Goal: Transaction & Acquisition: Purchase product/service

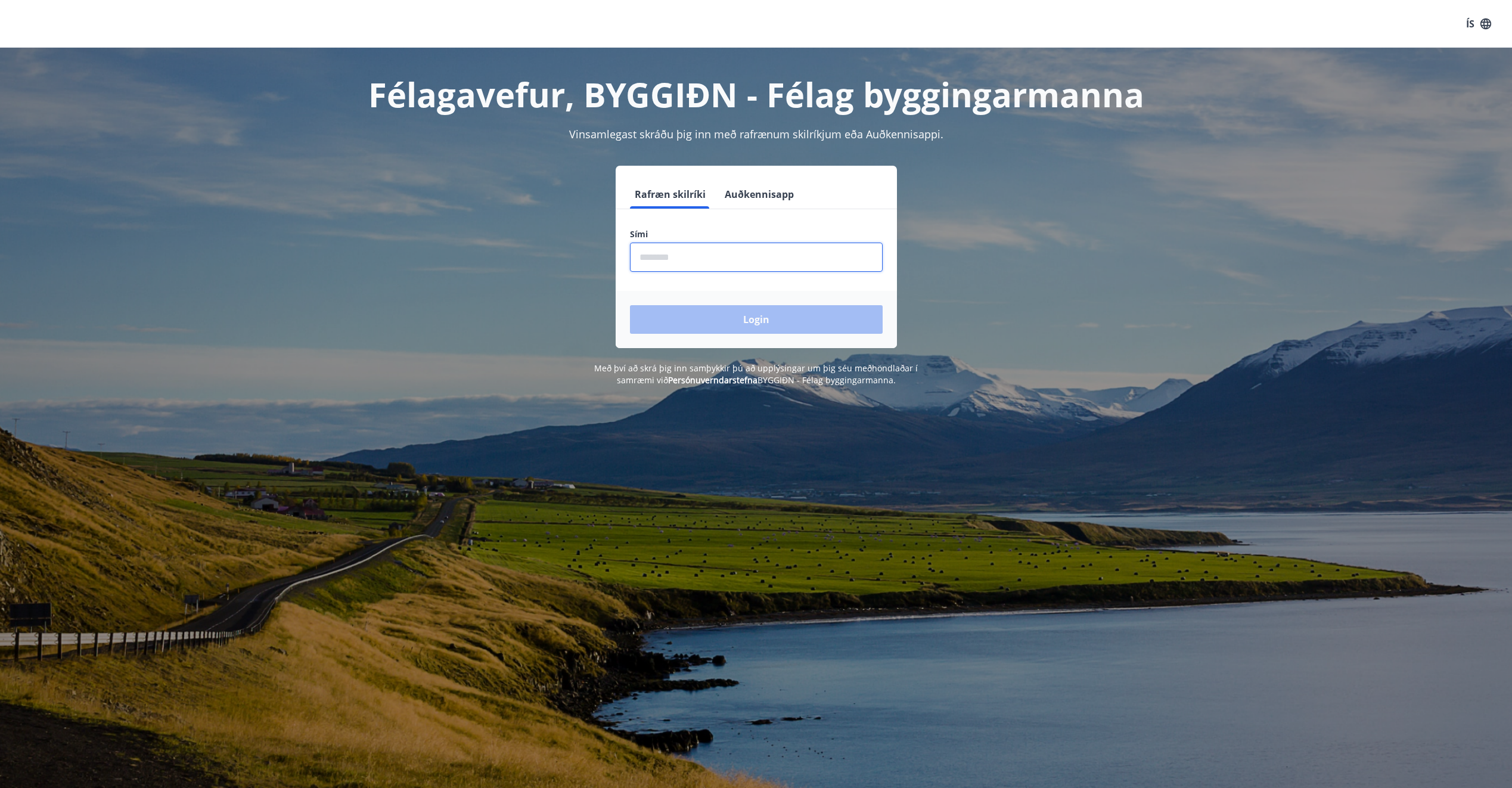
click at [800, 267] on input "phone" at bounding box center [756, 257] width 253 height 29
type input "********"
click at [778, 311] on button "Login" at bounding box center [756, 319] width 253 height 29
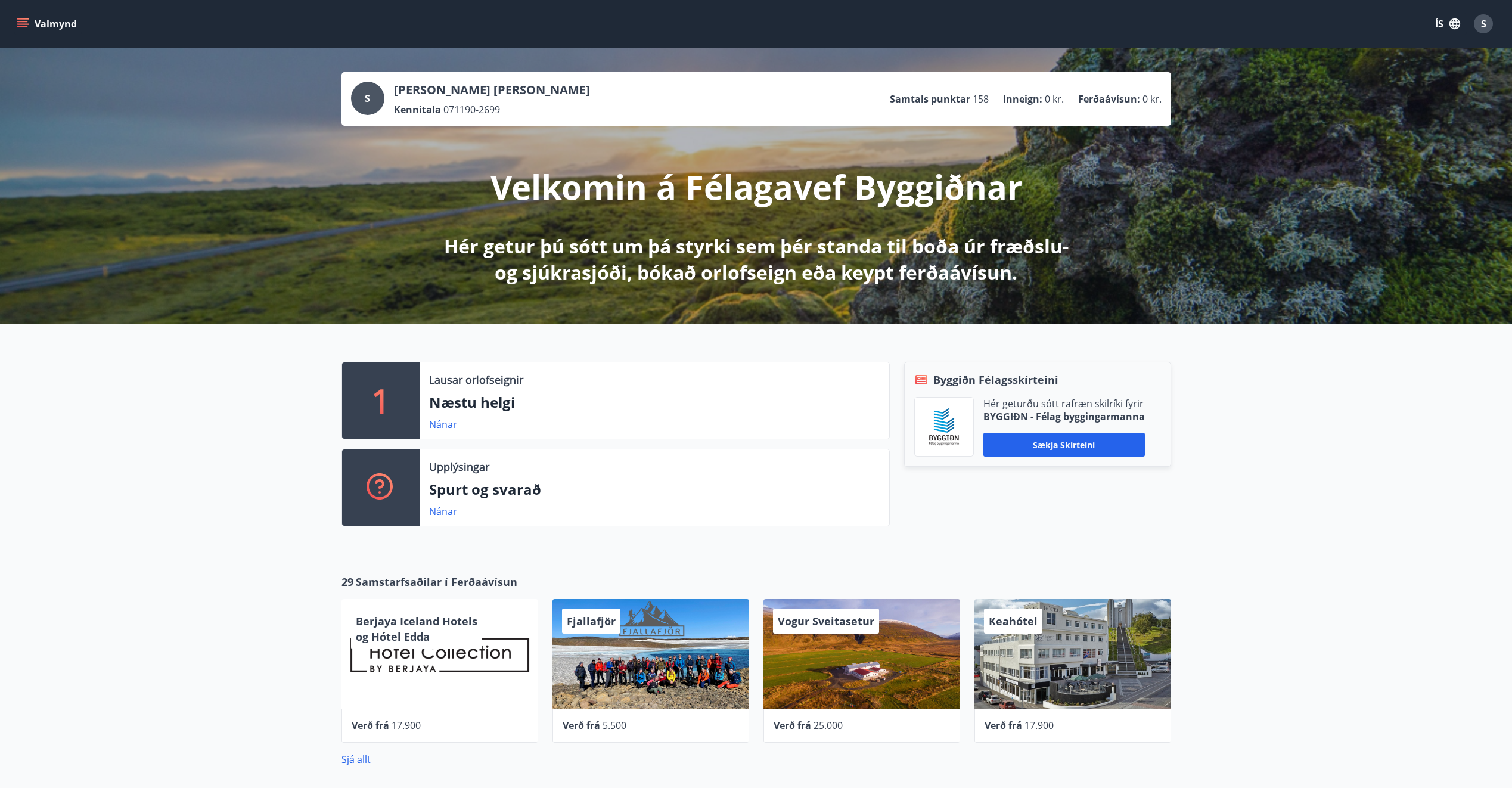
click at [45, 25] on button "Valmynd" at bounding box center [48, 24] width 67 height 22
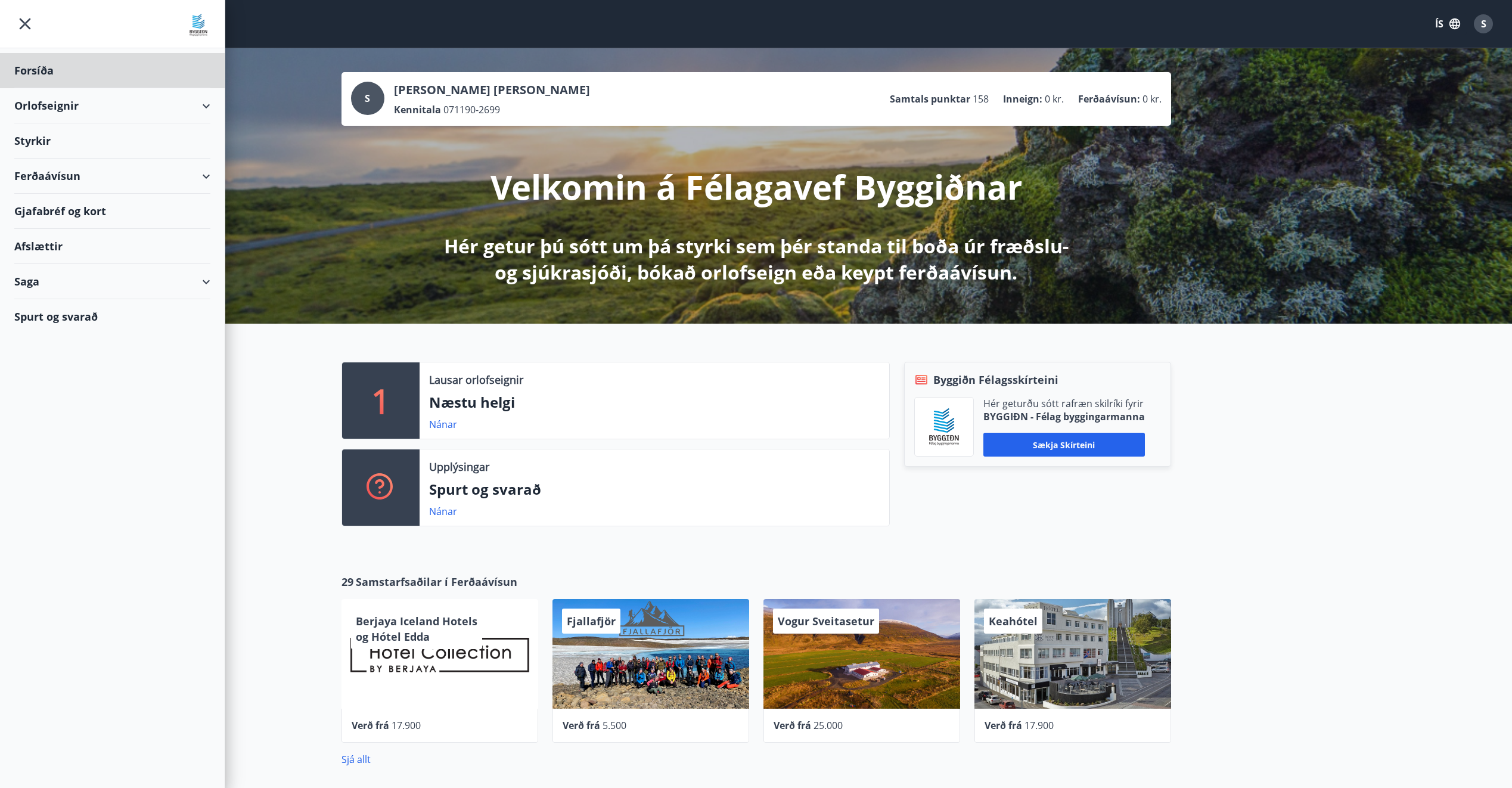
click at [56, 88] on div "Styrkir" at bounding box center [112, 71] width 196 height 35
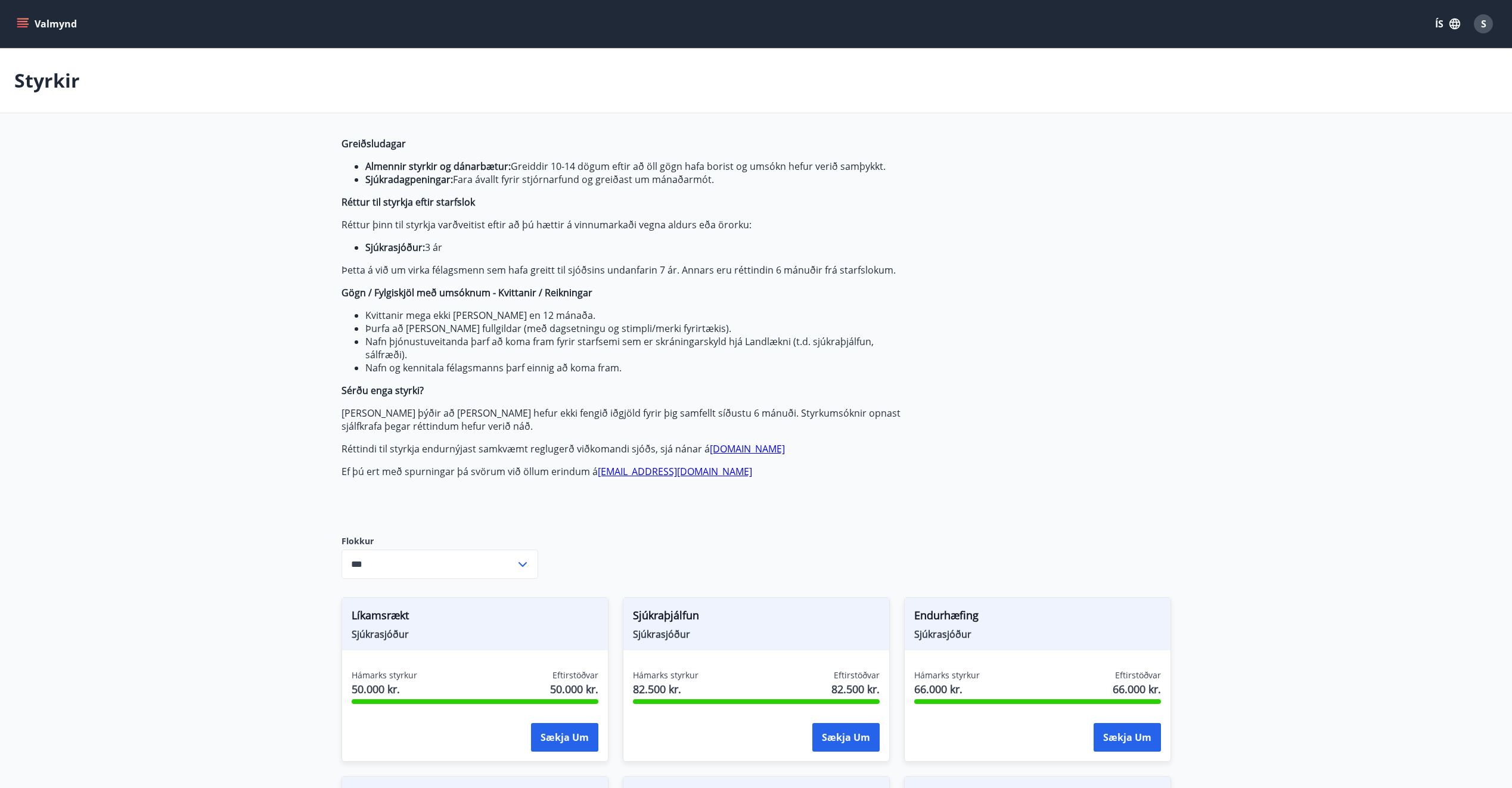
type input "***"
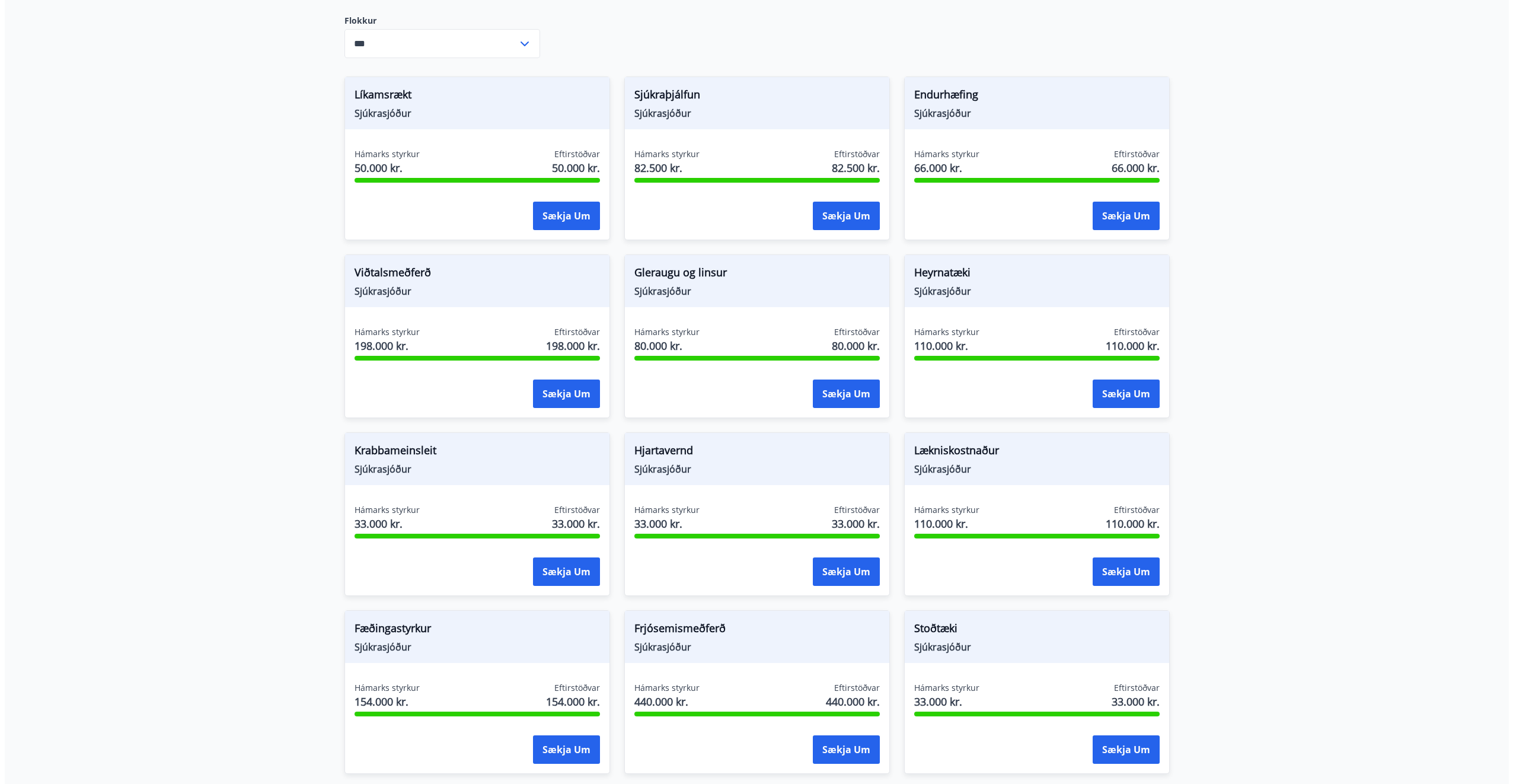
scroll to position [502, 0]
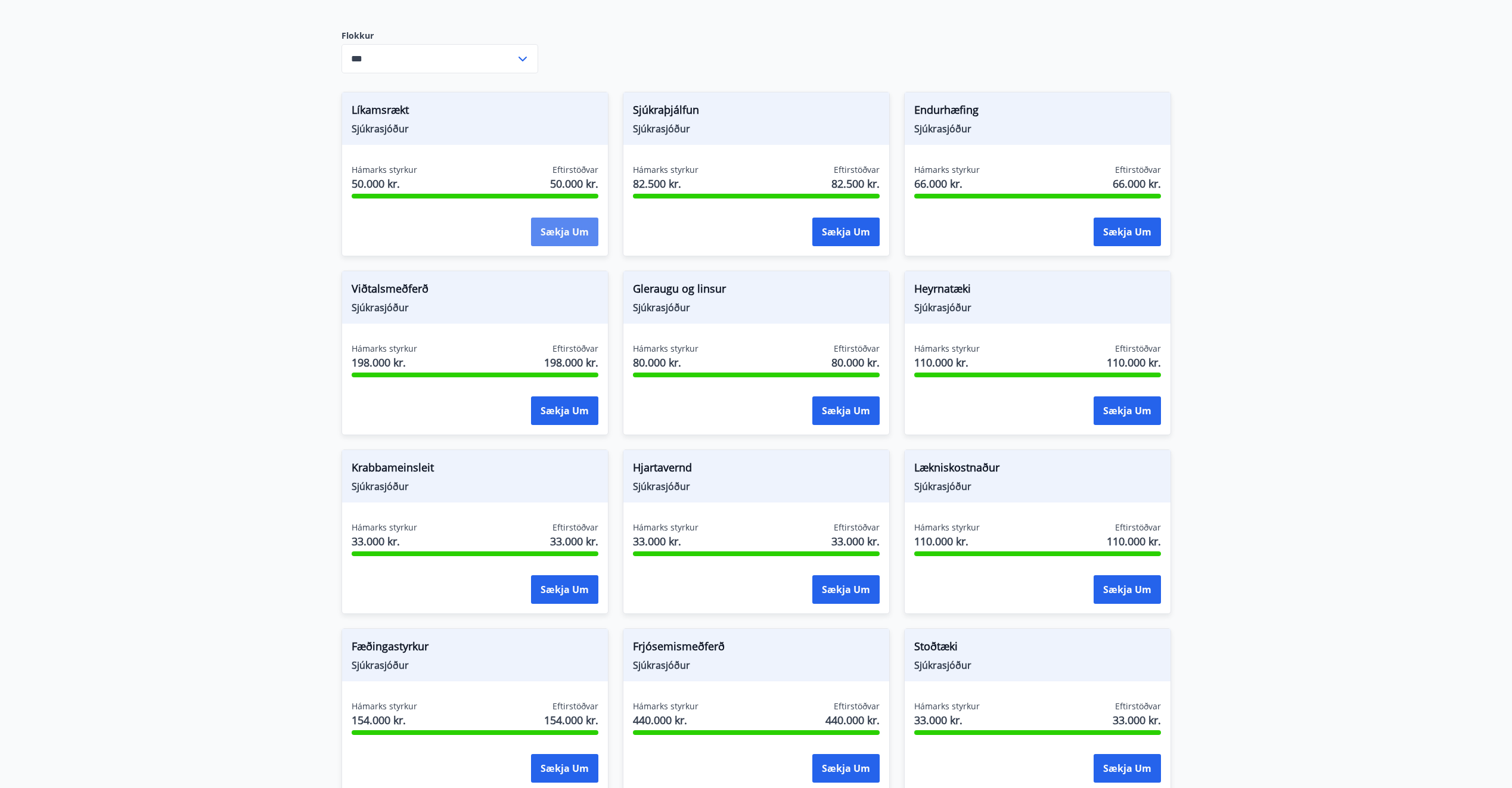
click at [552, 230] on button "Sækja um" at bounding box center [565, 232] width 67 height 29
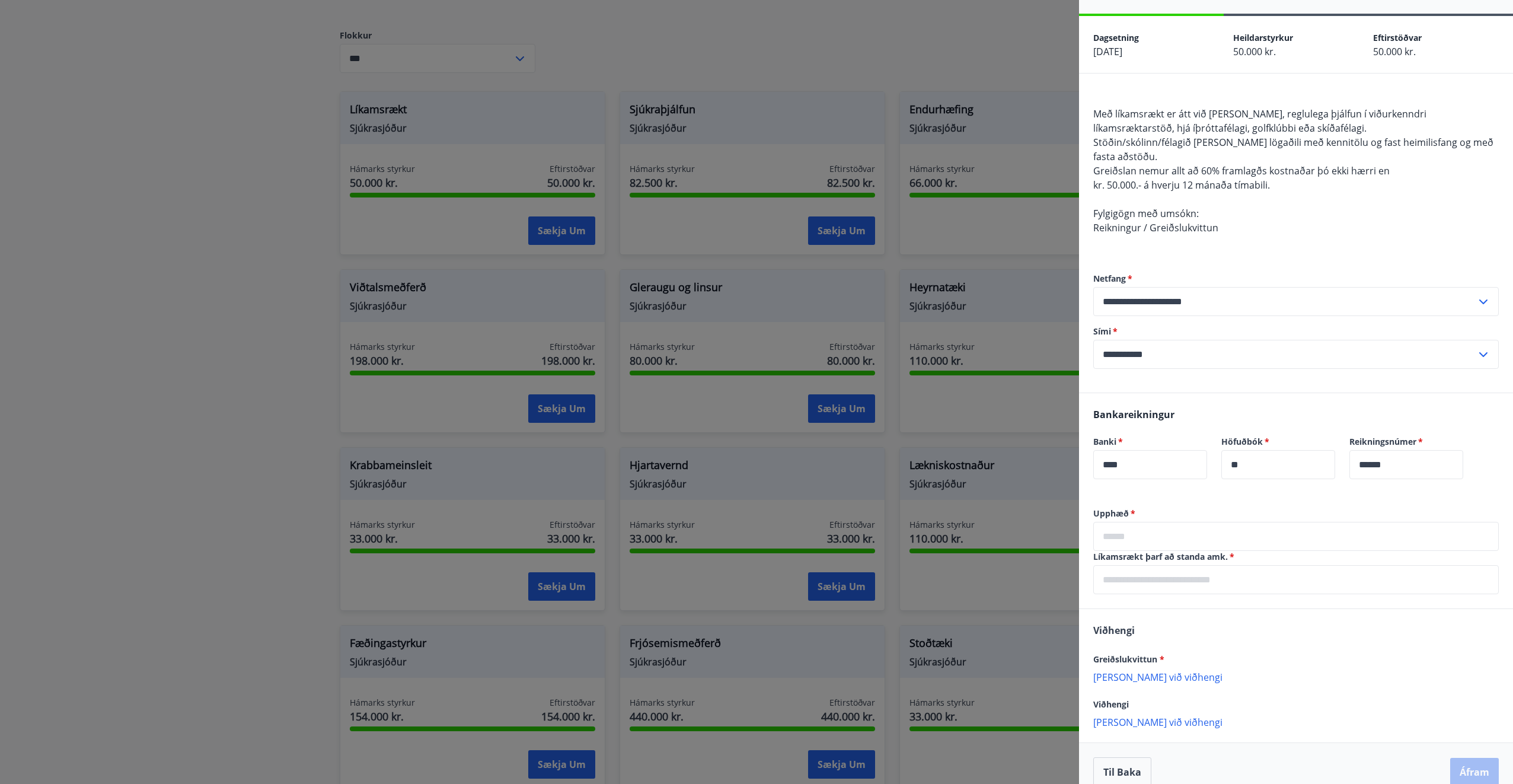
scroll to position [49, 0]
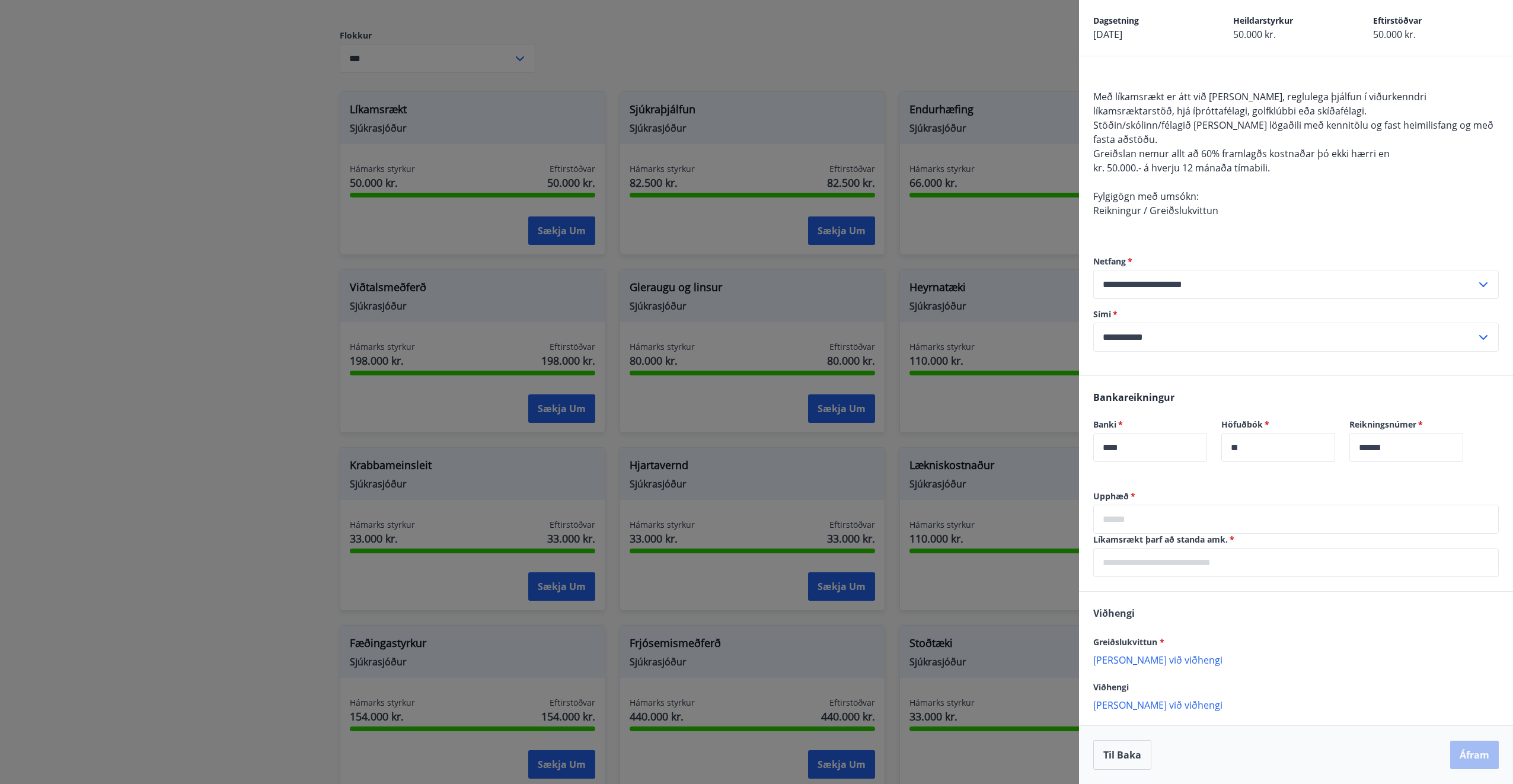
click at [1157, 661] on p "[PERSON_NAME] við viðhengi" at bounding box center [1296, 659] width 406 height 12
click at [1137, 530] on div "Upphæð   * ​ Líkamsrækt þarf að standa amk.   * ​" at bounding box center [1296, 541] width 434 height 101
click at [1142, 513] on input "text" at bounding box center [1296, 519] width 406 height 29
type input "******"
click at [1187, 558] on input "text" at bounding box center [1296, 562] width 406 height 29
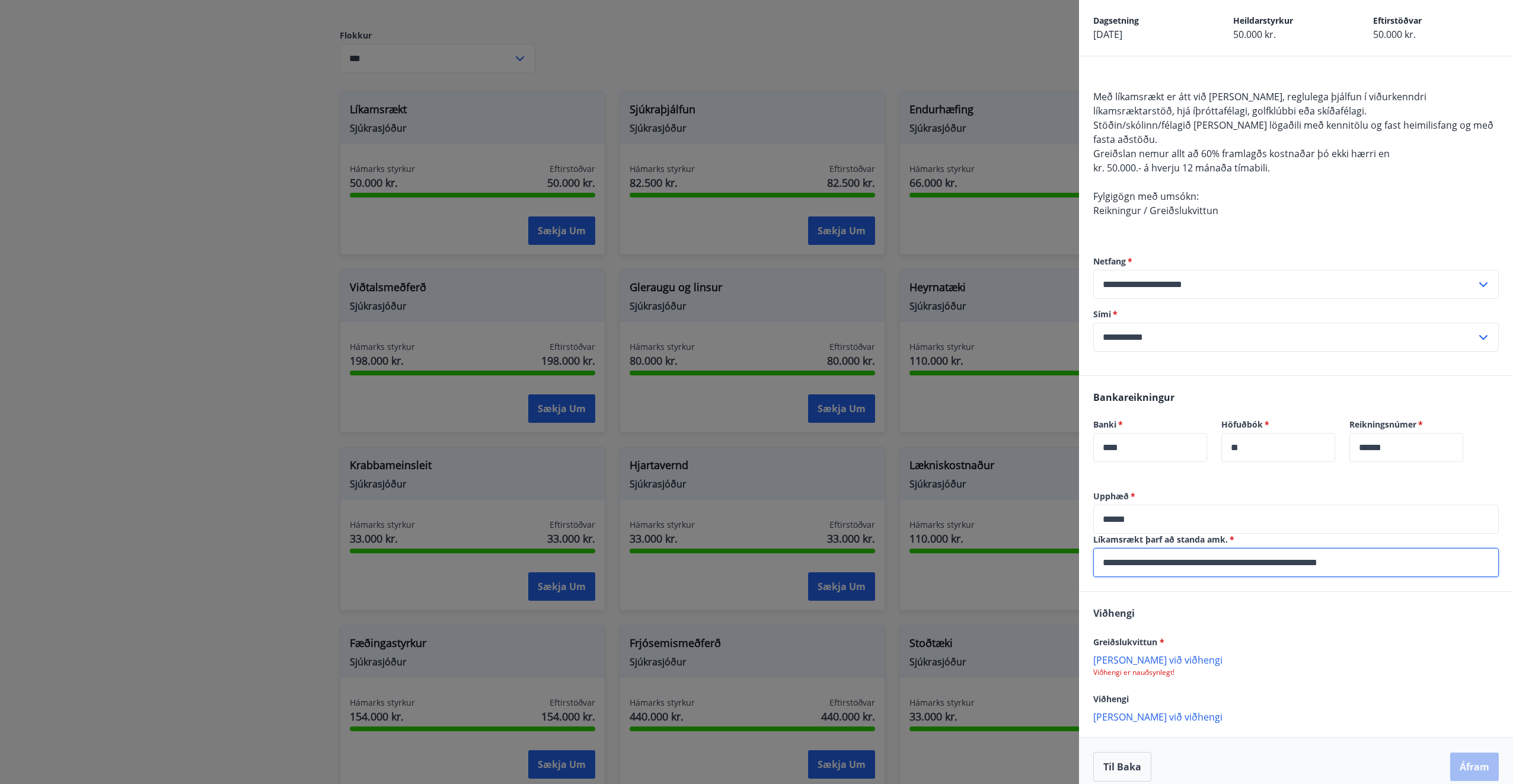
type input "**********"
click at [1282, 651] on div "Greiðslukvittun * [PERSON_NAME] við viðhengi Viðhengi er nauðsynlegt!" at bounding box center [1296, 655] width 406 height 43
click at [1144, 661] on p "[PERSON_NAME] við viðhengi" at bounding box center [1296, 659] width 406 height 12
click at [1172, 718] on p "[PERSON_NAME] við viðhengi" at bounding box center [1296, 717] width 406 height 12
click at [1171, 745] on p "[PERSON_NAME] við viðhengi" at bounding box center [1296, 742] width 406 height 12
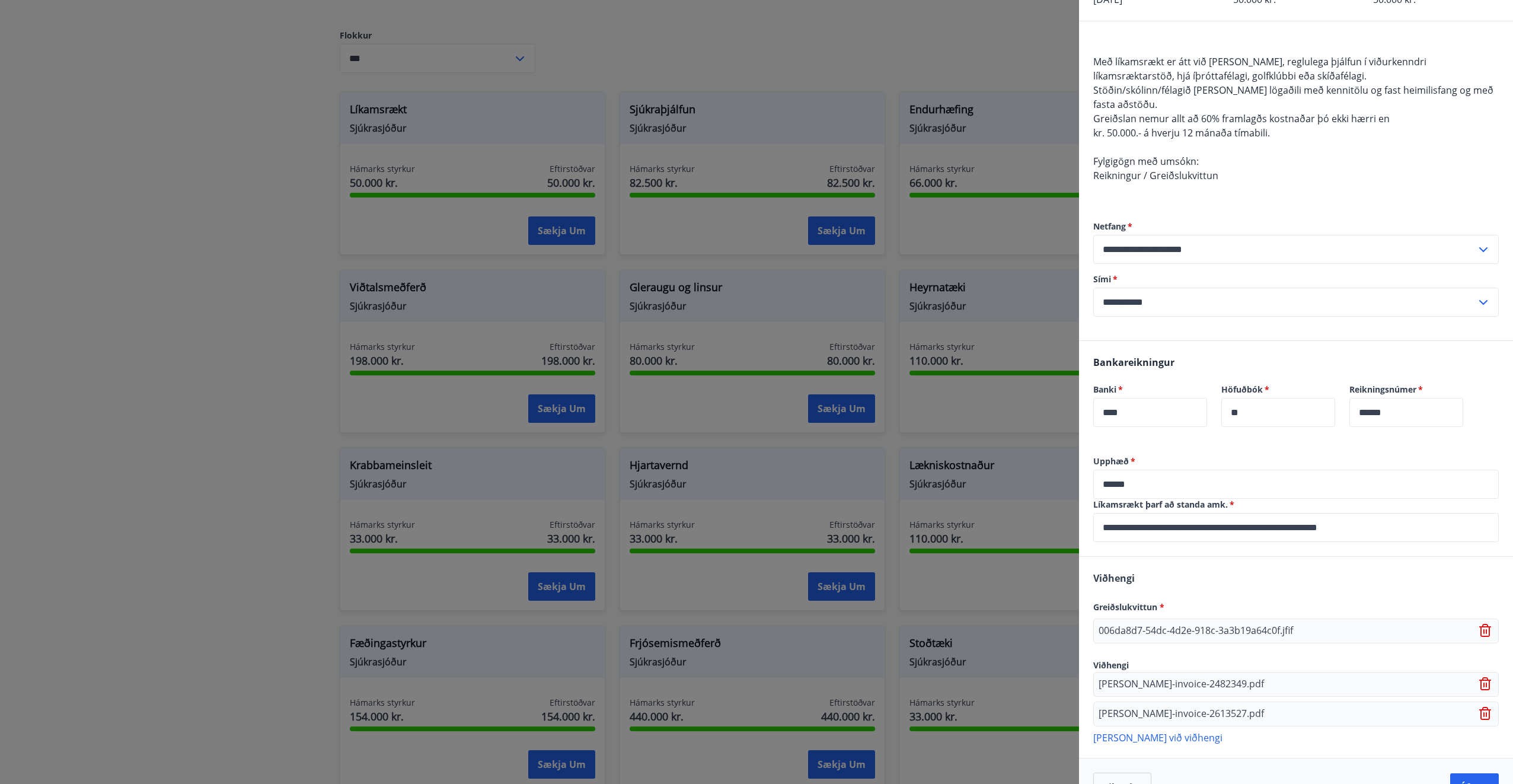
scroll to position [117, 0]
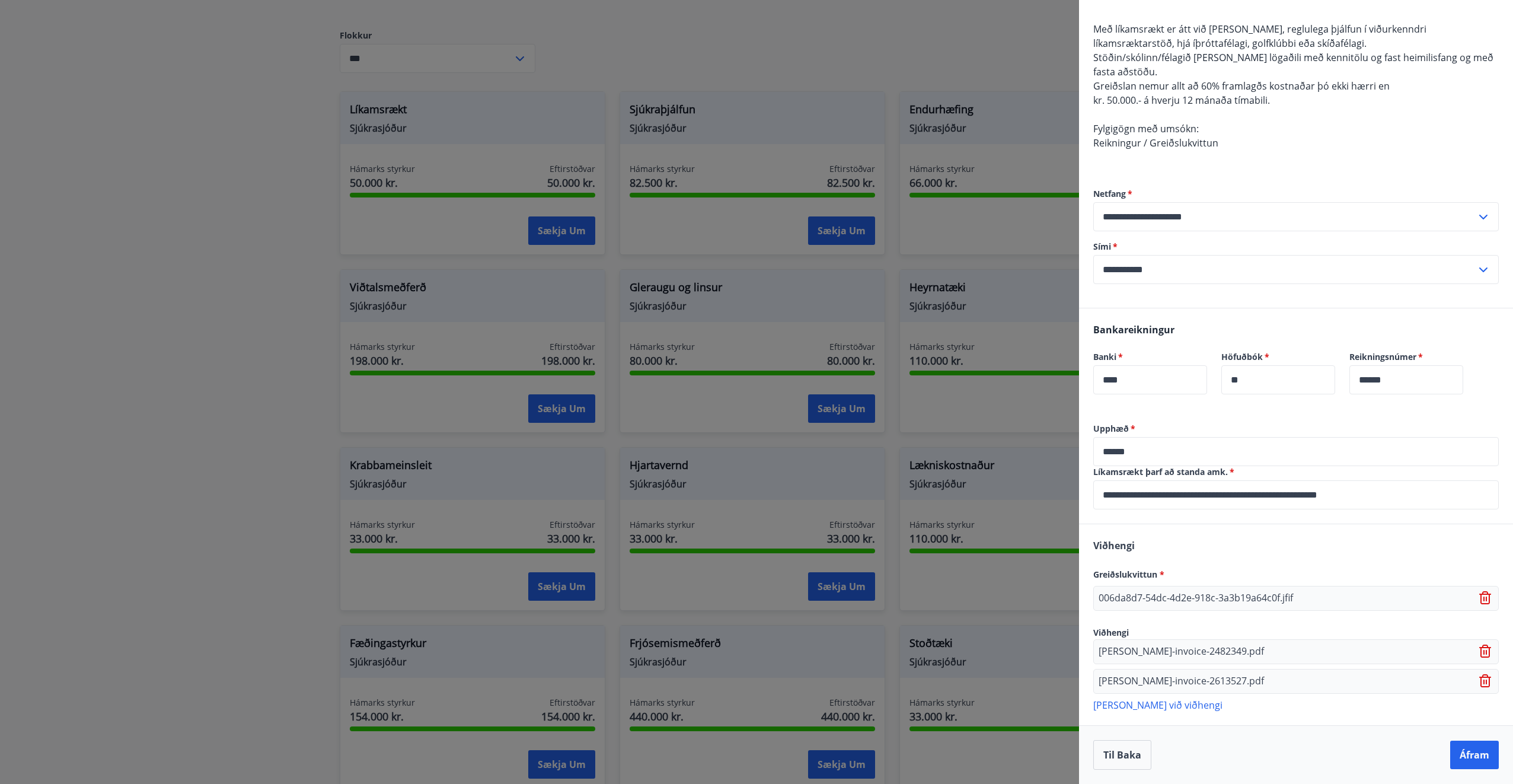
click at [1163, 707] on p "[PERSON_NAME] við viðhengi" at bounding box center [1296, 704] width 406 height 12
click at [1150, 732] on p "[PERSON_NAME] við viðhengi" at bounding box center [1296, 734] width 406 height 12
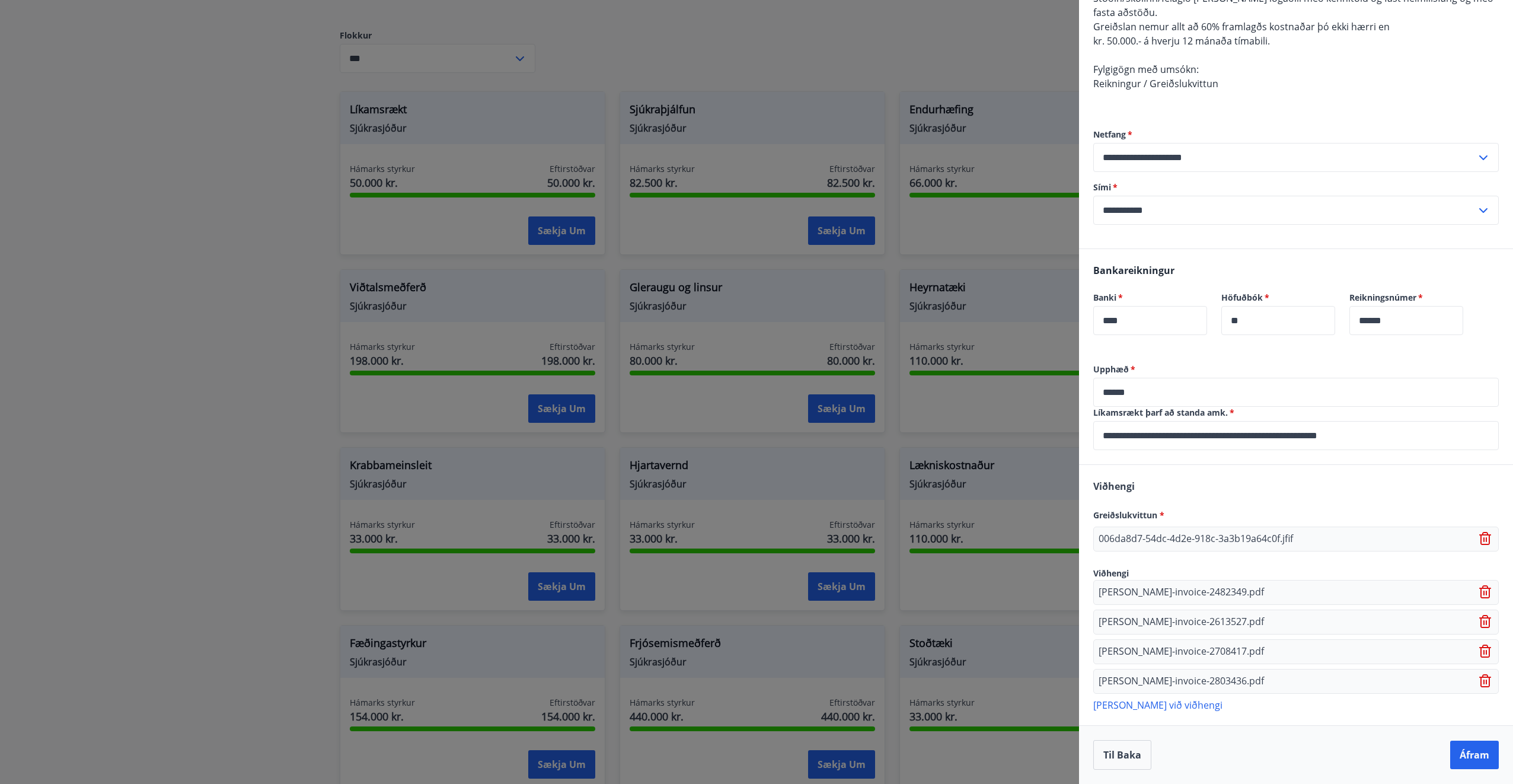
click at [1133, 709] on p "[PERSON_NAME] við viðhengi" at bounding box center [1296, 704] width 406 height 12
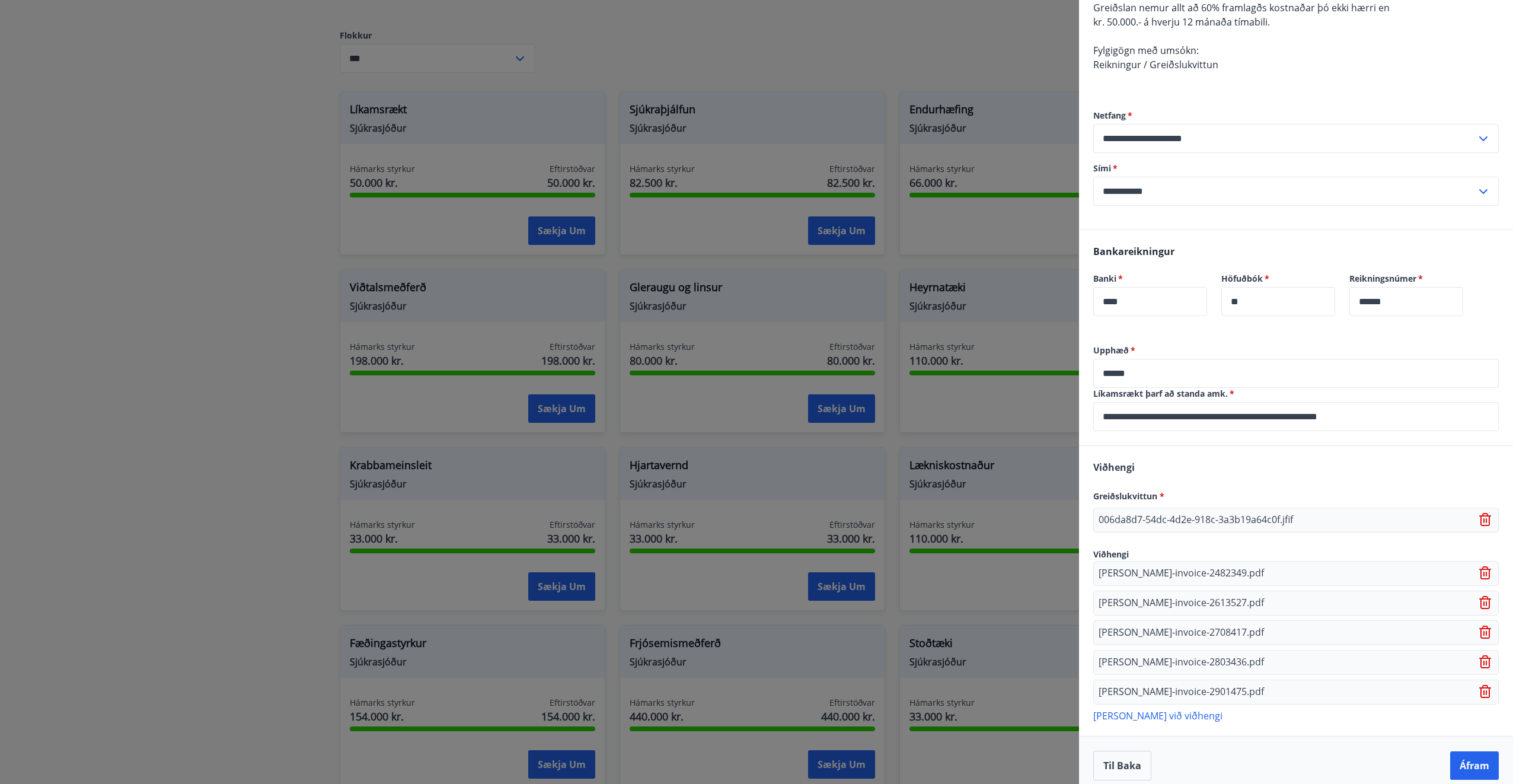
scroll to position [206, 0]
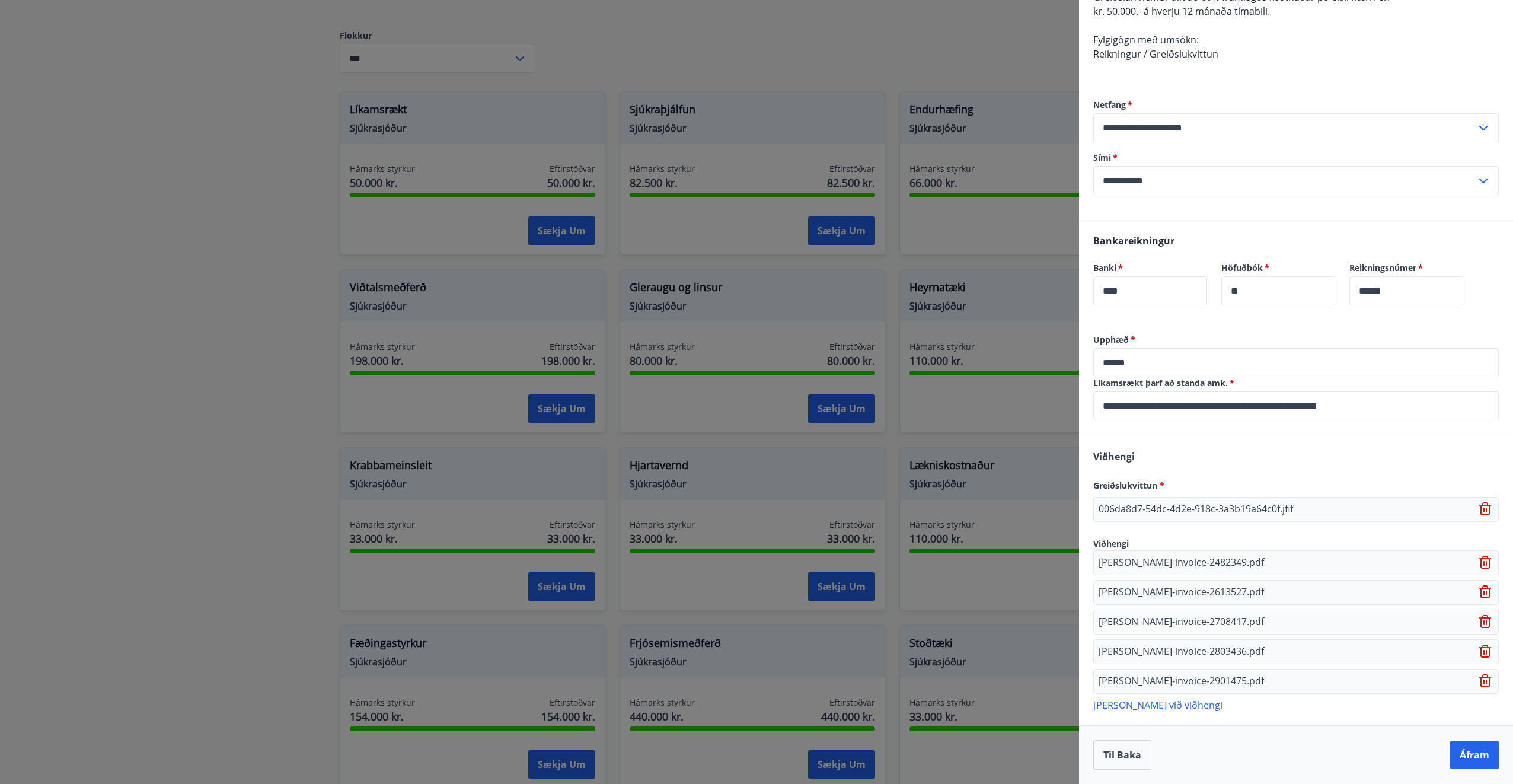
click at [1160, 709] on p "[PERSON_NAME] við viðhengi" at bounding box center [1296, 704] width 406 height 12
click at [1148, 739] on p "[PERSON_NAME] við viðhengi" at bounding box center [1296, 734] width 406 height 12
click at [1170, 766] on p "[PERSON_NAME] við viðhengi" at bounding box center [1296, 763] width 406 height 12
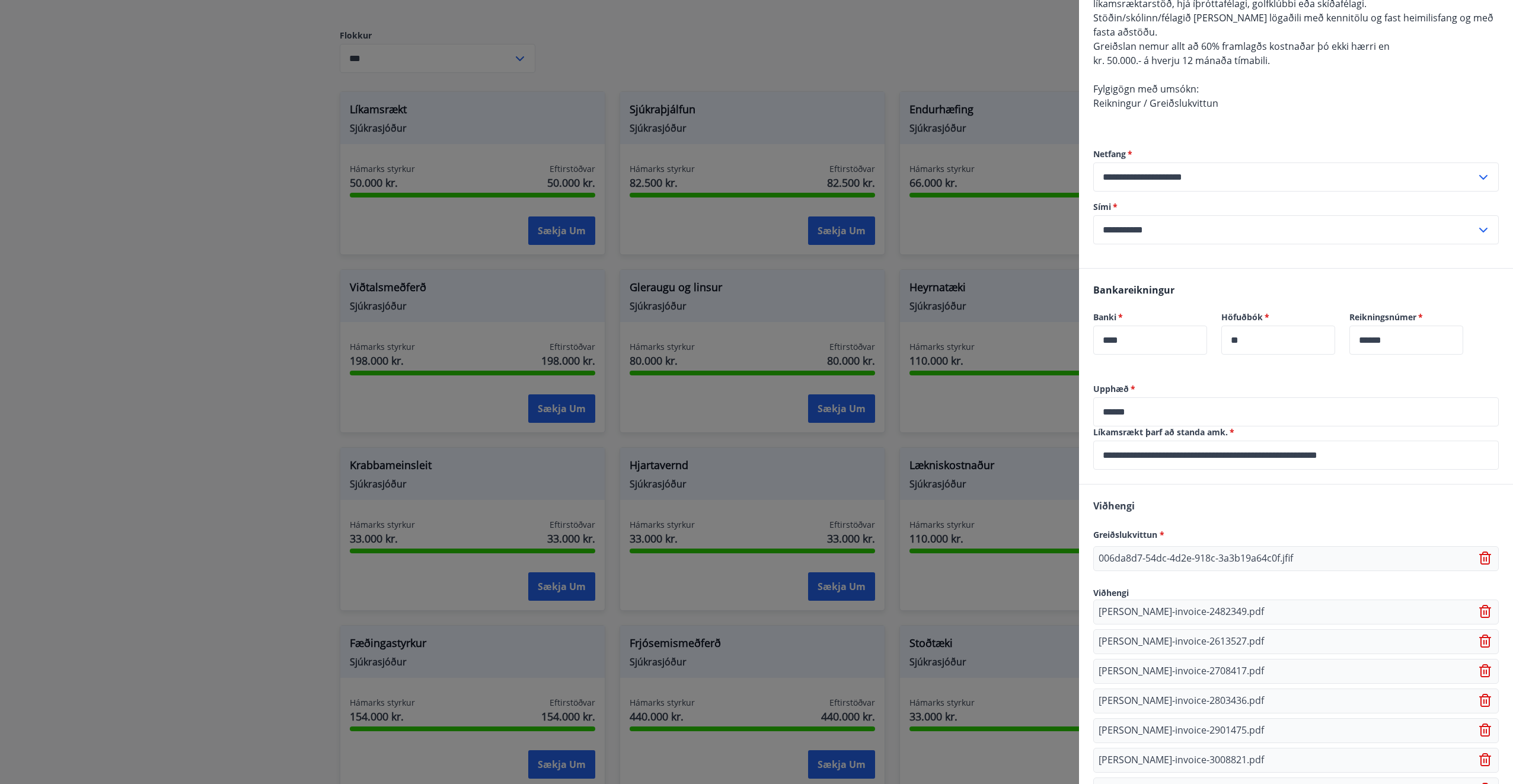
scroll to position [295, 0]
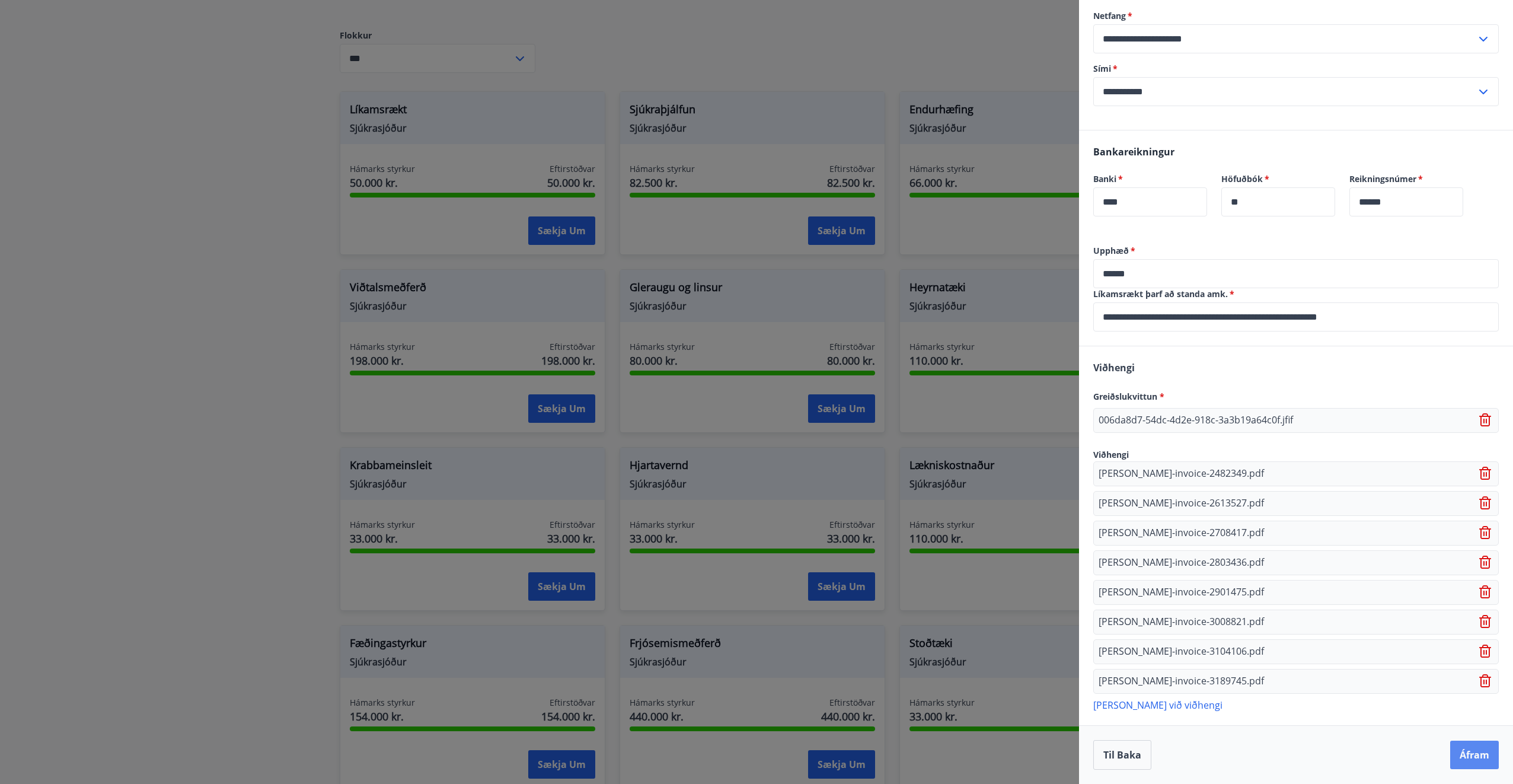
click at [1460, 758] on button "Áfram" at bounding box center [1475, 755] width 49 height 29
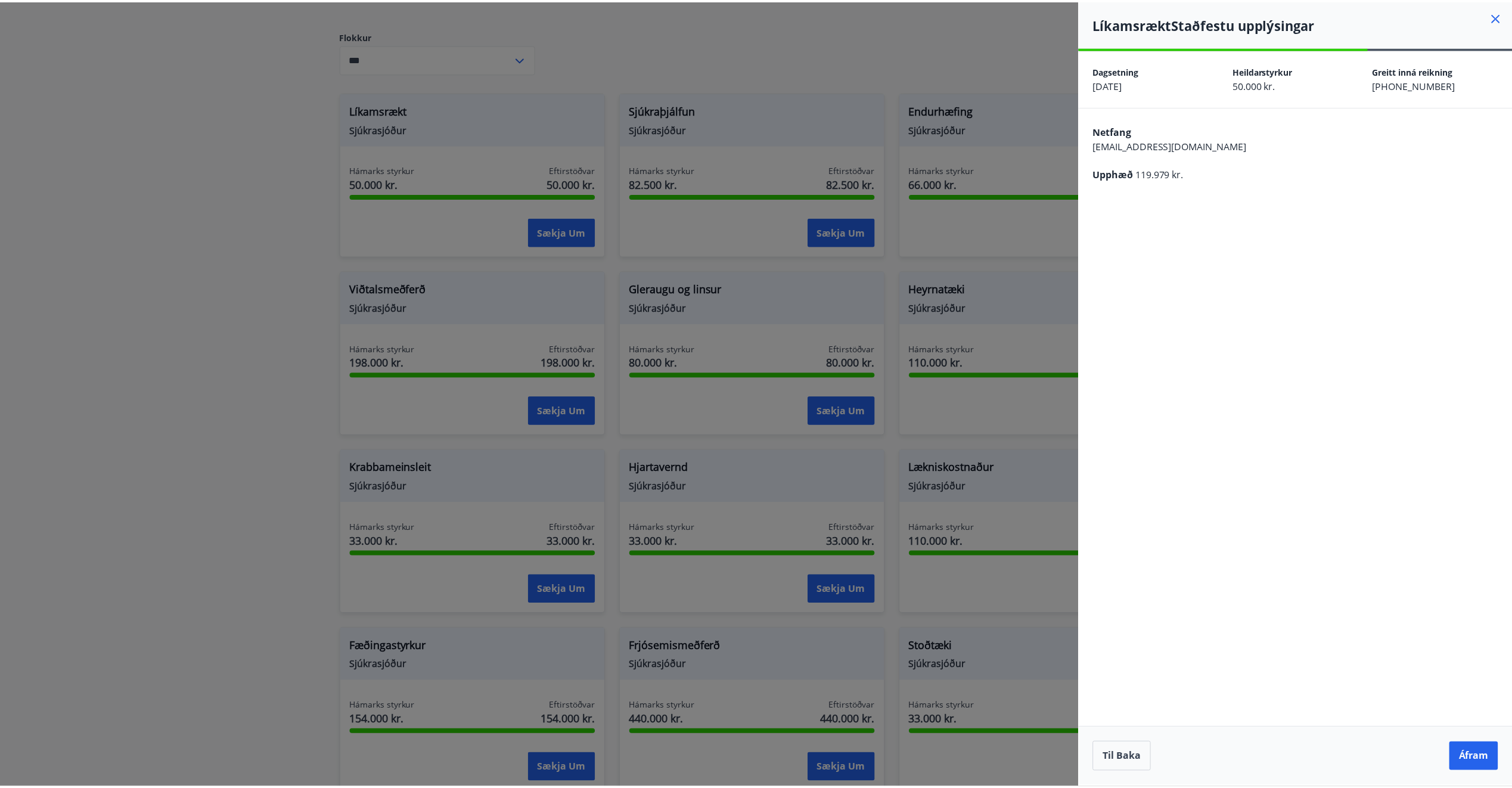
scroll to position [0, 0]
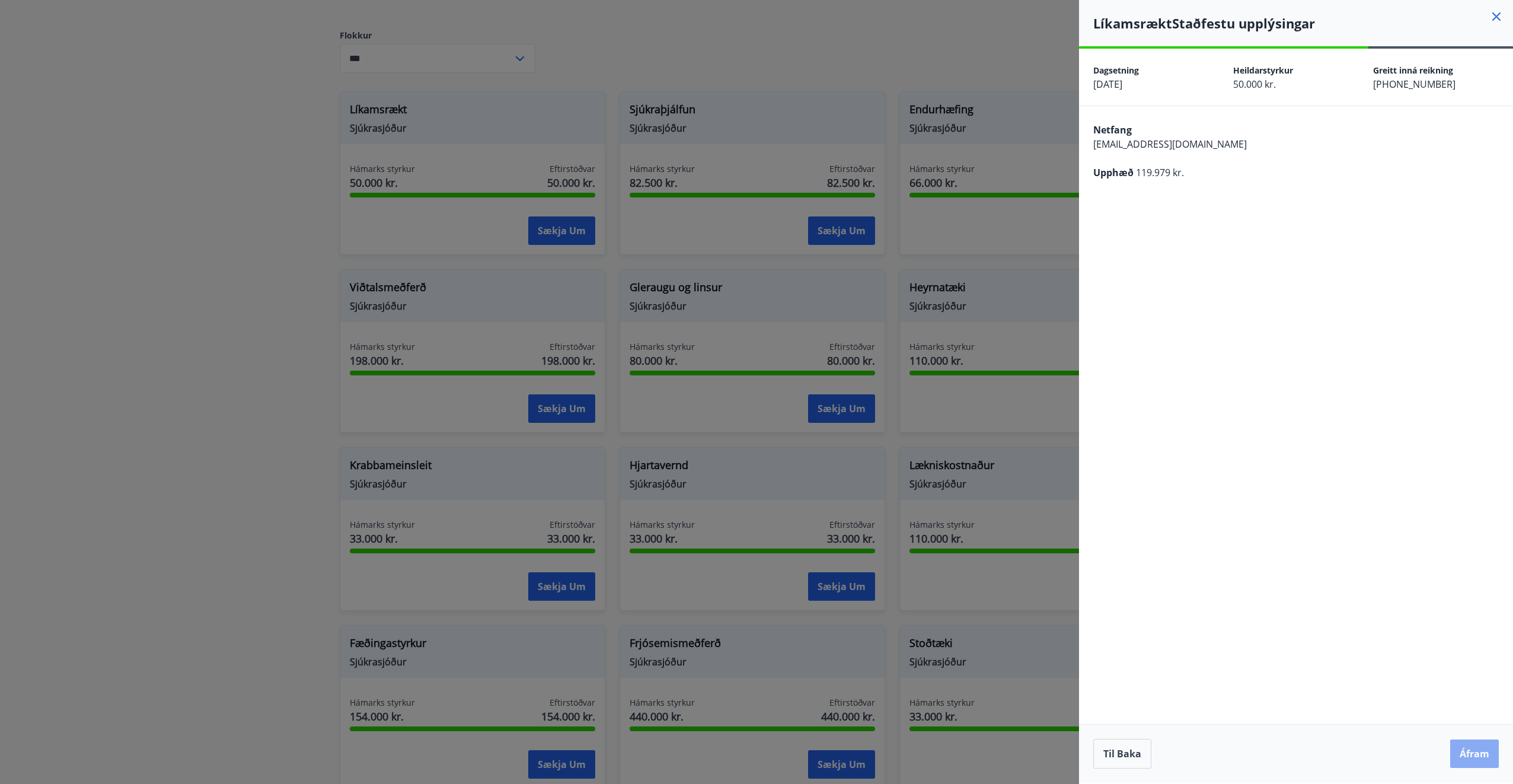
click at [1470, 741] on button "Áfram" at bounding box center [1475, 753] width 49 height 29
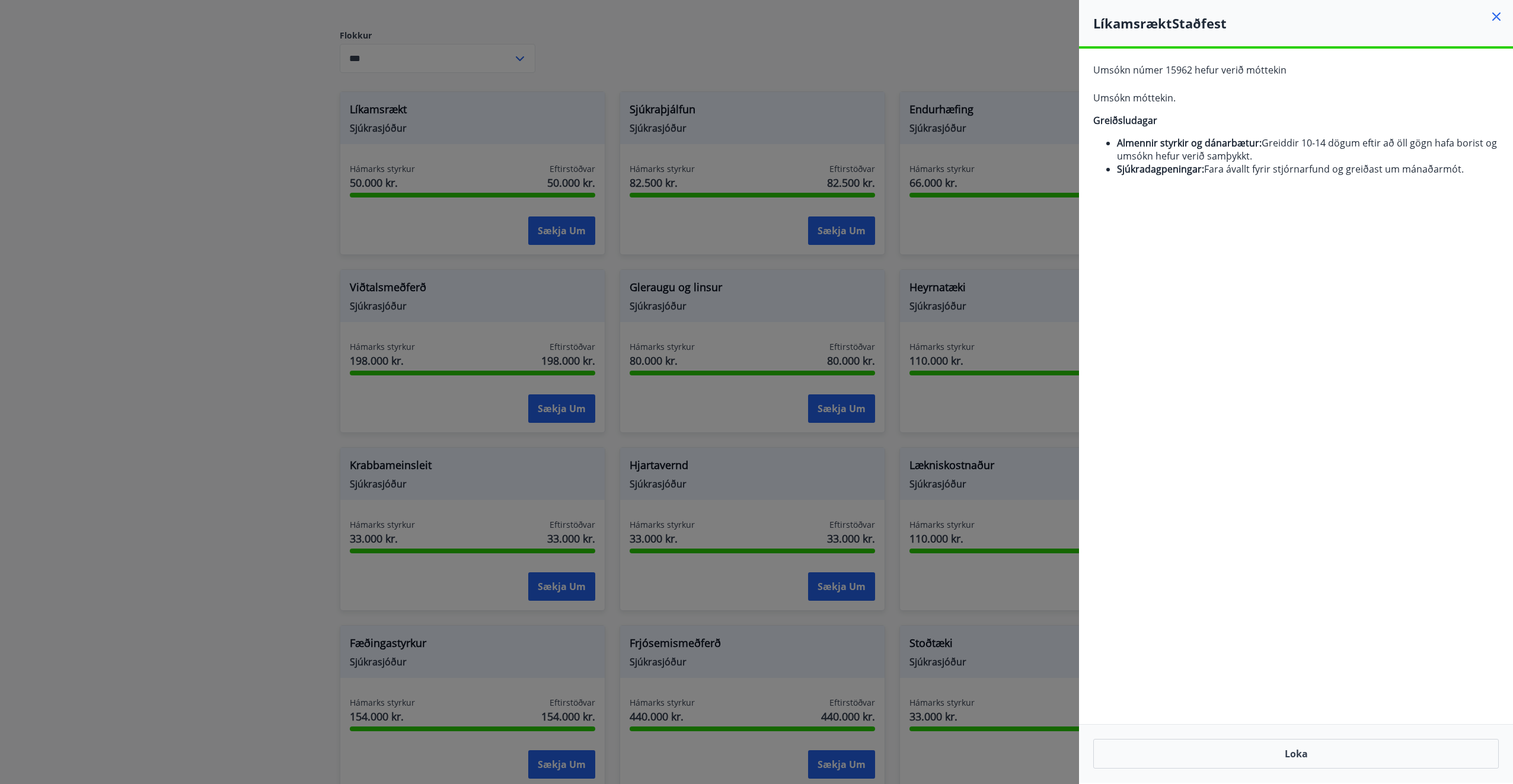
click at [813, 109] on div at bounding box center [756, 392] width 1513 height 784
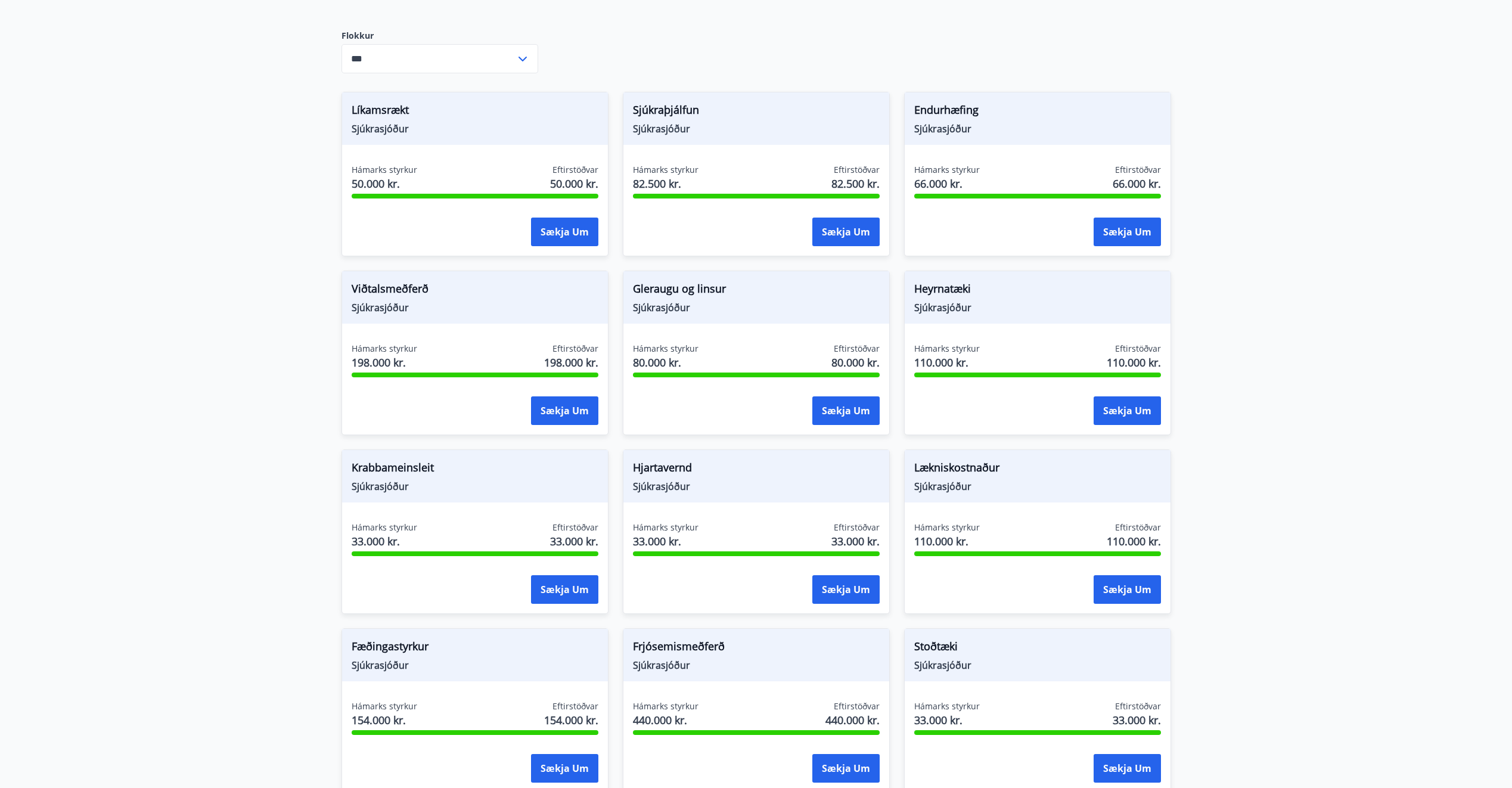
click at [522, 181] on div "Hámarks styrkur 50.000 kr. Eftirstöðvar 50.000 kr." at bounding box center [475, 179] width 247 height 30
click at [560, 218] on button "Sækja um" at bounding box center [565, 232] width 67 height 29
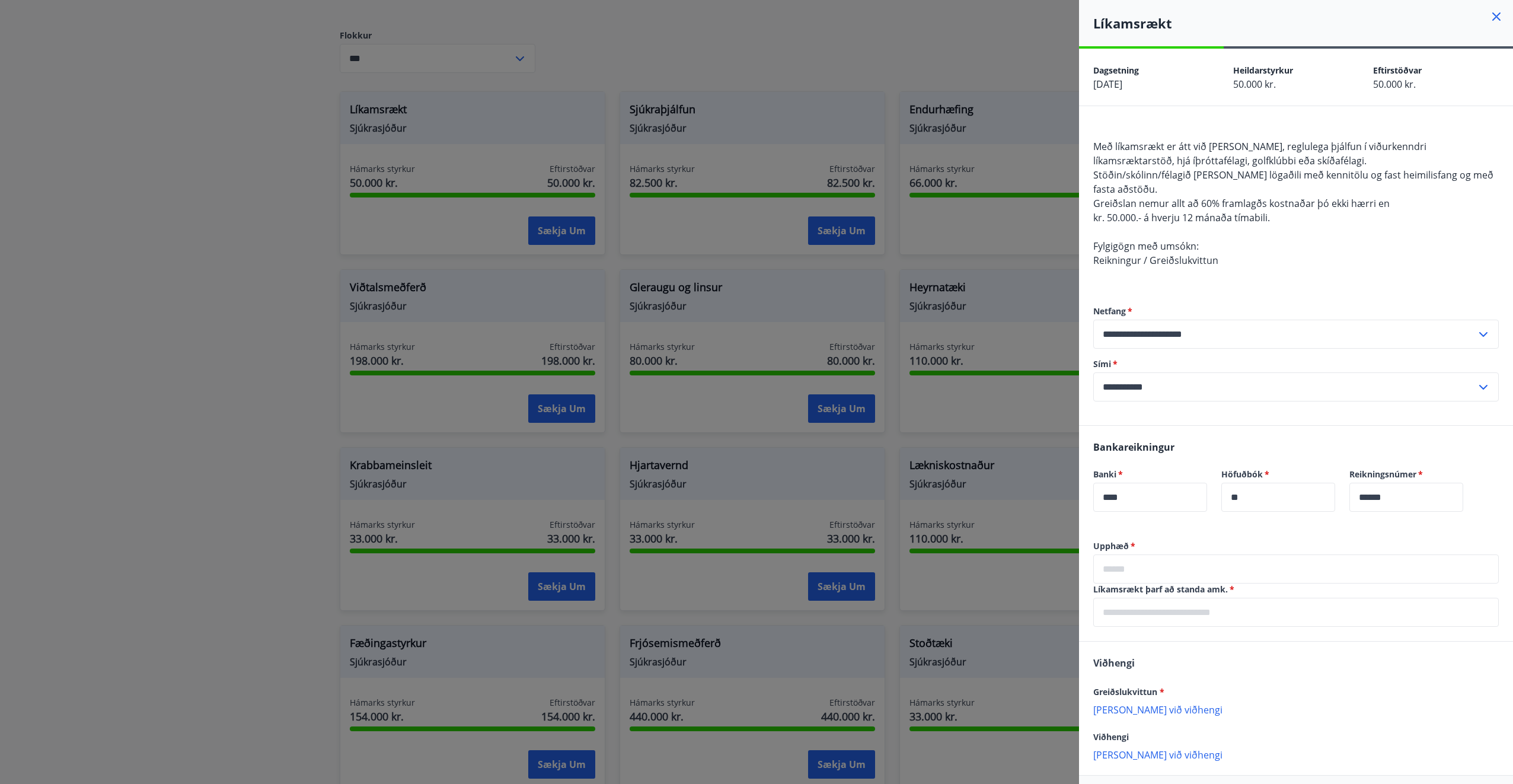
click at [725, 43] on div at bounding box center [756, 392] width 1513 height 784
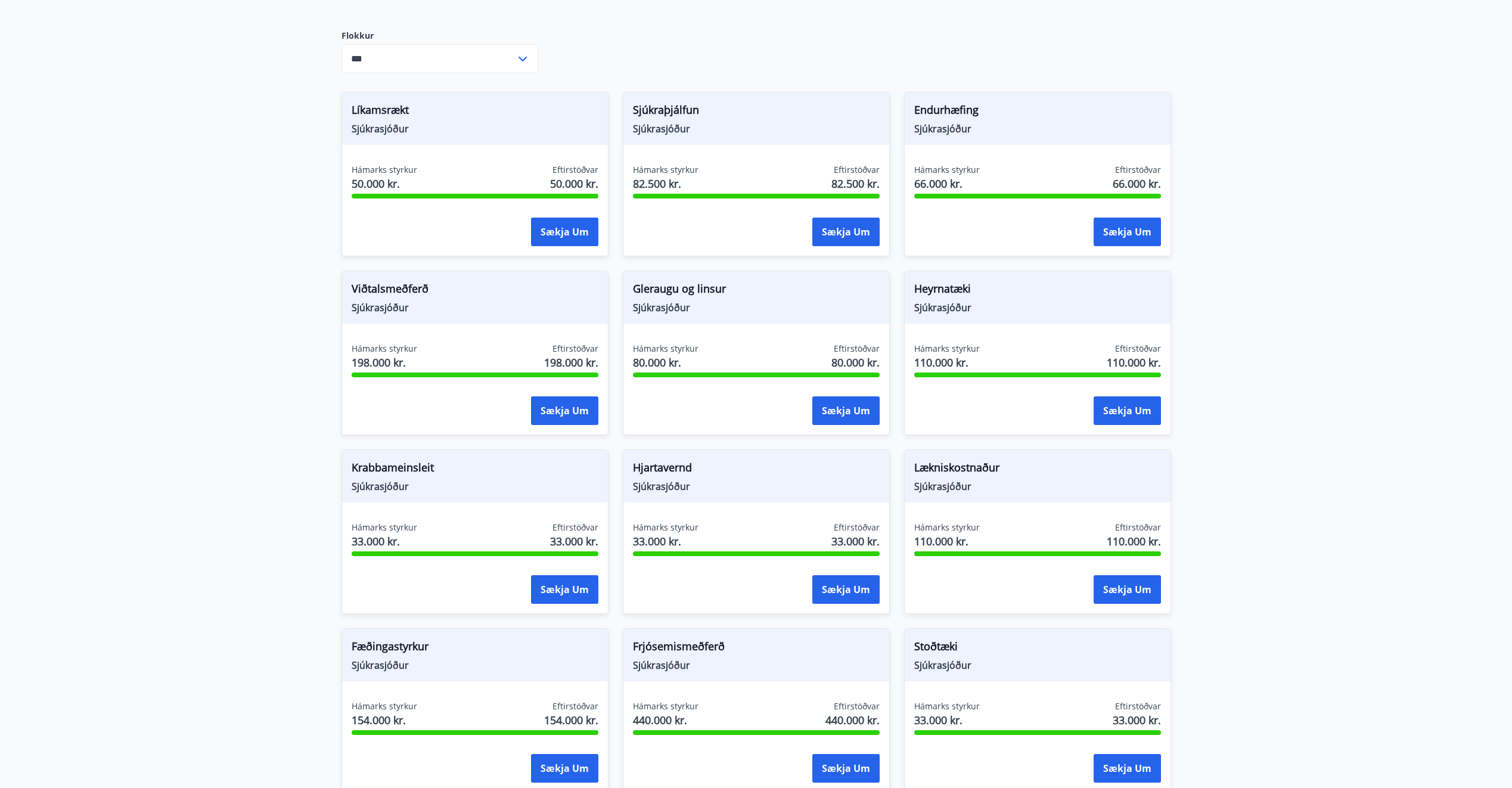
click at [751, 98] on div "Sjúkraþjálfun Sjúkrasjóður" at bounding box center [756, 118] width 266 height 53
click at [753, 122] on span "Sjúkraþjálfun" at bounding box center [757, 111] width 247 height 20
click at [833, 229] on button "Sækja um" at bounding box center [846, 232] width 67 height 29
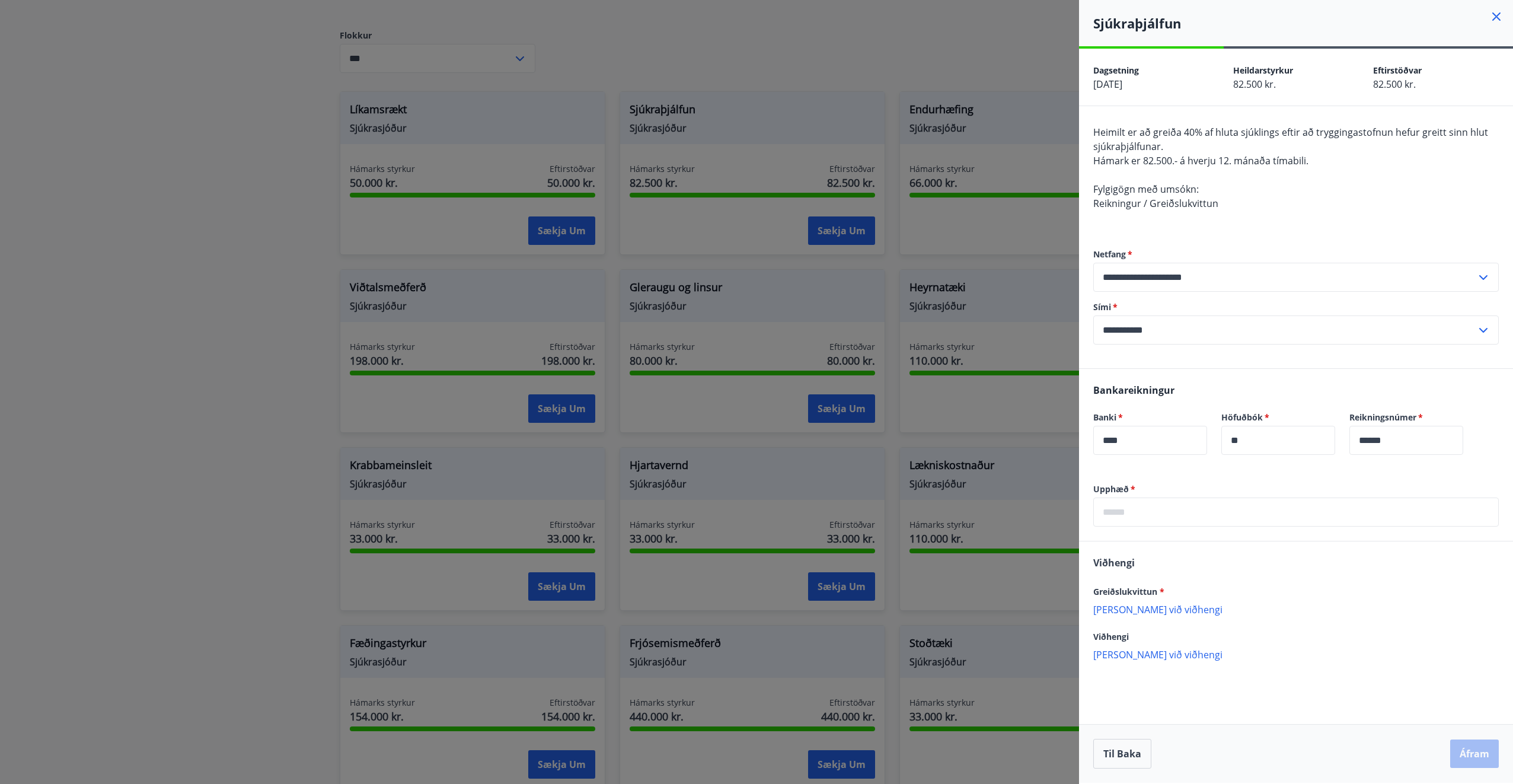
click at [951, 153] on div at bounding box center [756, 392] width 1513 height 784
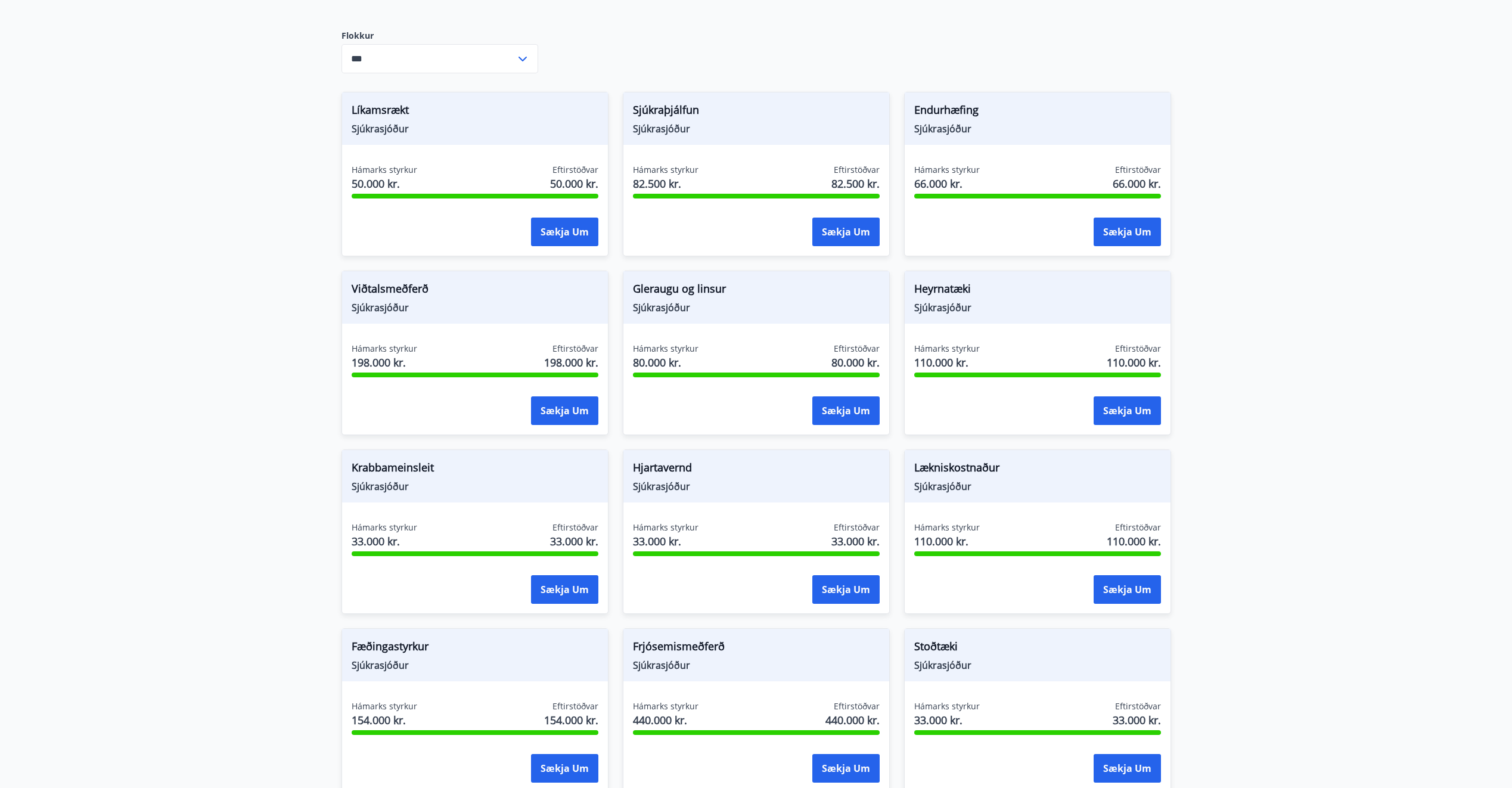
click at [981, 112] on span "Endurhæfing" at bounding box center [1038, 111] width 247 height 20
click at [971, 144] on div "Endurhæfing Sjúkrasjóður" at bounding box center [1037, 118] width 266 height 53
click at [947, 126] on span "Sjúkrasjóður" at bounding box center [1038, 128] width 247 height 13
click at [954, 174] on span "Hámarks styrkur" at bounding box center [947, 170] width 66 height 12
click at [1101, 228] on button "Sækja um" at bounding box center [1127, 232] width 67 height 29
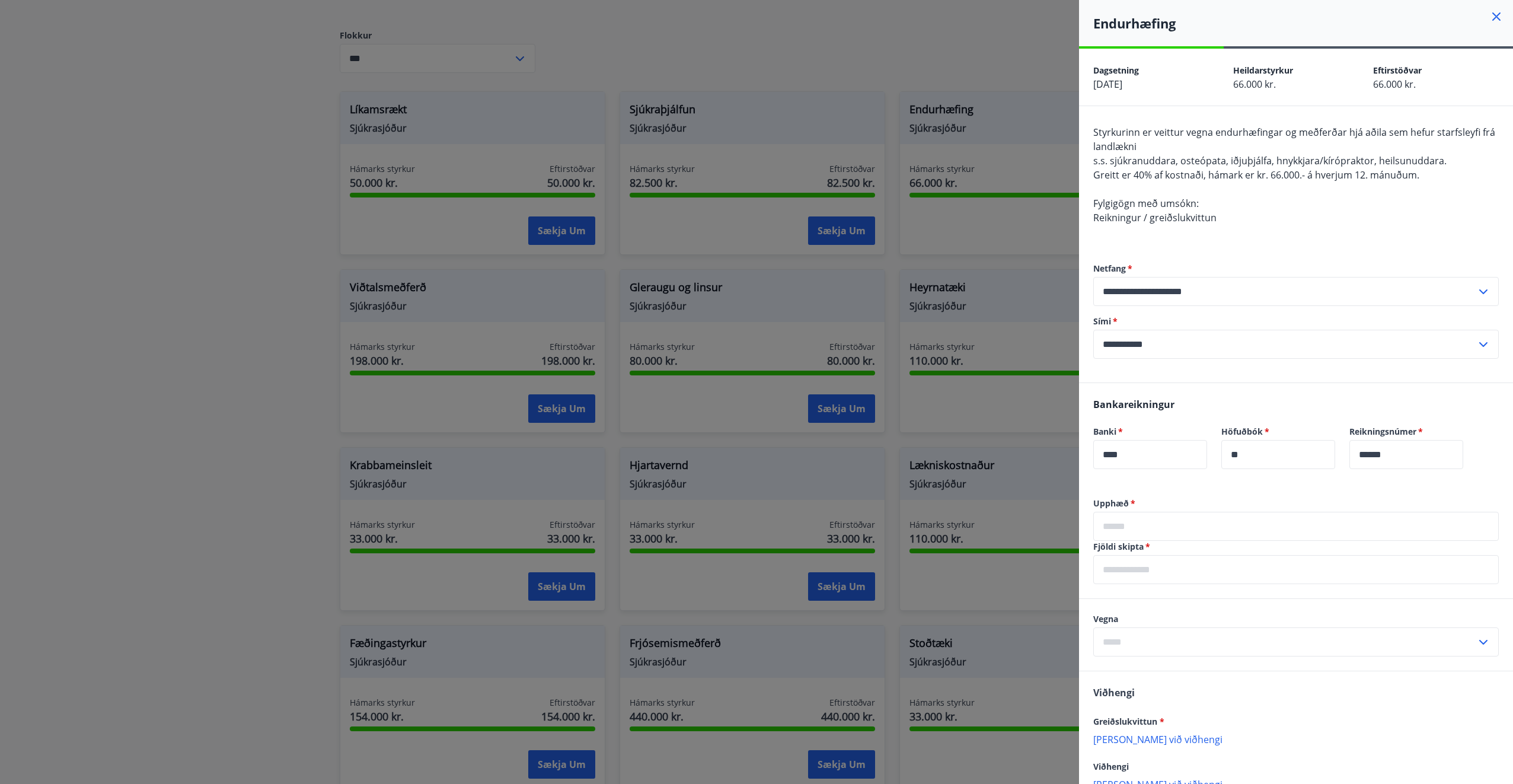
click at [1031, 66] on div at bounding box center [756, 392] width 1513 height 784
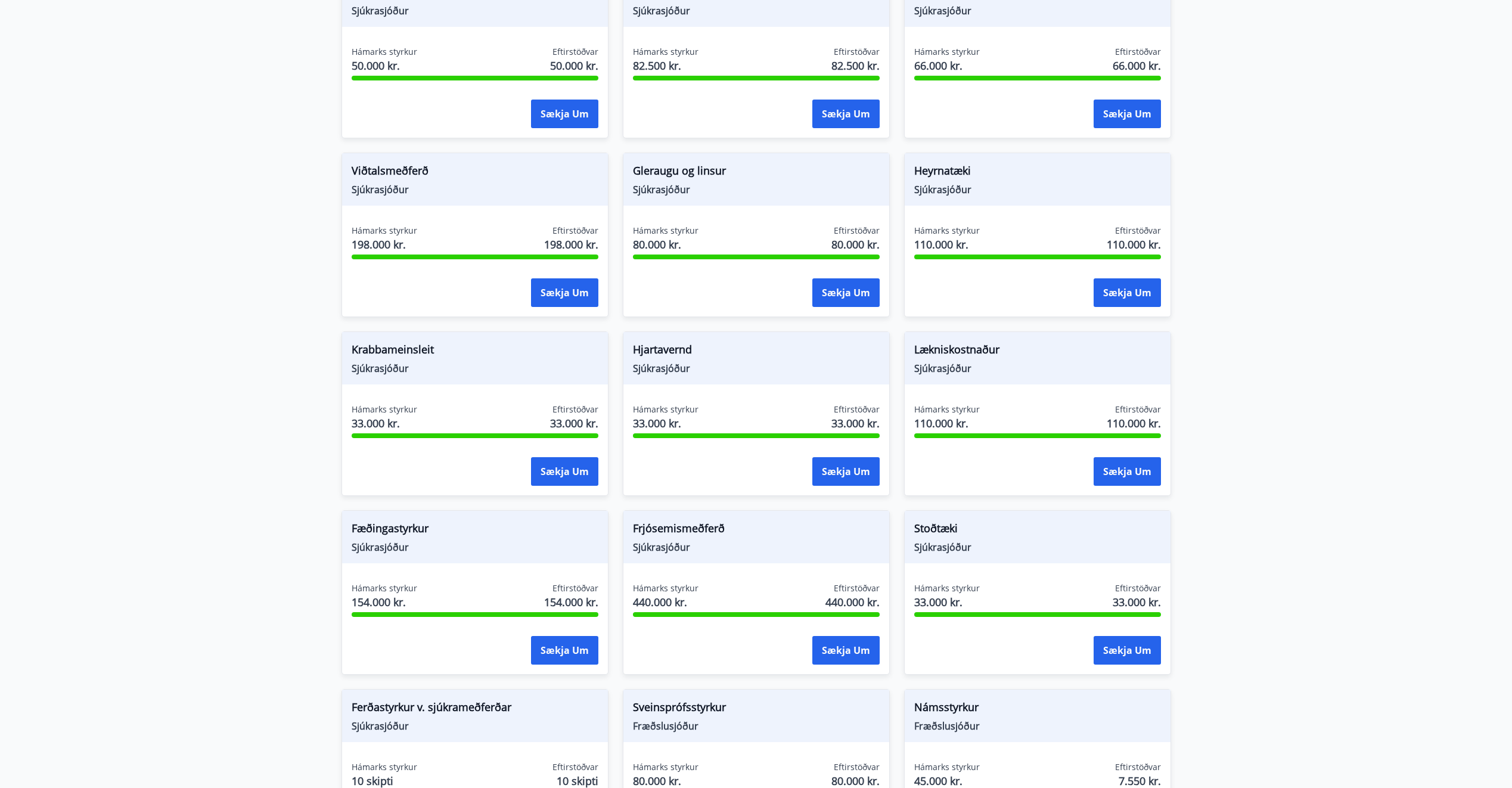
scroll to position [625, 0]
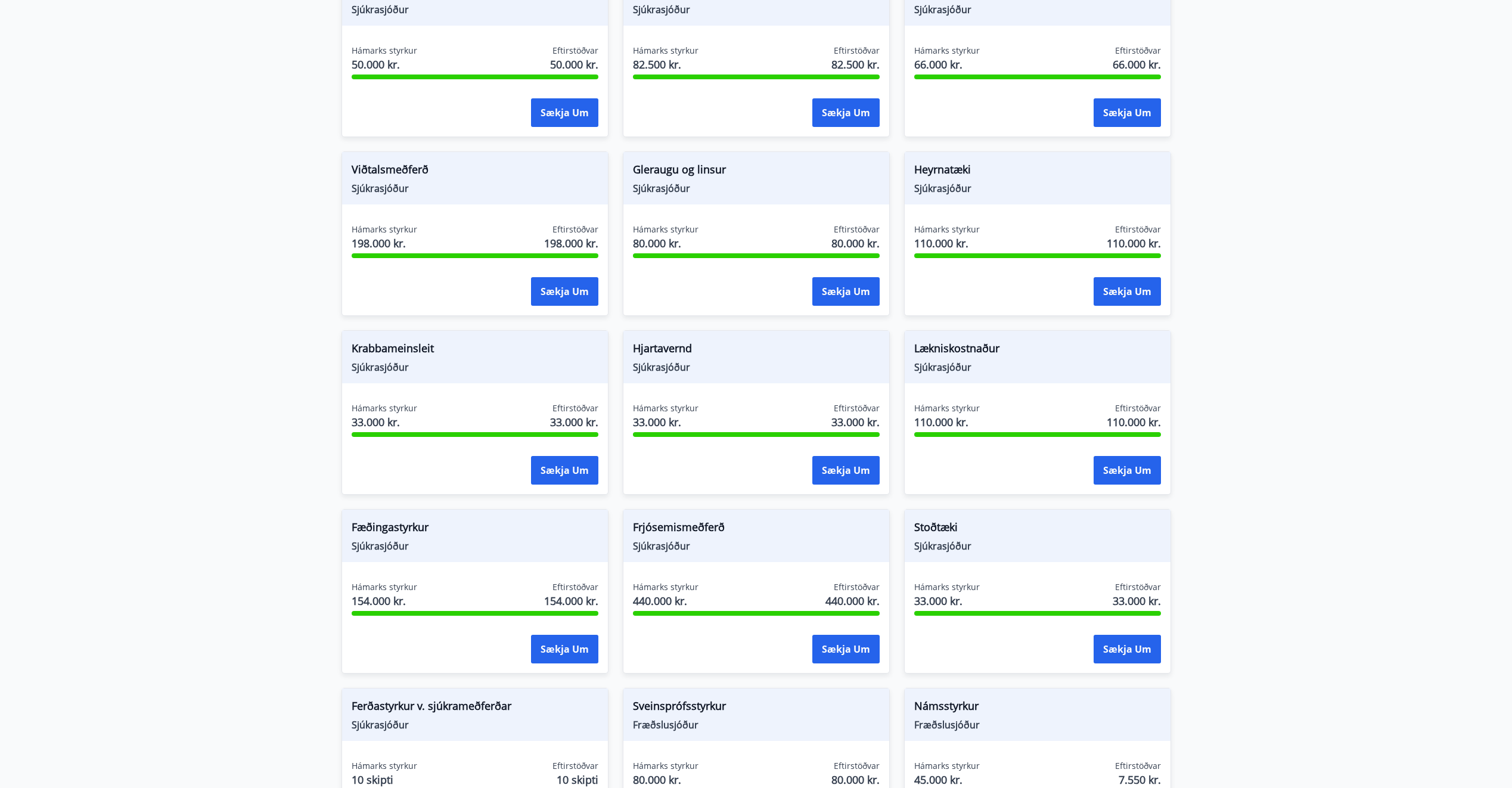
click at [985, 374] on div "Lækniskostnaður Sjúkrasjóður" at bounding box center [1037, 357] width 266 height 53
click at [961, 345] on span "Lækniskostnaður" at bounding box center [1038, 350] width 247 height 20
click at [1135, 478] on button "Sækja um" at bounding box center [1127, 470] width 67 height 29
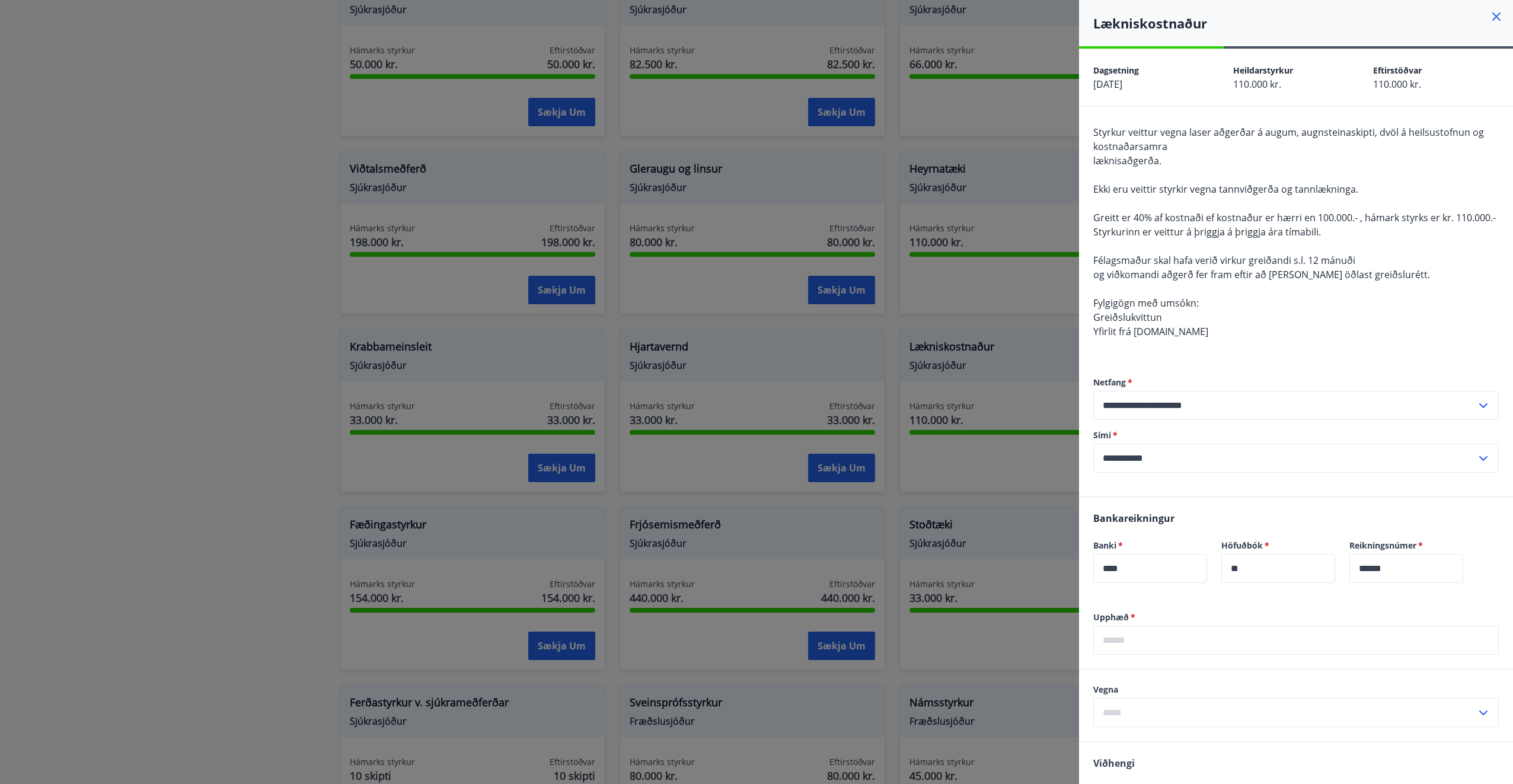
click at [1068, 141] on div at bounding box center [756, 392] width 1513 height 784
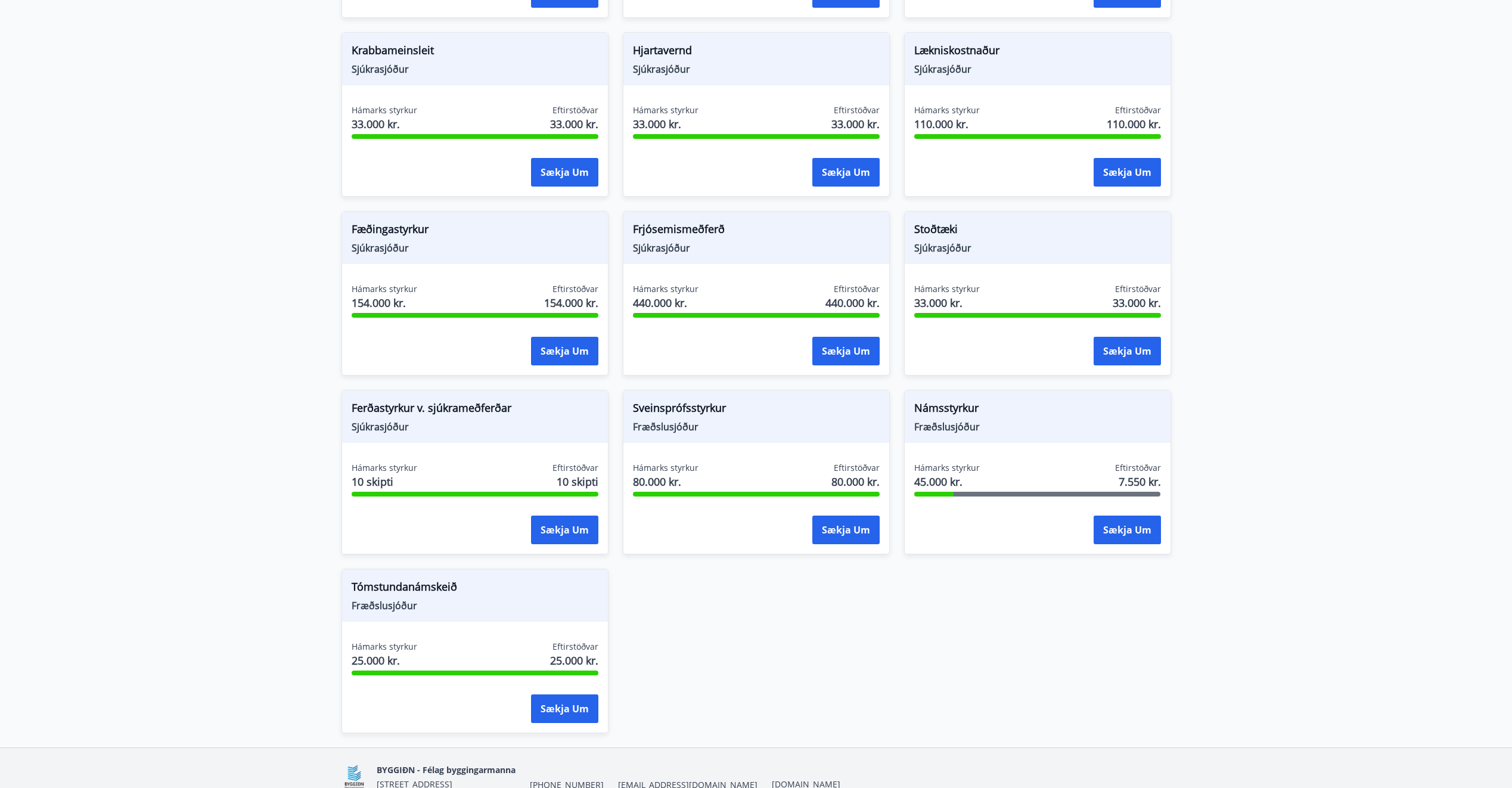
scroll to position [982, 0]
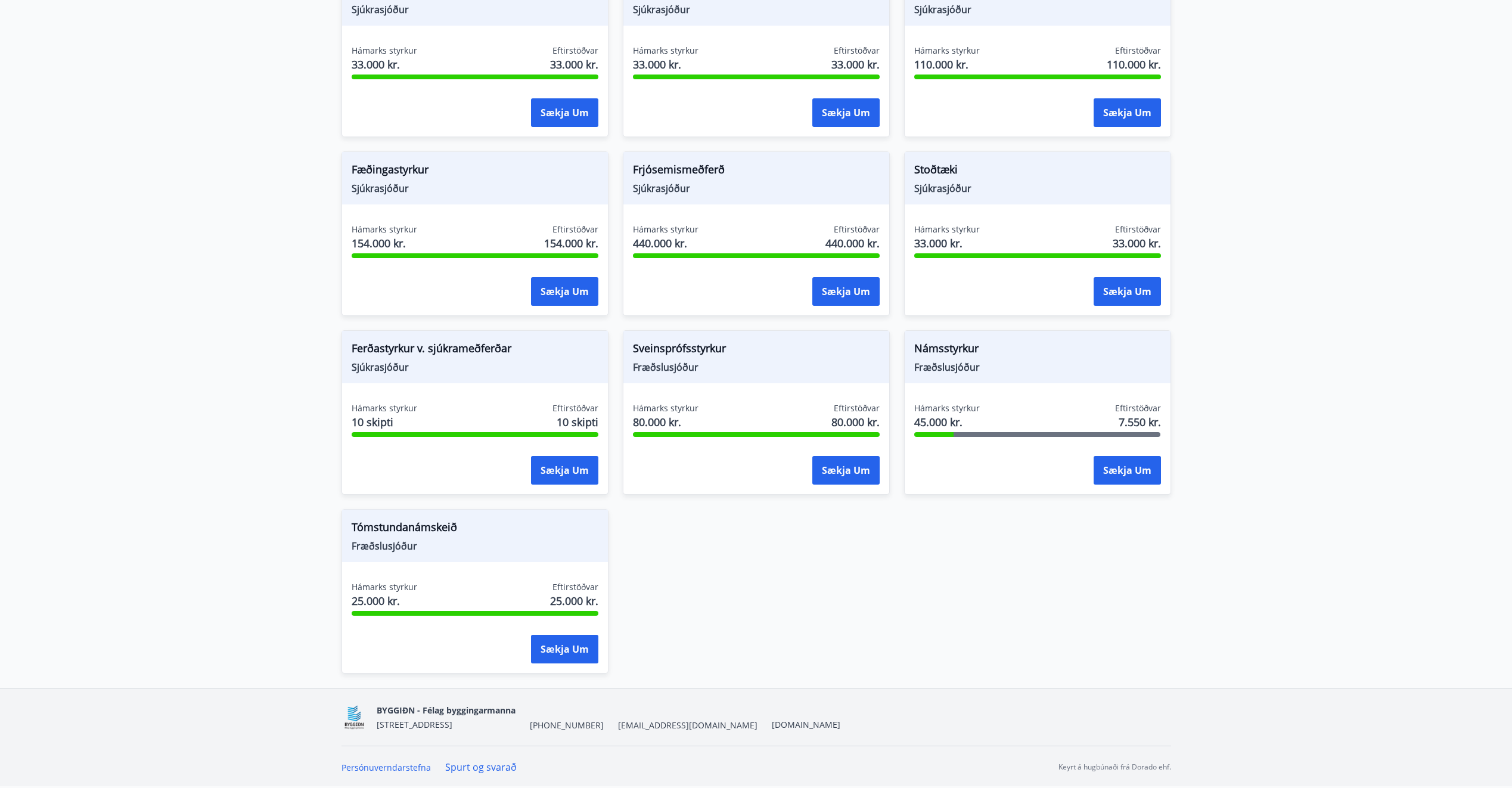
click at [539, 533] on span "Tómstundanámskeið" at bounding box center [475, 529] width 247 height 20
click at [568, 659] on button "Sækja um" at bounding box center [565, 649] width 67 height 29
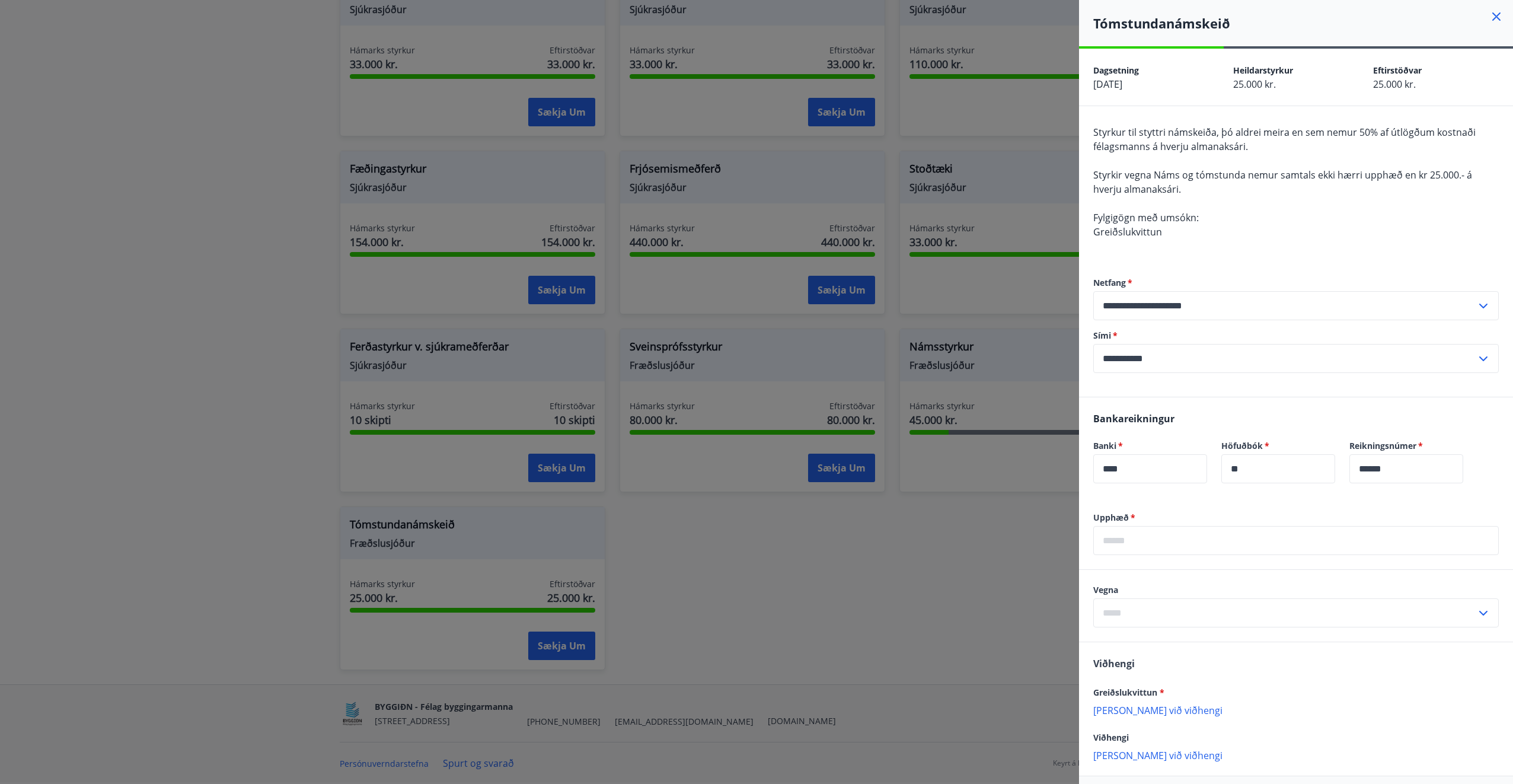
click at [995, 564] on div at bounding box center [756, 392] width 1513 height 784
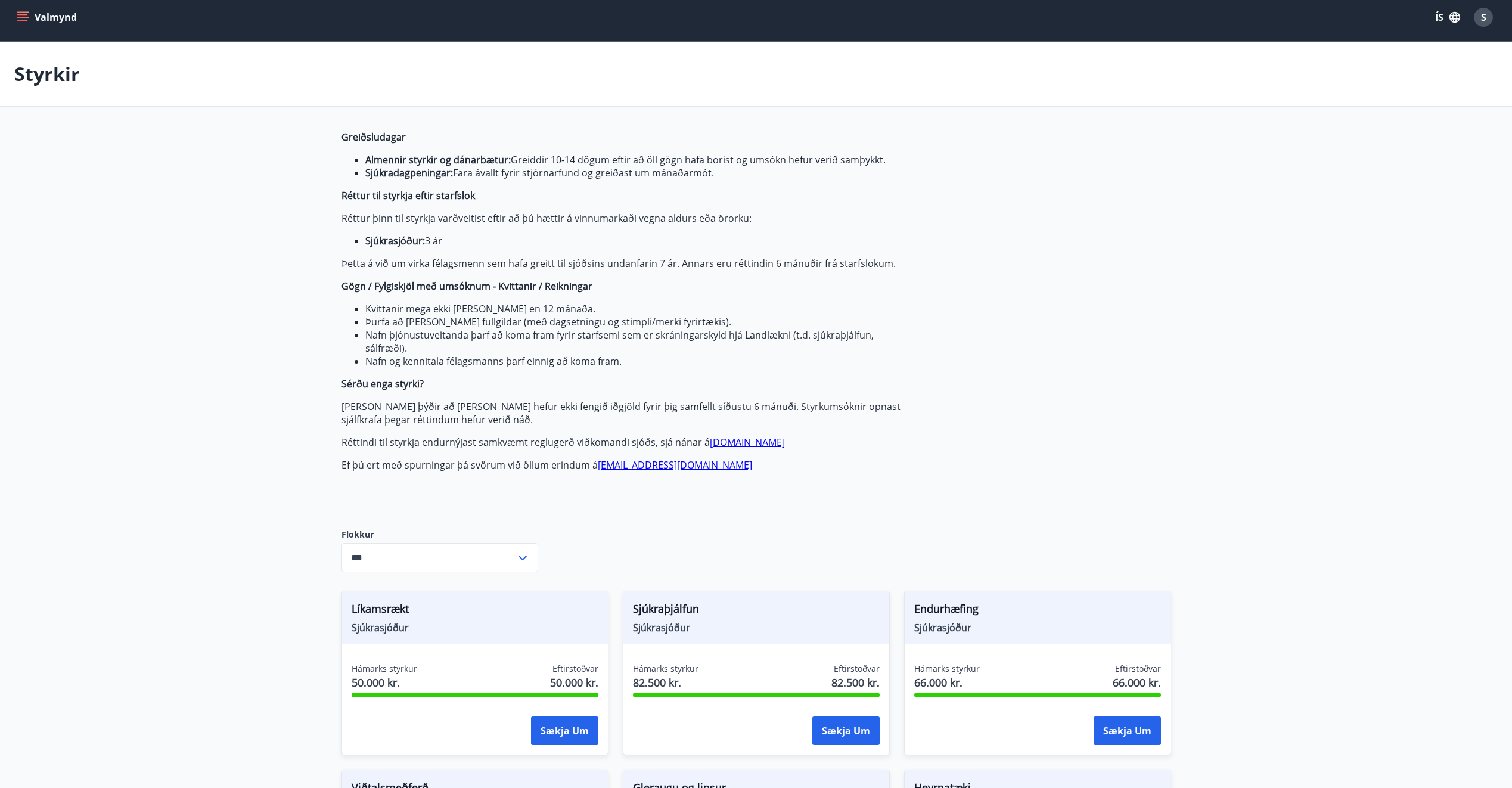
scroll to position [0, 0]
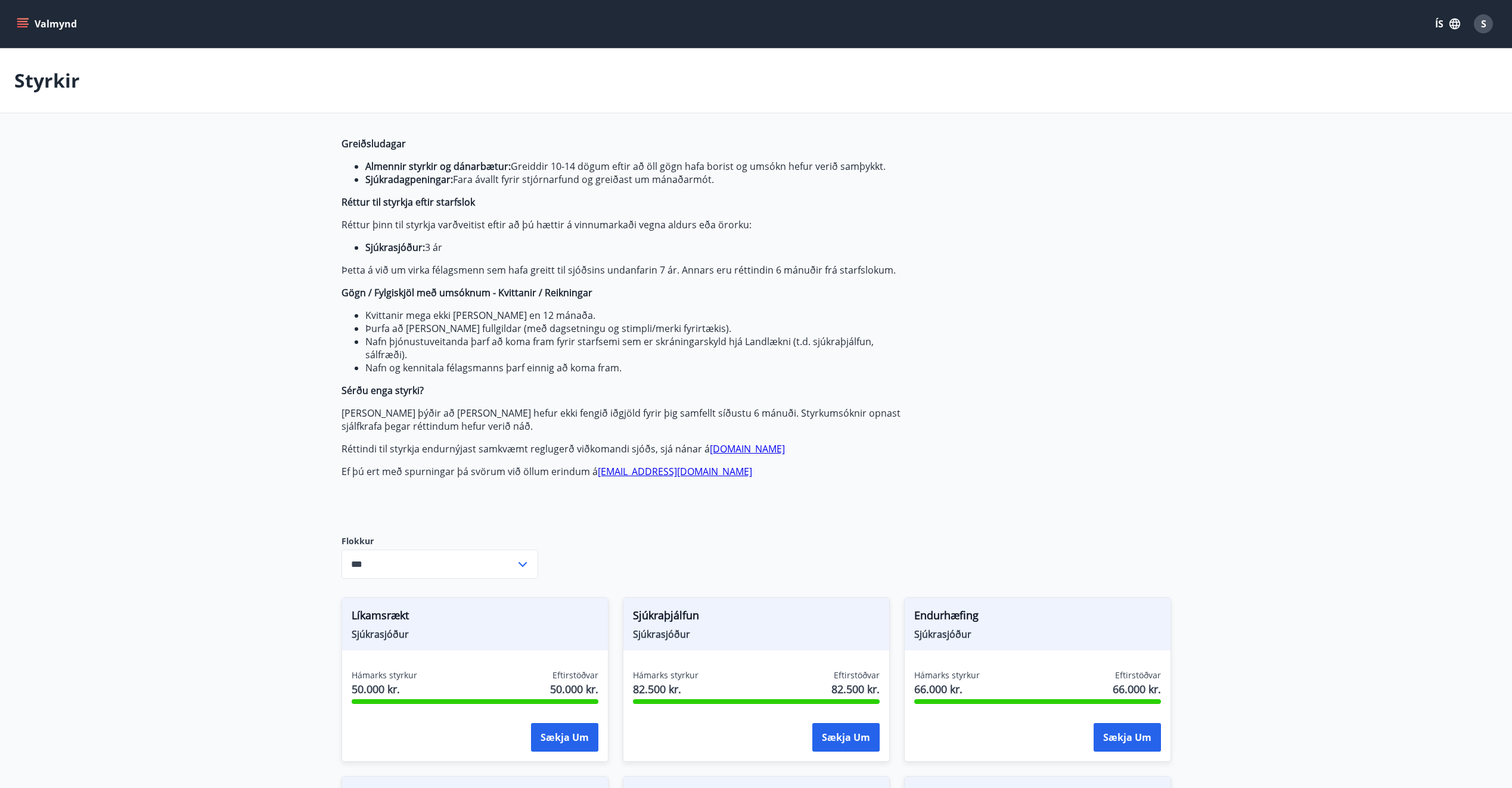
click at [817, 211] on span "Greiðsludagar Almennir styrkir og dánarbætur: Greiddir 10-14 dögum eftir að öll…" at bounding box center [622, 307] width 563 height 341
click at [20, 22] on icon "menu" at bounding box center [22, 24] width 12 height 12
click at [23, 21] on icon "menu" at bounding box center [22, 22] width 11 height 1
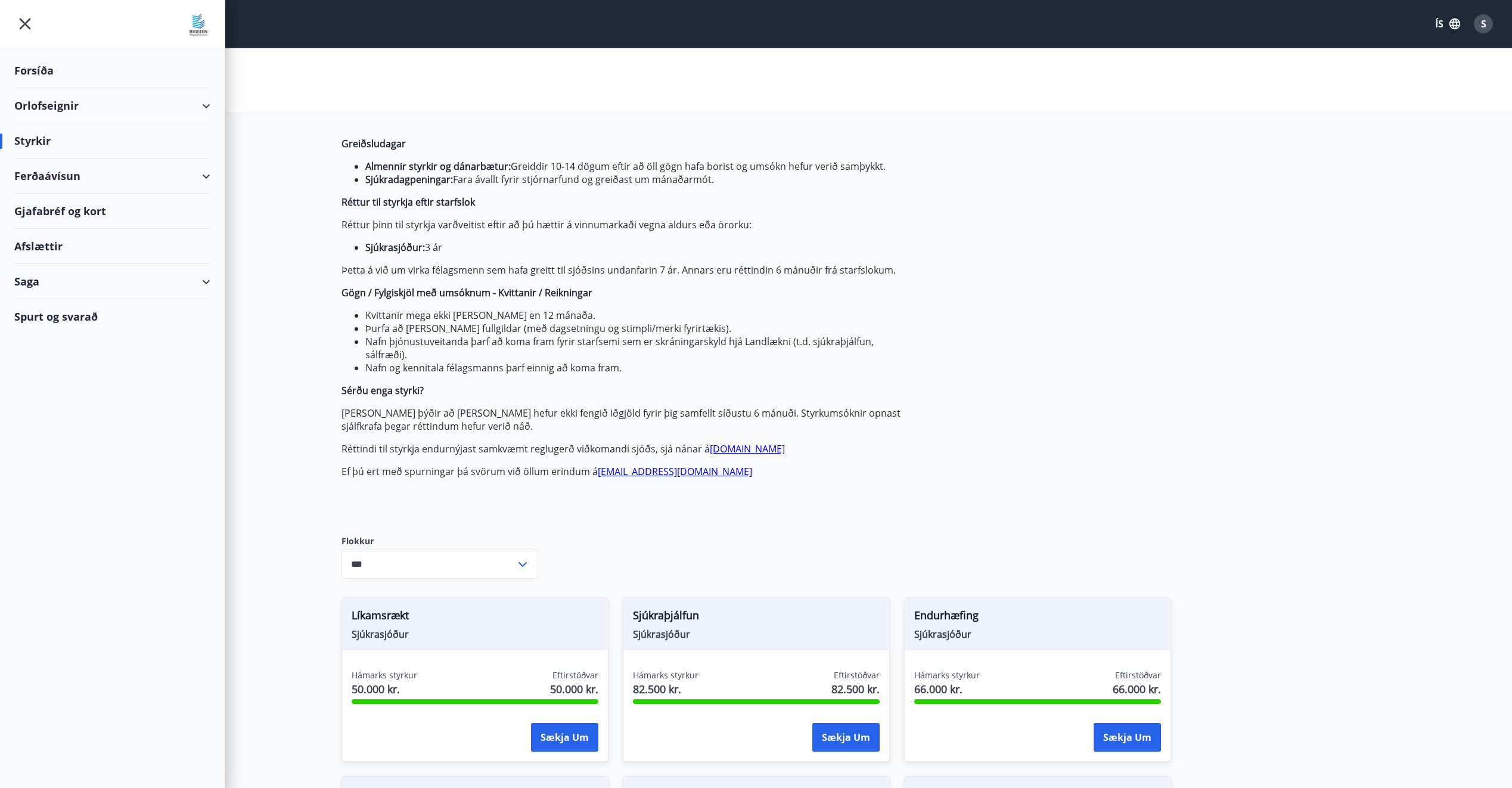
click at [90, 179] on div "Ferðaávísun" at bounding box center [112, 176] width 196 height 35
click at [94, 236] on div "Kaupa ferðaávísun" at bounding box center [112, 231] width 177 height 25
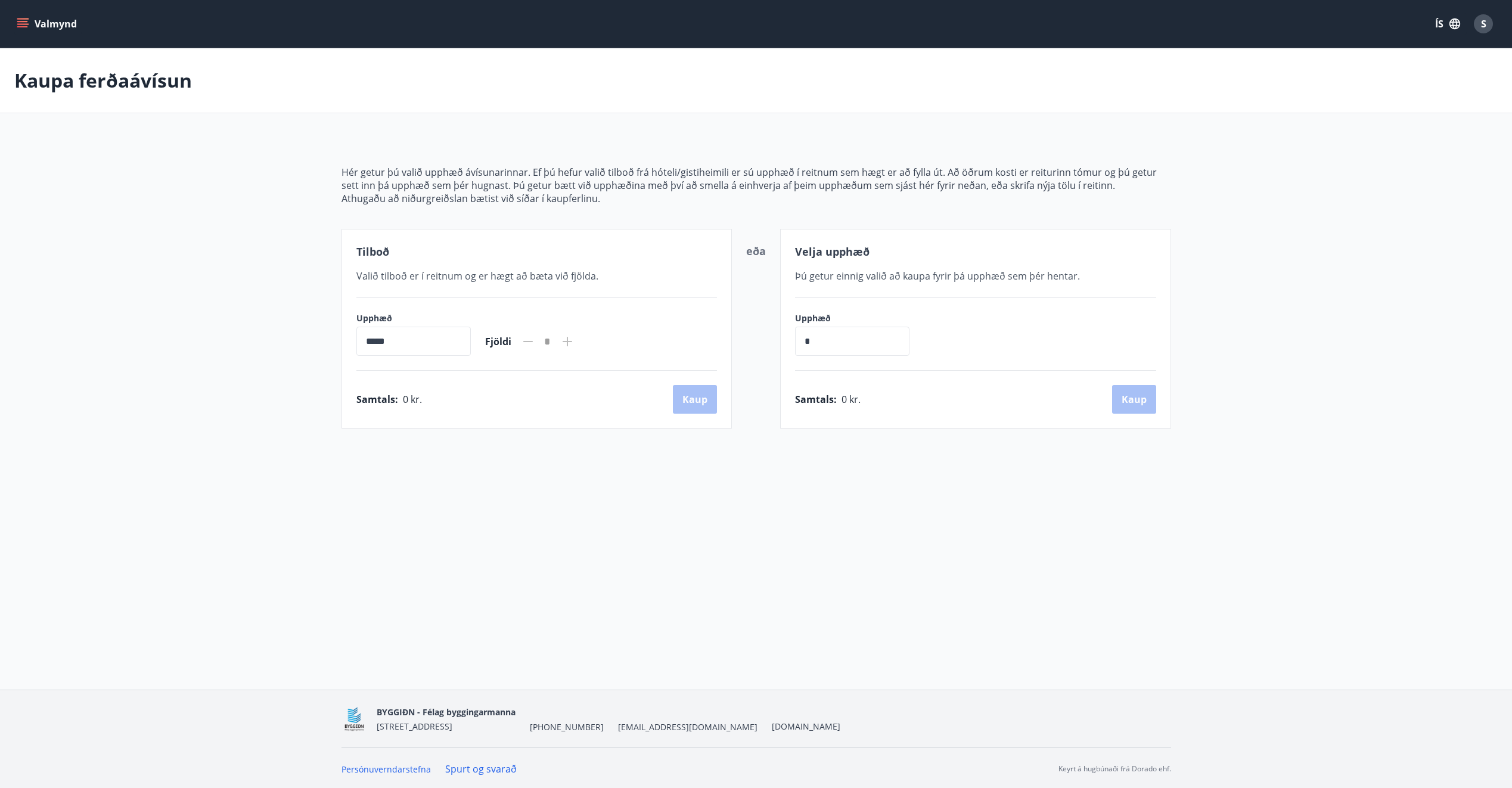
click at [575, 345] on icon at bounding box center [568, 341] width 14 height 14
click at [446, 339] on input "*****" at bounding box center [413, 341] width 114 height 29
click at [836, 343] on input "*" at bounding box center [852, 341] width 114 height 29
type input "*******"
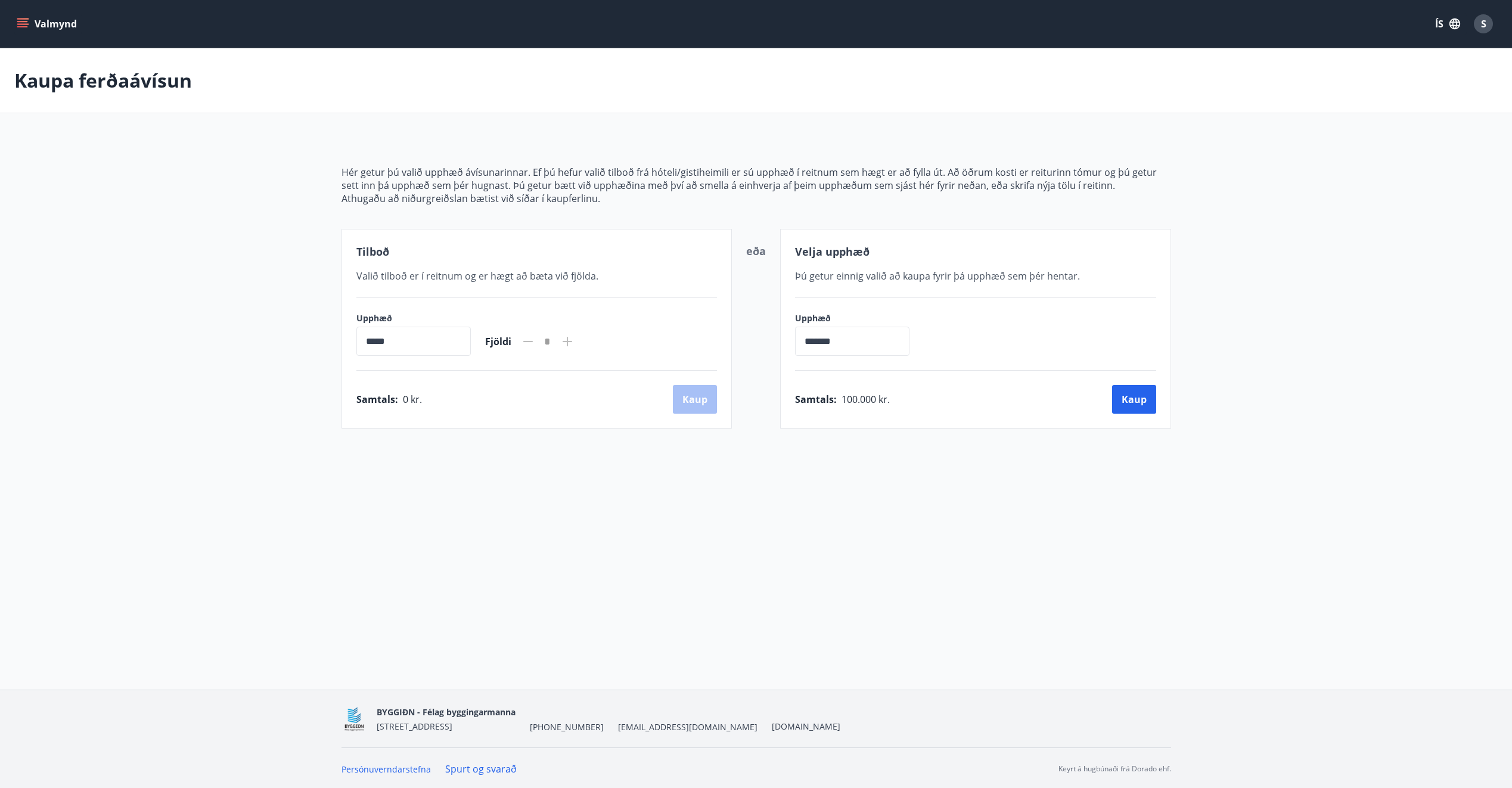
click at [431, 331] on input "*****" at bounding box center [413, 341] width 114 height 29
click at [1124, 388] on button "Kaup" at bounding box center [1134, 399] width 44 height 29
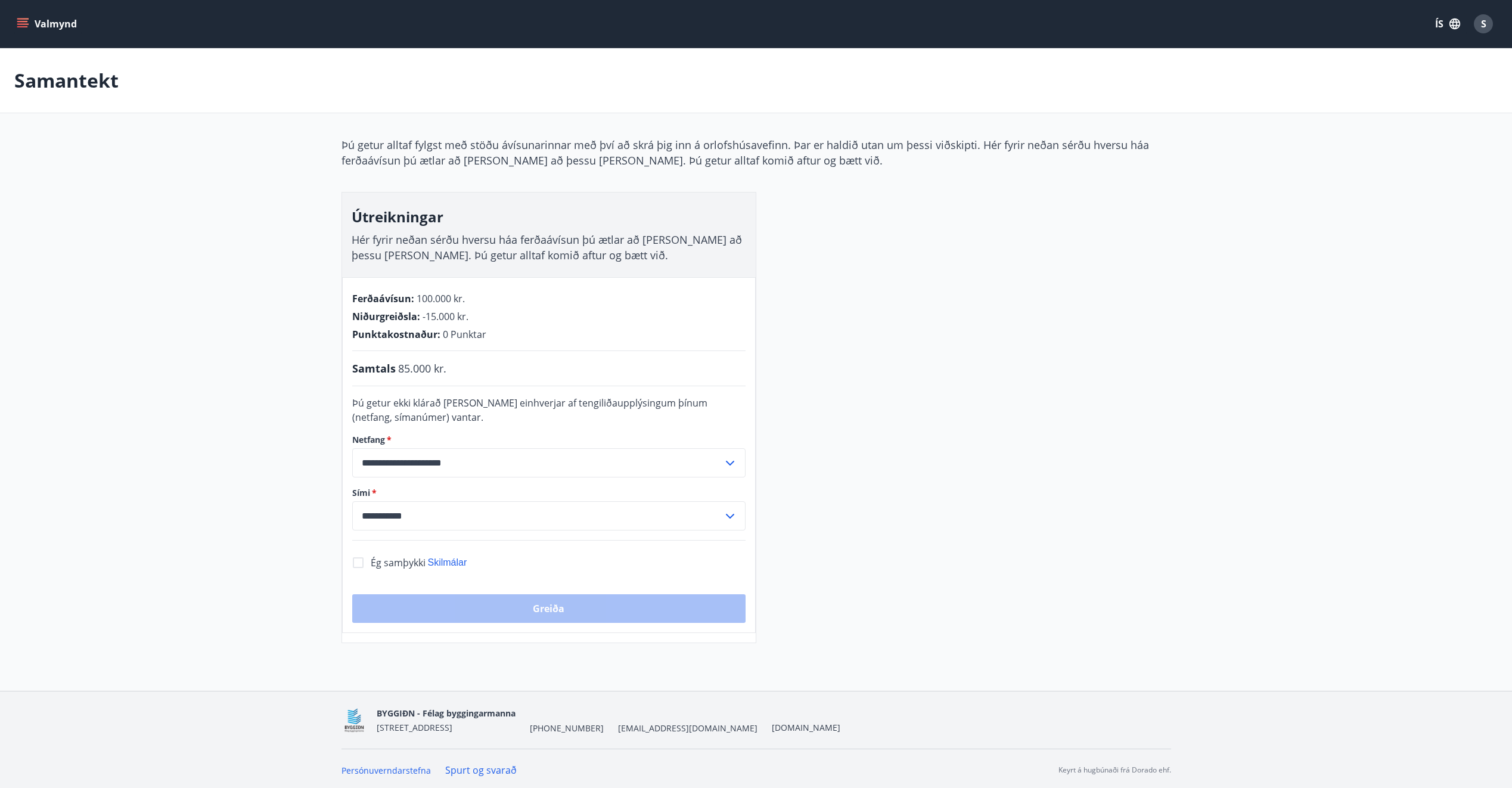
click at [24, 21] on icon "menu" at bounding box center [22, 22] width 11 height 1
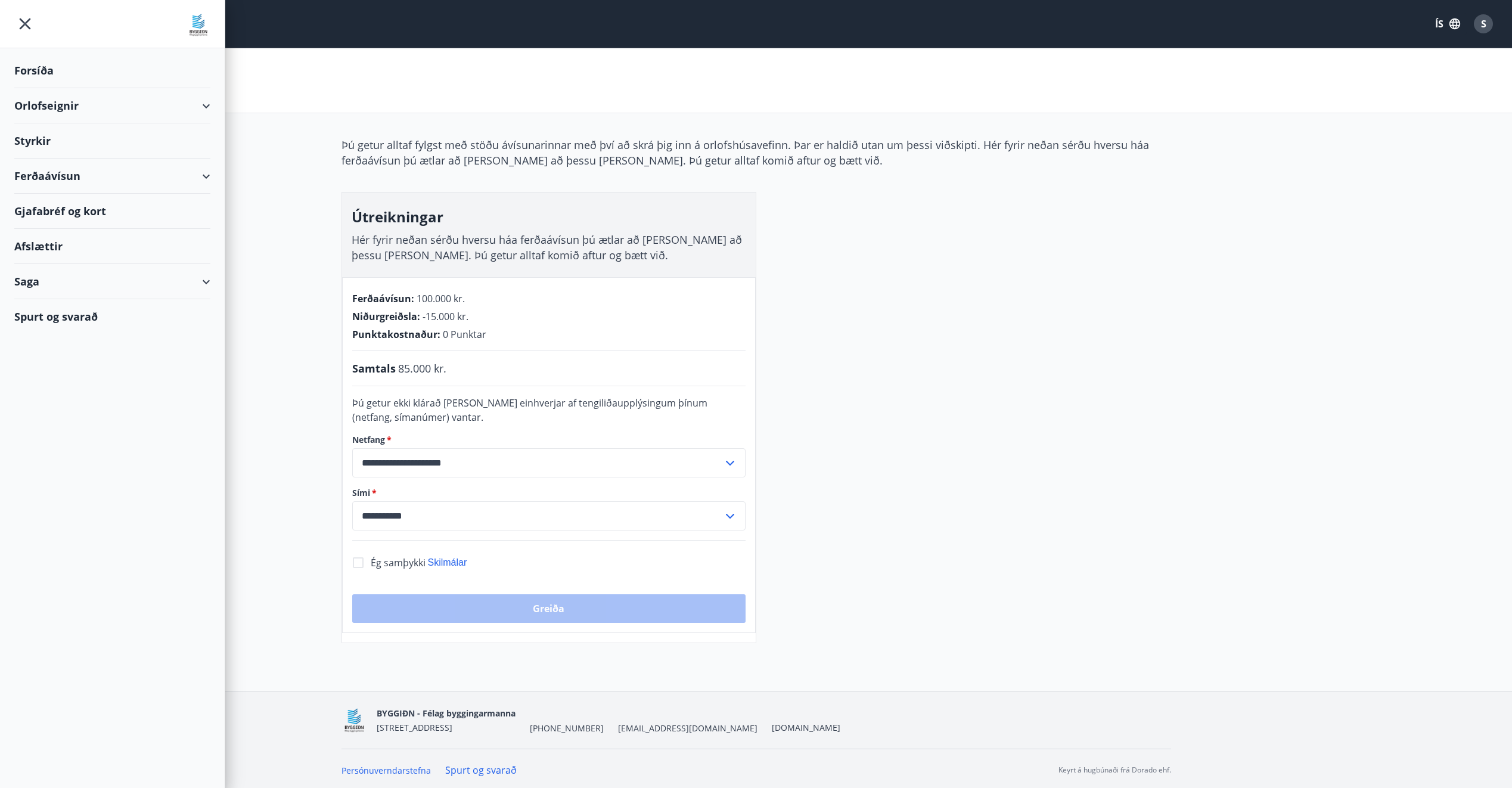
click at [132, 184] on div "Ferðaávísun" at bounding box center [112, 176] width 196 height 35
click at [46, 205] on div "Framboð" at bounding box center [112, 207] width 177 height 25
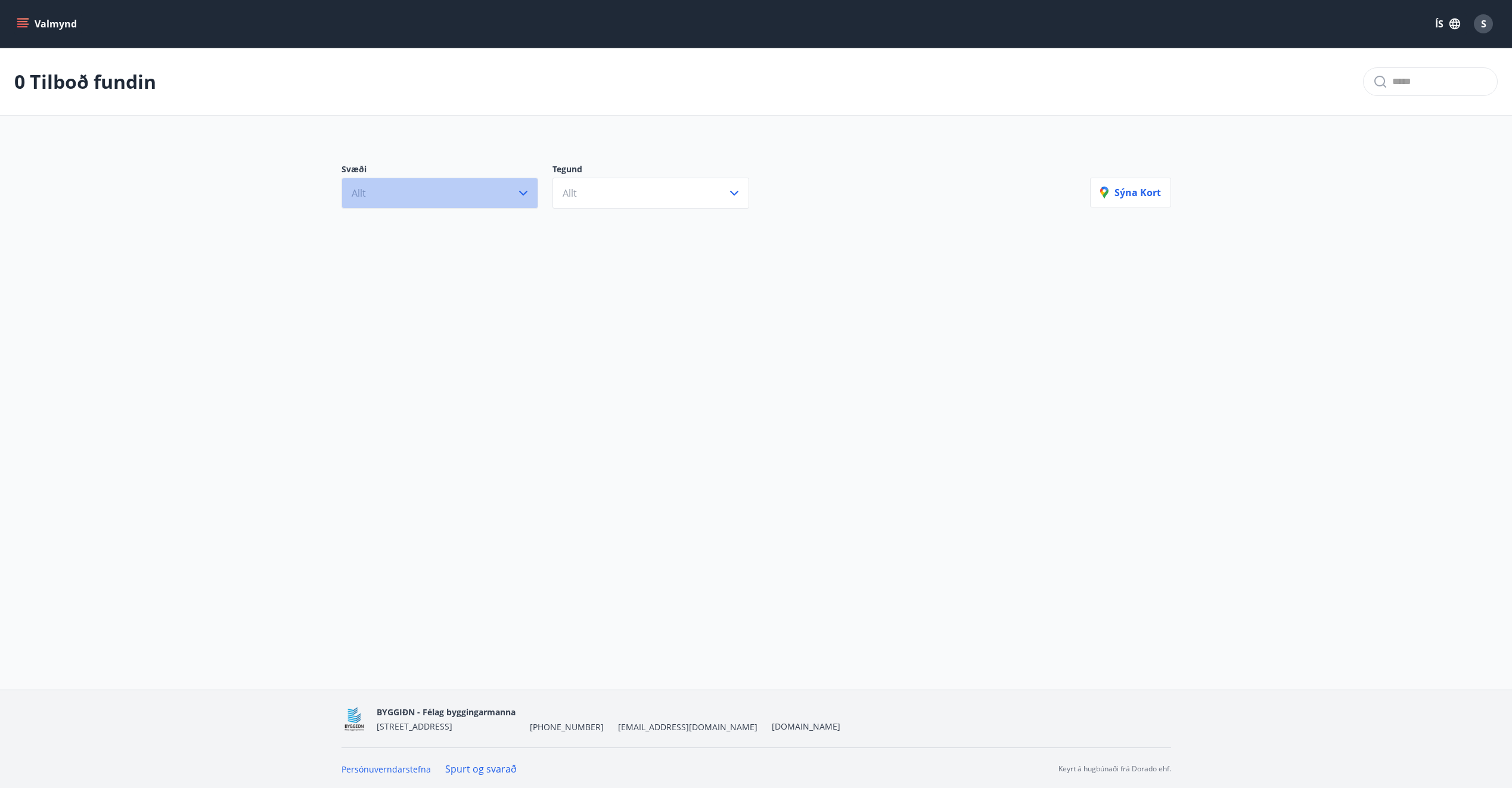
click at [497, 195] on button "Allt" at bounding box center [439, 193] width 197 height 31
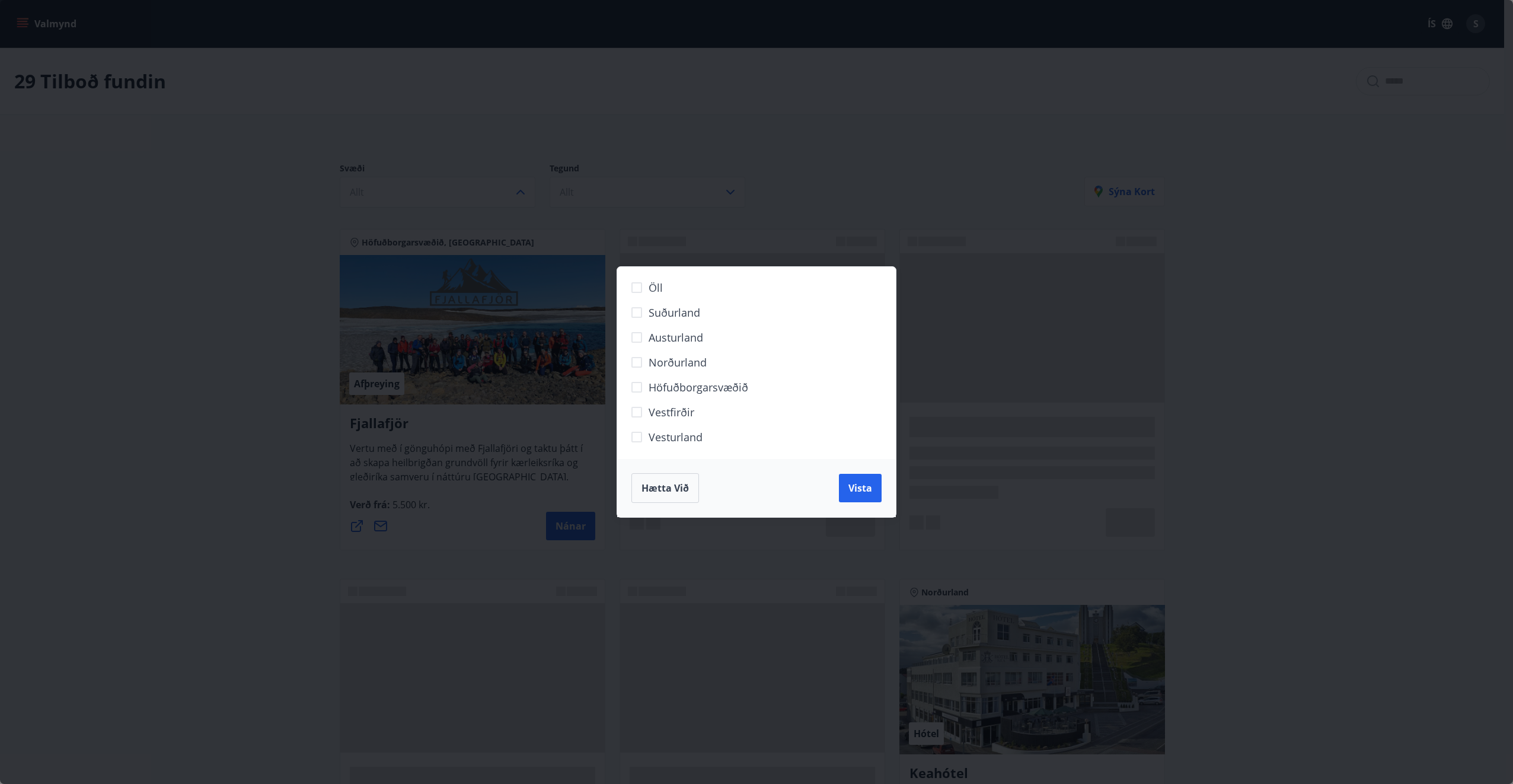
click at [502, 194] on div "Öll Suðurland [GEOGRAPHIC_DATA] Norðurland Höfuðborgarsvæðið [GEOGRAPHIC_DATA] …" at bounding box center [756, 392] width 1513 height 784
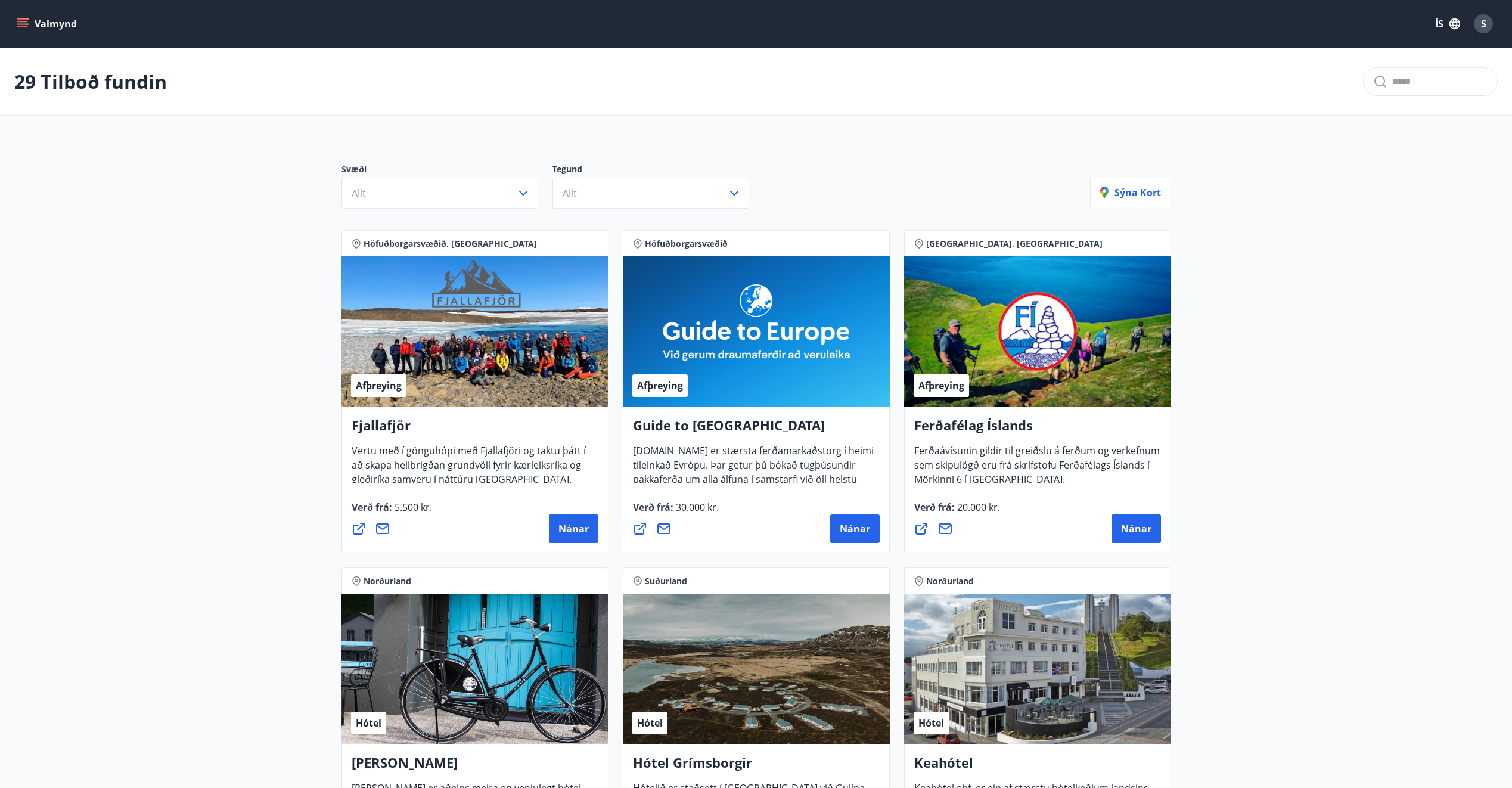
click at [23, 21] on icon "menu" at bounding box center [22, 22] width 11 height 1
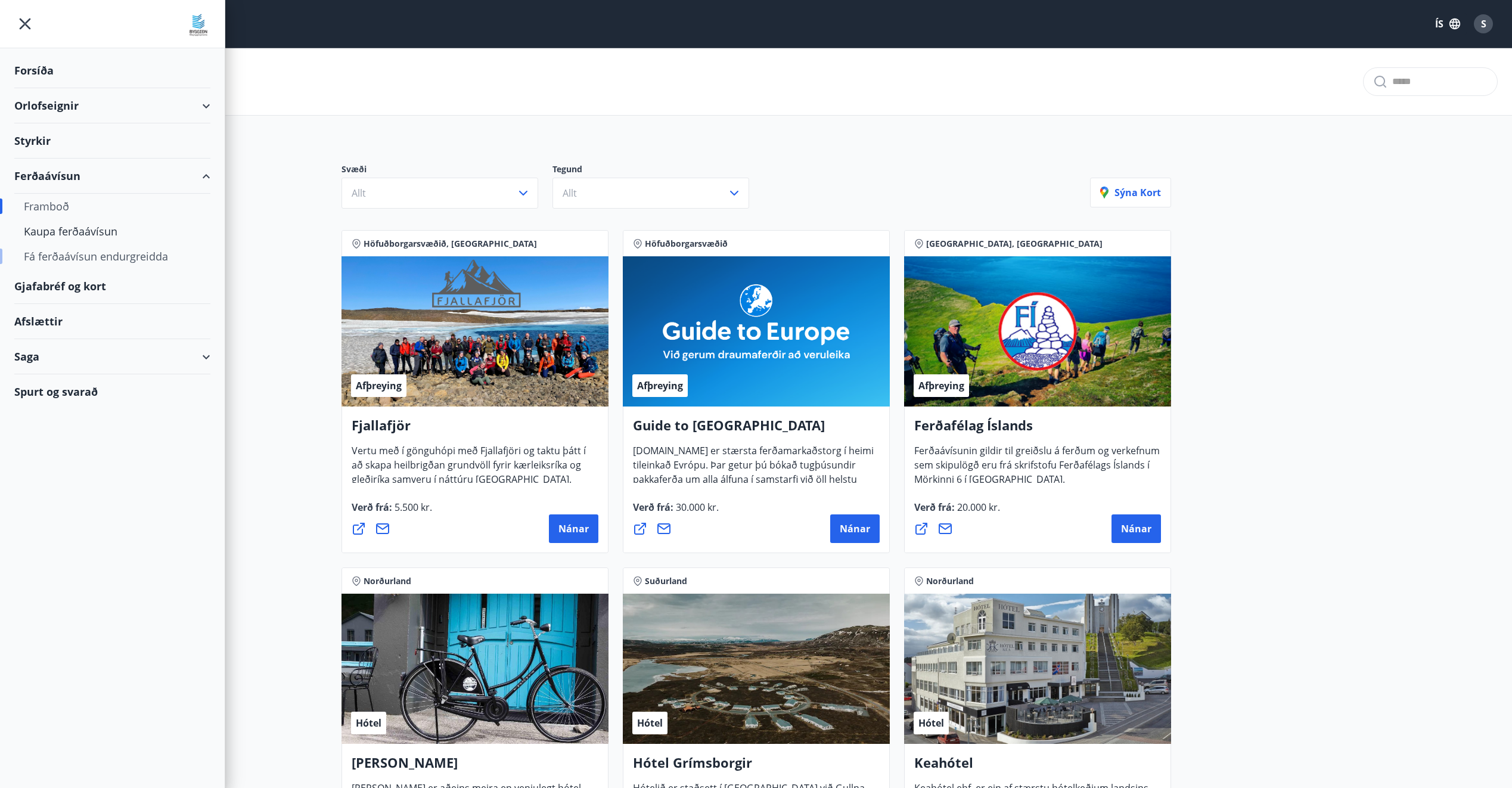
click at [116, 265] on div "Fá ferðaávísun endurgreidda" at bounding box center [112, 256] width 177 height 25
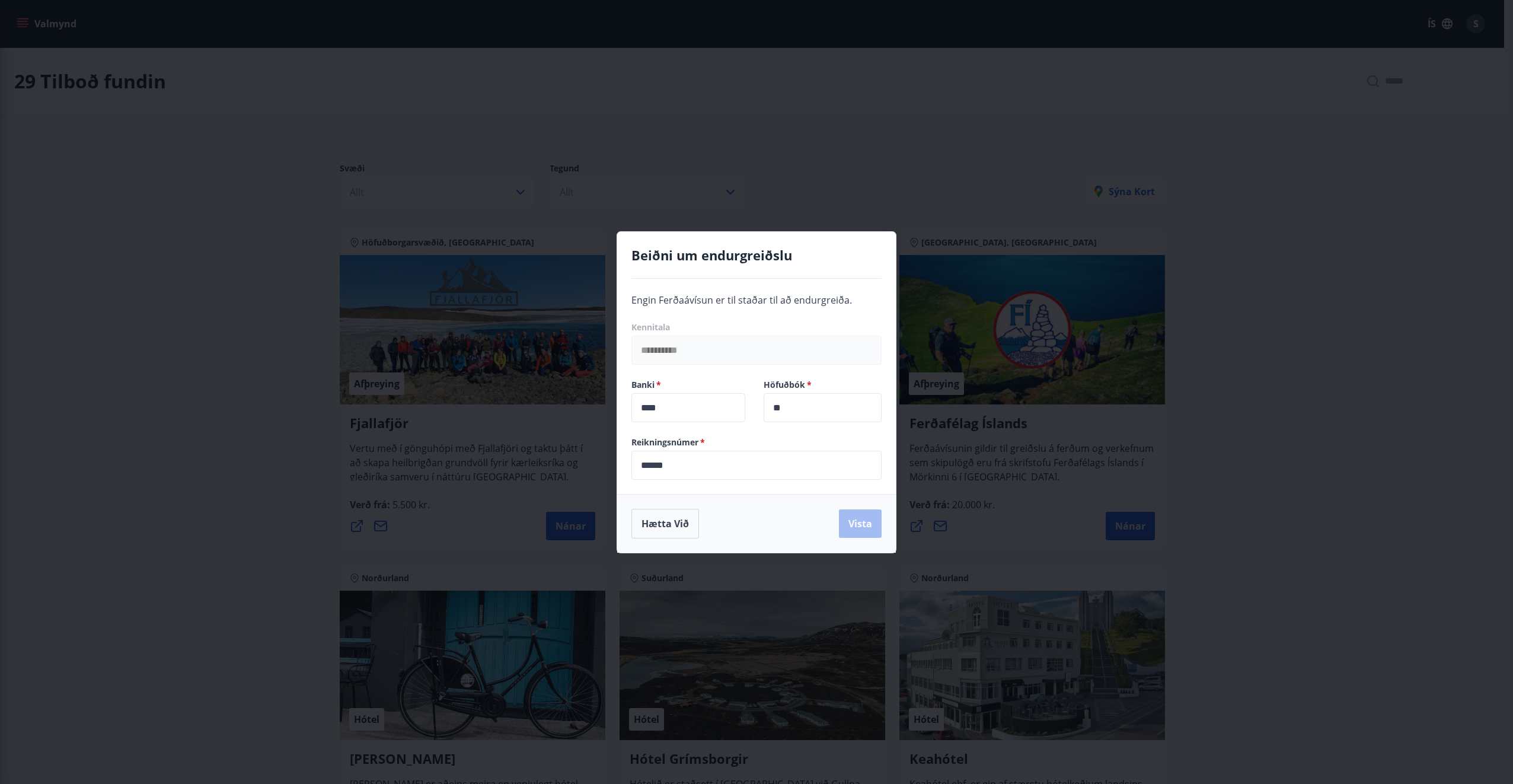
click at [123, 280] on div "**********" at bounding box center [756, 392] width 1513 height 784
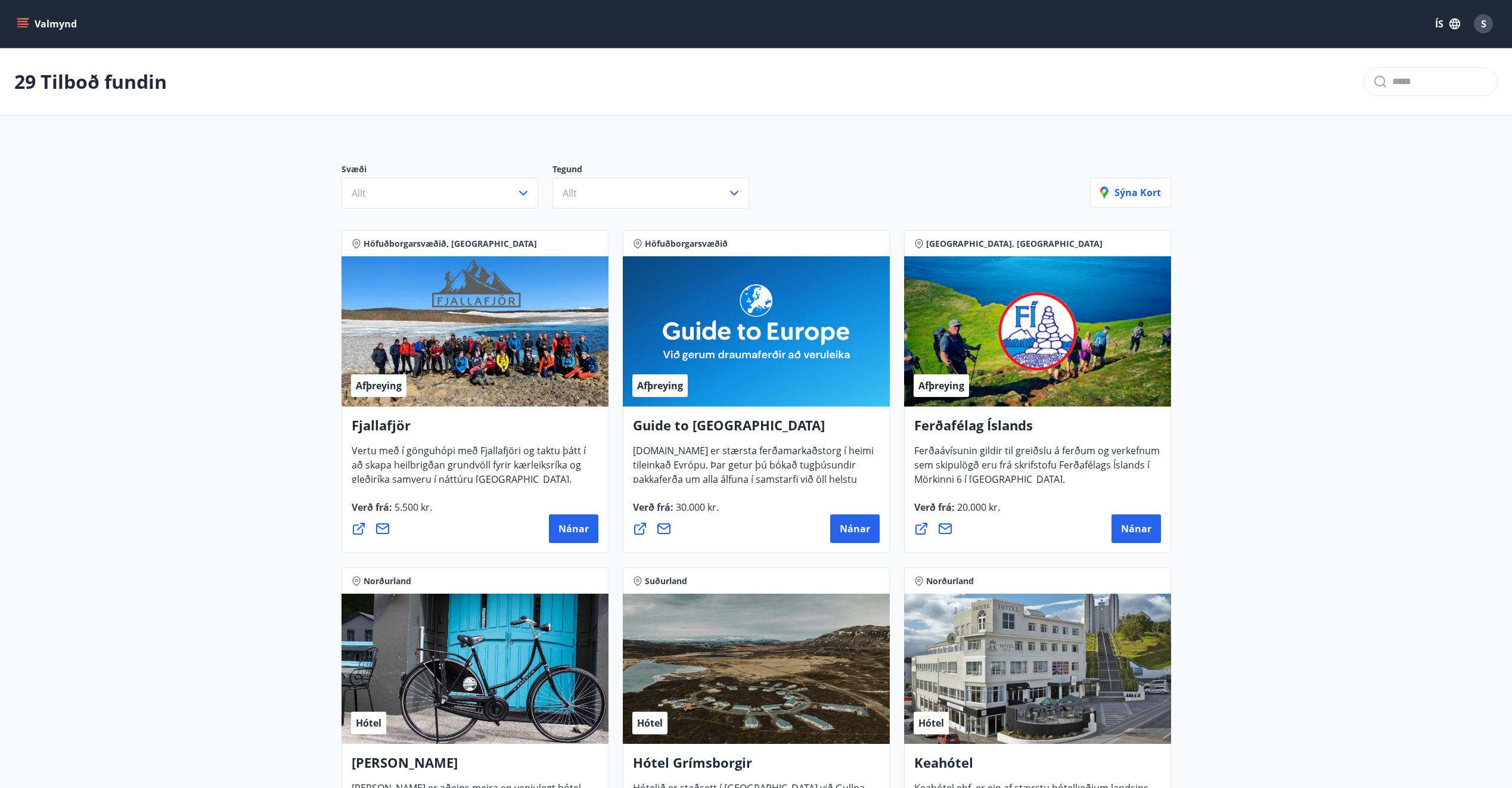
click at [27, 22] on icon "menu" at bounding box center [22, 24] width 12 height 12
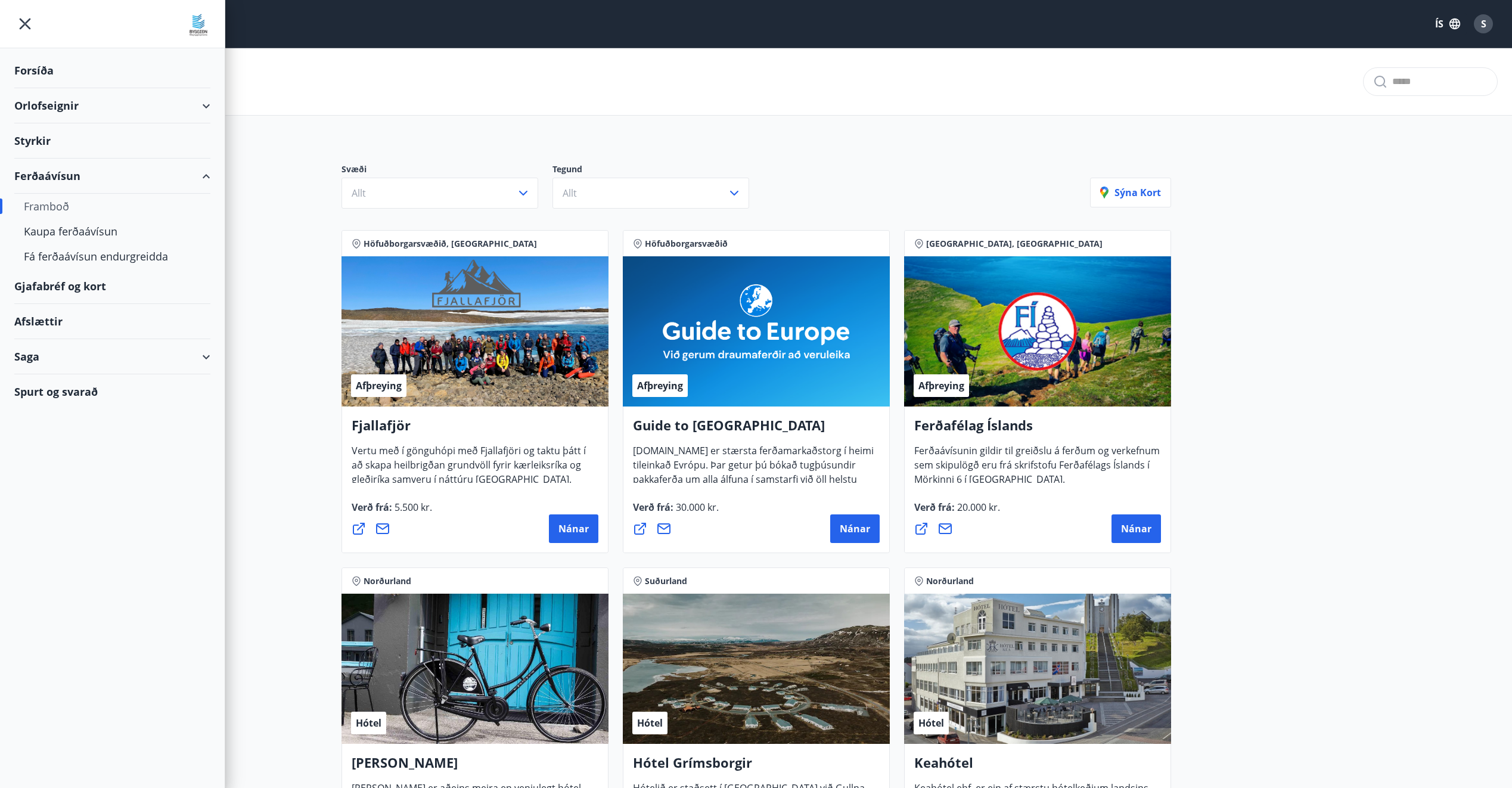
click at [72, 322] on div "Afslættir" at bounding box center [112, 322] width 196 height 35
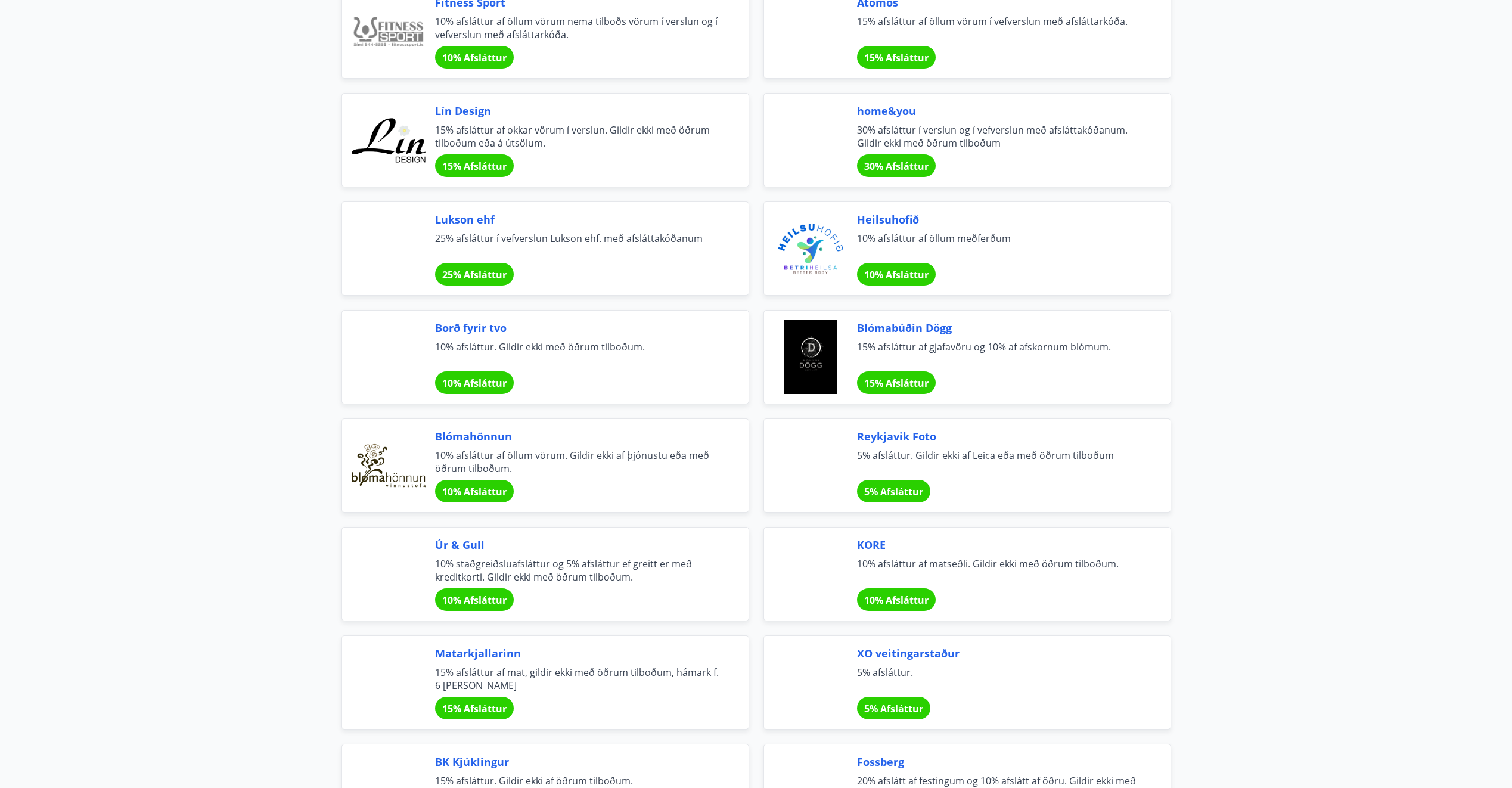
scroll to position [702, 0]
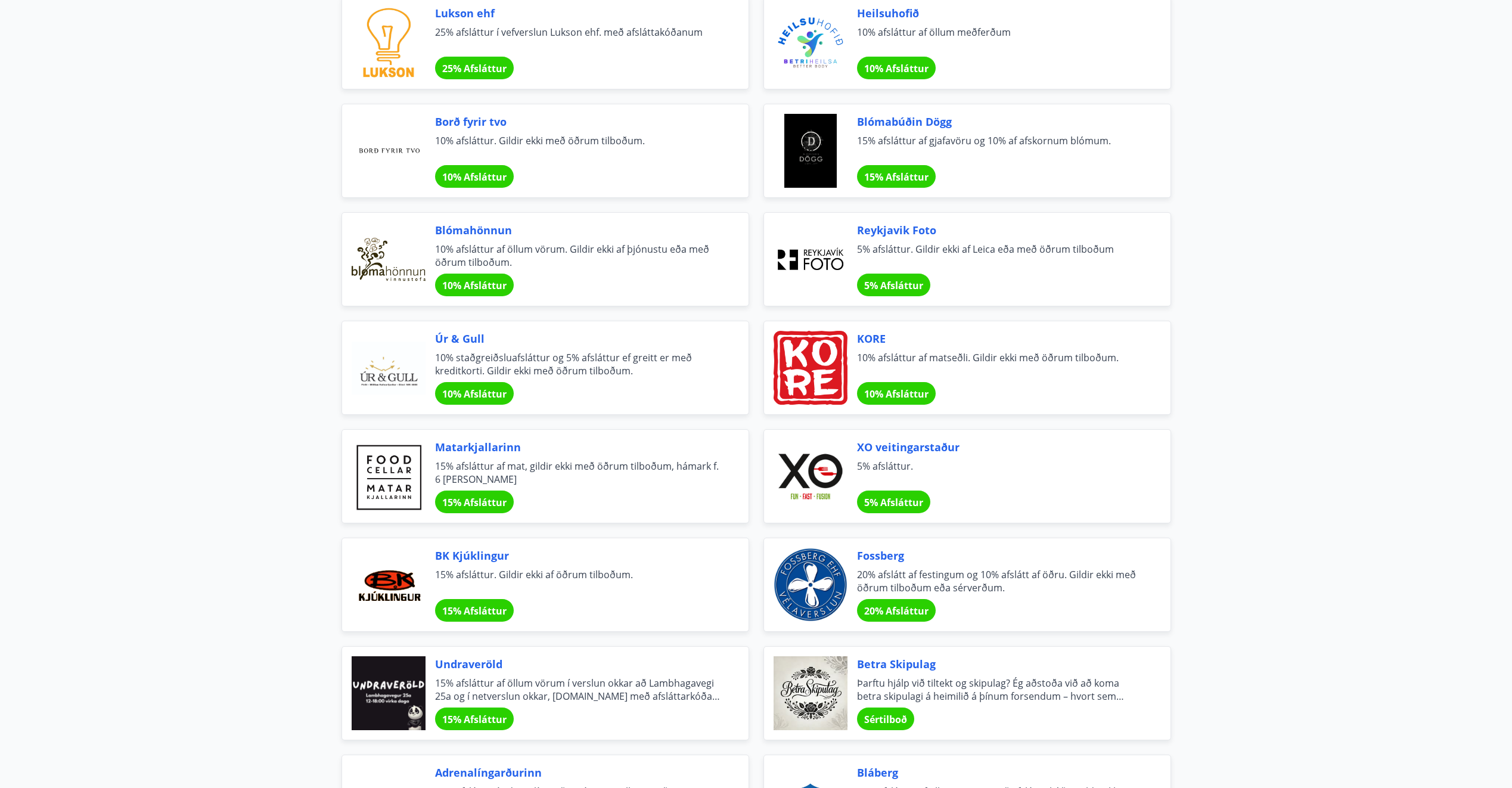
click at [488, 624] on div "BK Kjúklingur 15% afsláttur. Gildir ekki af öðrum tilboðum. 15% Afsláttur" at bounding box center [545, 584] width 408 height 94
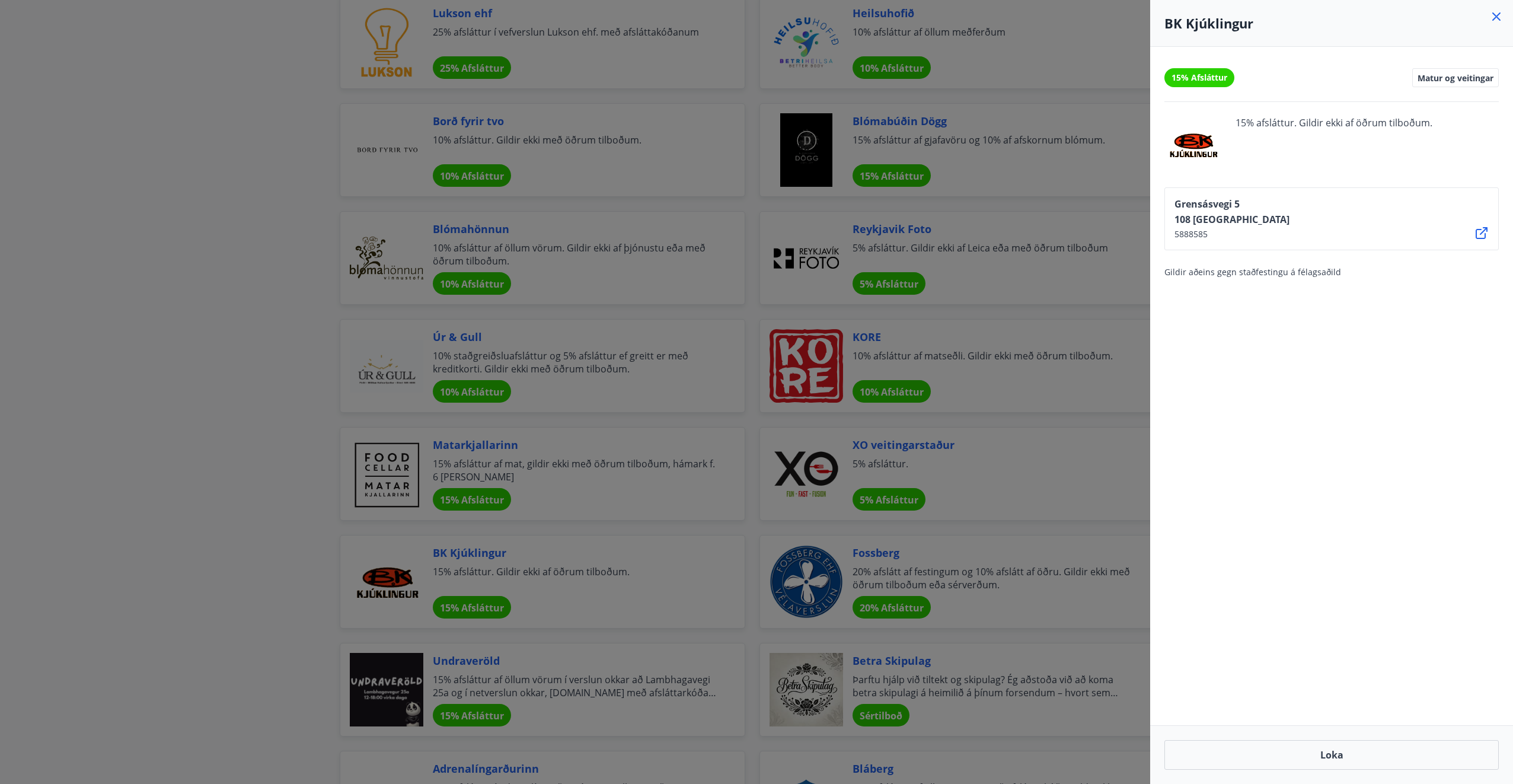
click at [205, 339] on div at bounding box center [756, 392] width 1513 height 784
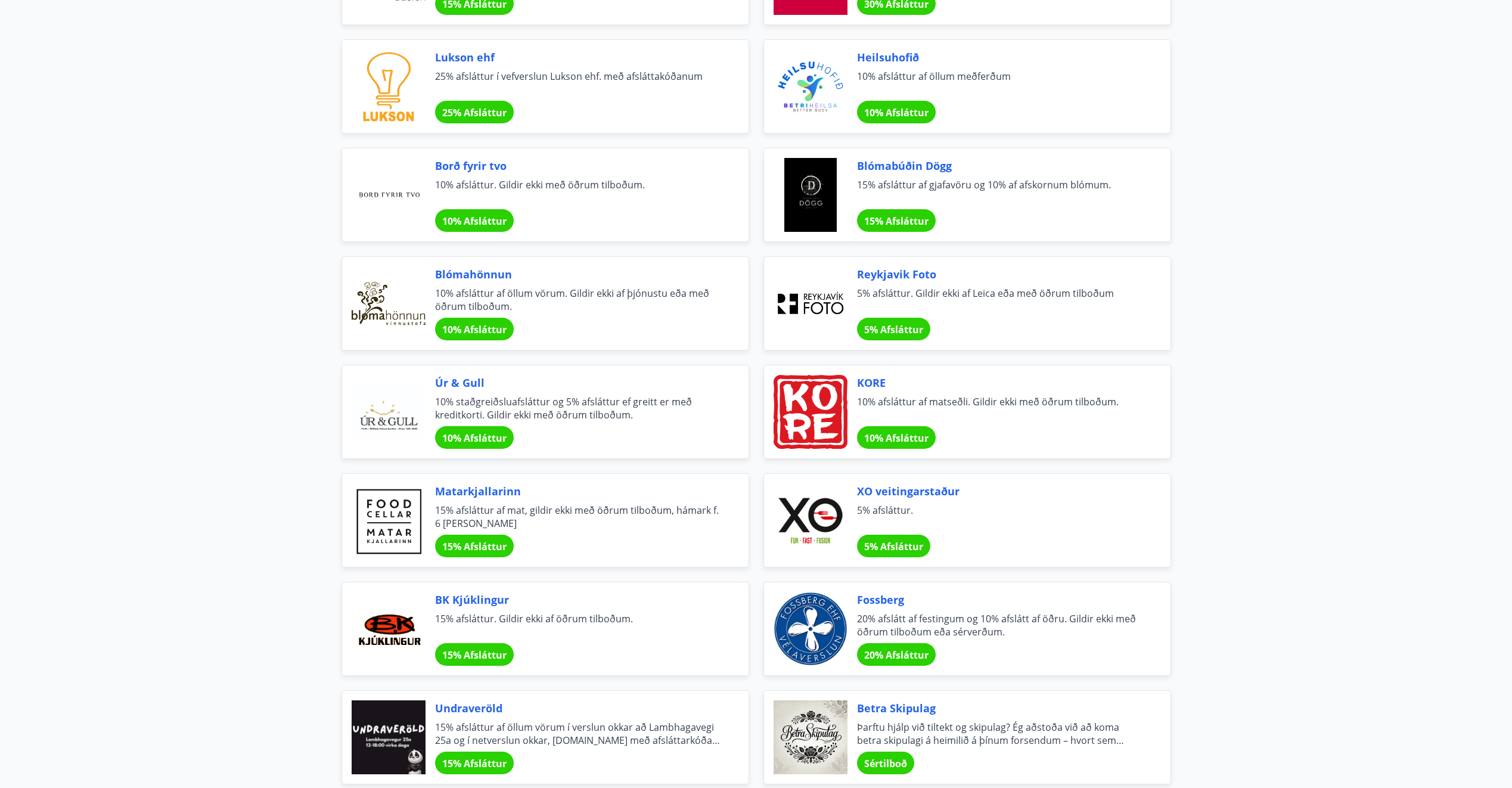
scroll to position [715, 0]
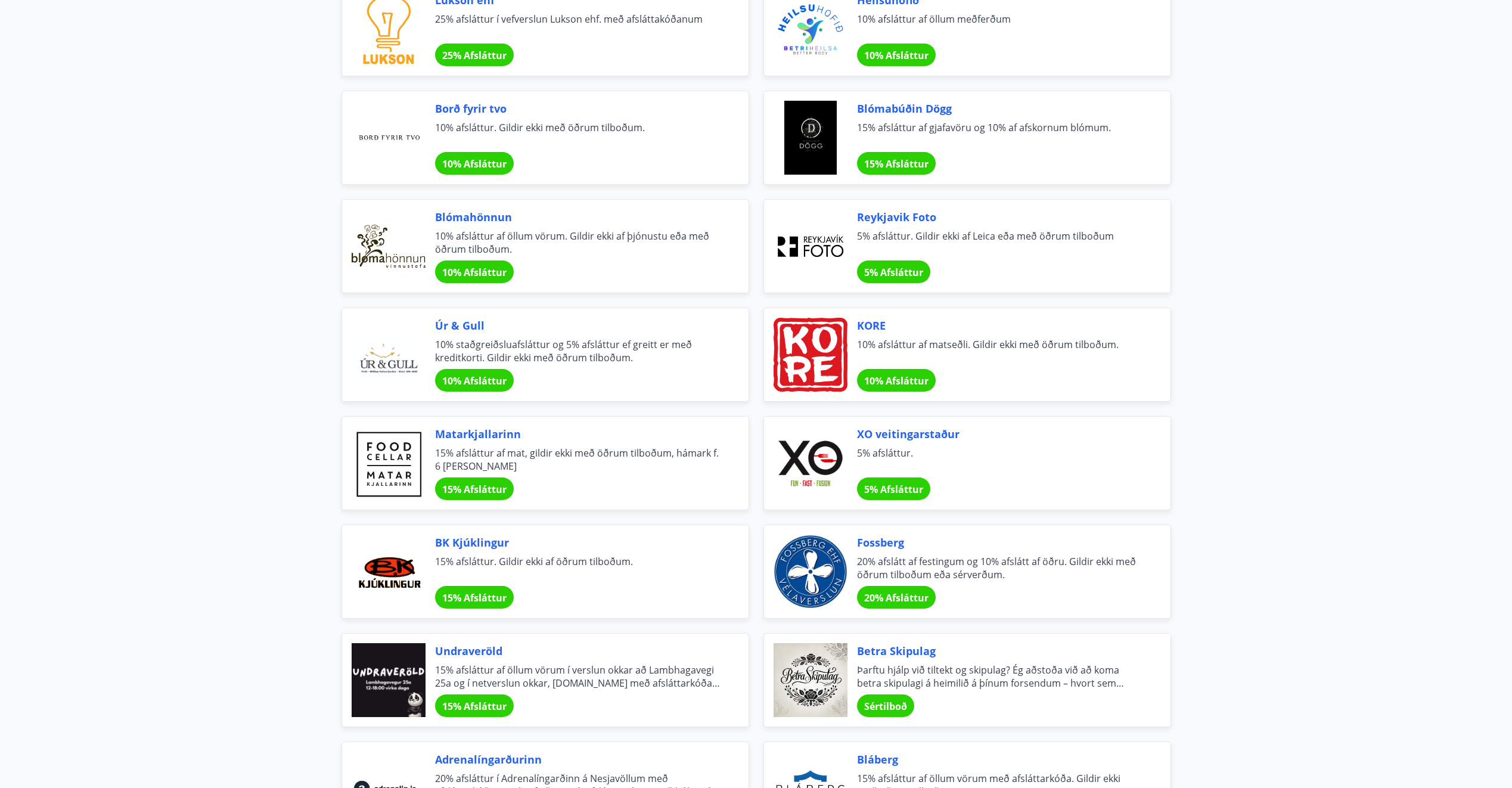
click at [479, 609] on div "BK Kjúklingur 15% afsláttur. Gildir ekki af öðrum tilboðum. 15% Afsláttur" at bounding box center [545, 572] width 408 height 94
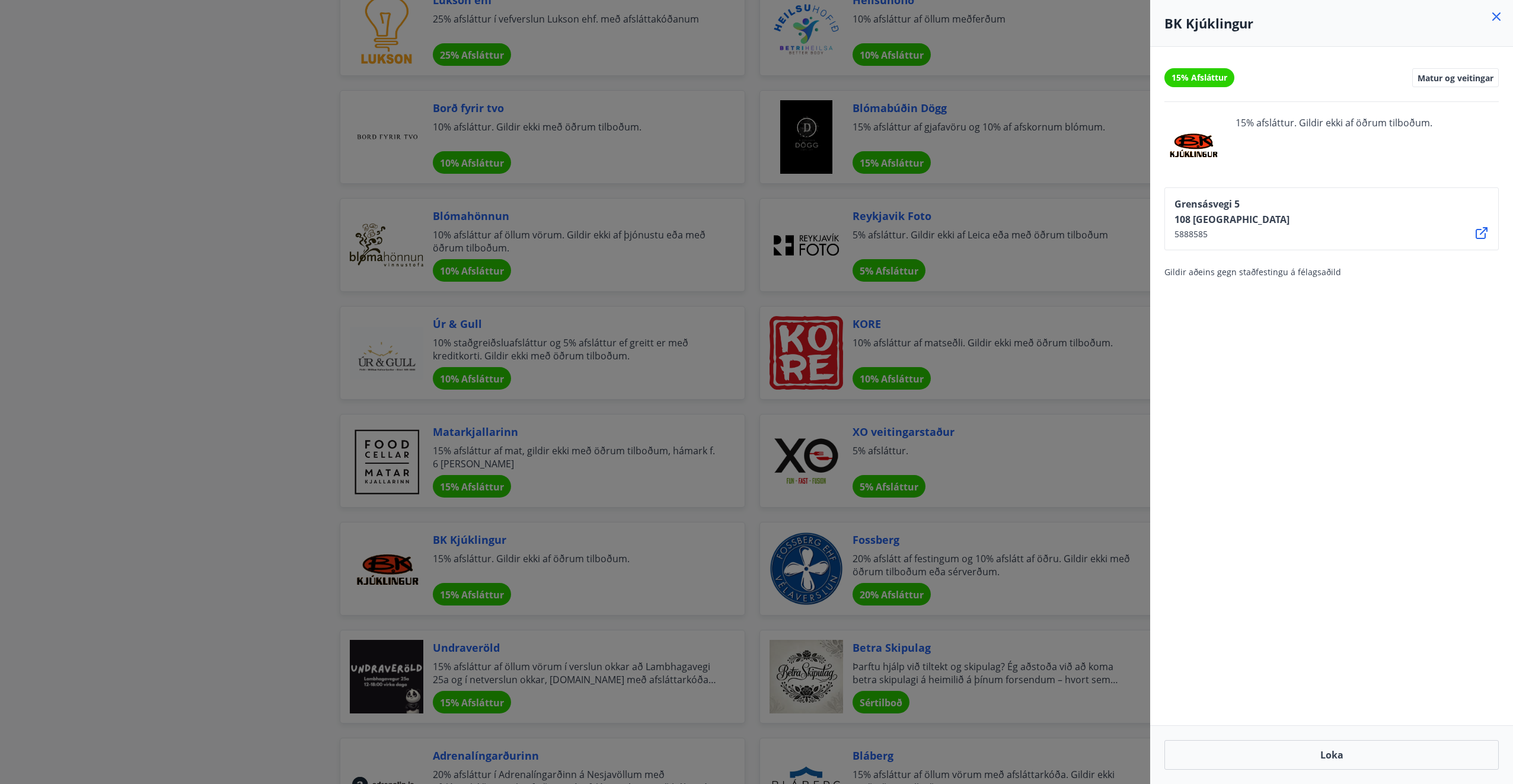
click at [1477, 231] on icon at bounding box center [1482, 233] width 14 height 14
drag, startPoint x: 1363, startPoint y: 279, endPoint x: 1347, endPoint y: 279, distance: 16.0
click at [1347, 279] on div "15% Afsláttur Matur og veitingar 15% afsláttur. Gildir ekki af öðrum tilboðum. …" at bounding box center [1331, 385] width 363 height 678
click at [167, 345] on div at bounding box center [756, 392] width 1513 height 784
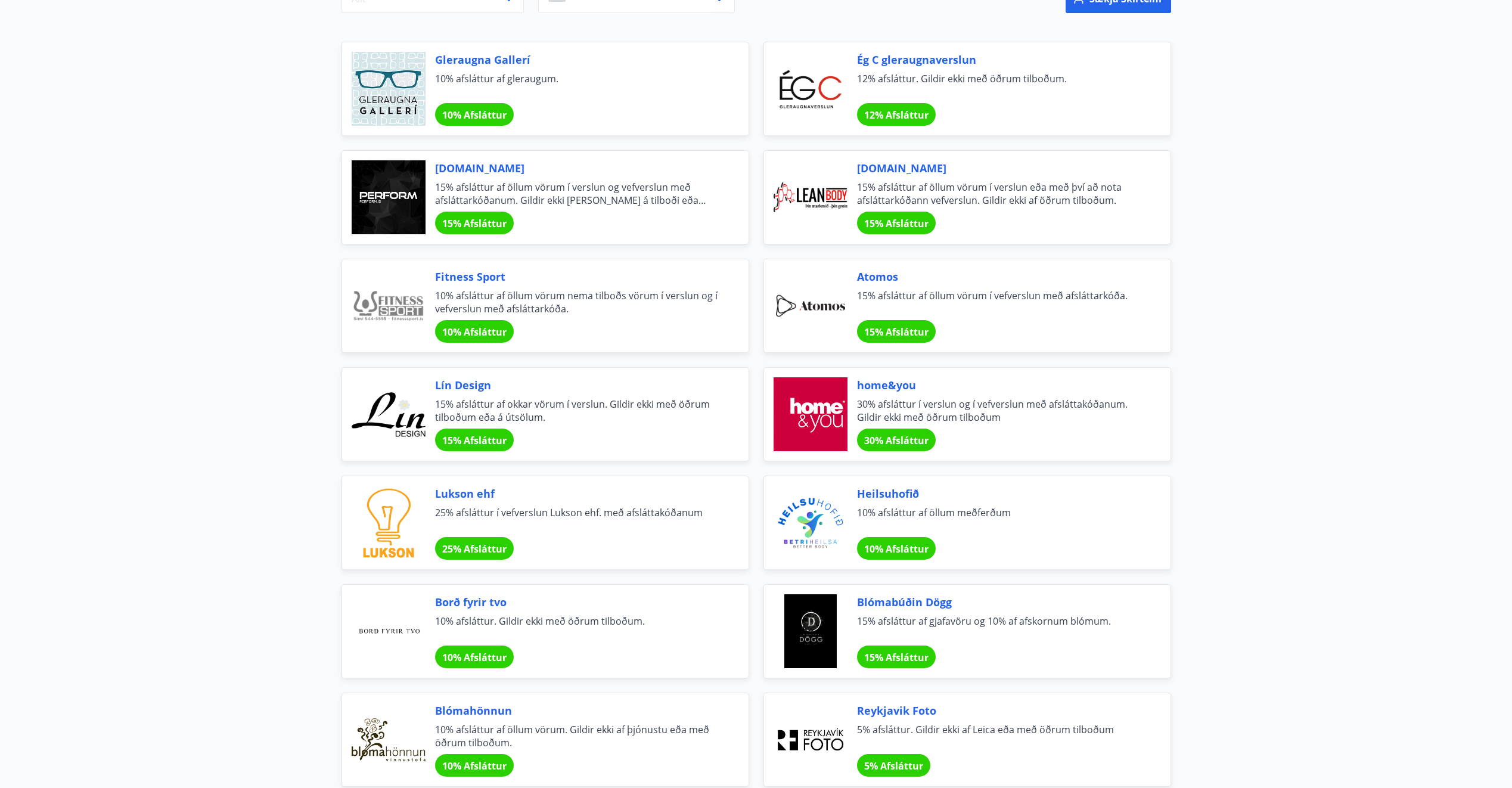
scroll to position [0, 0]
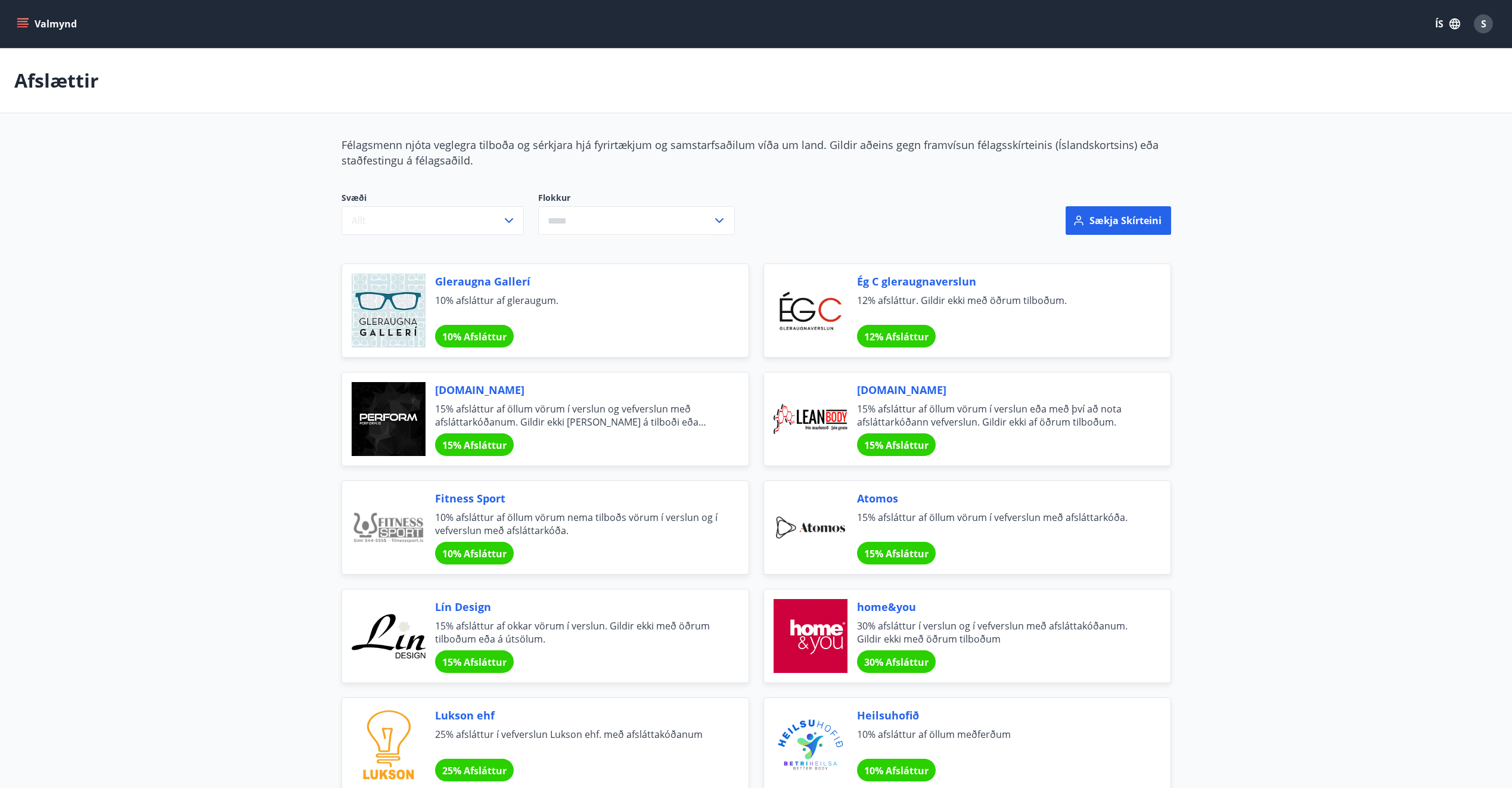
click at [69, 29] on button "Valmynd" at bounding box center [48, 24] width 67 height 22
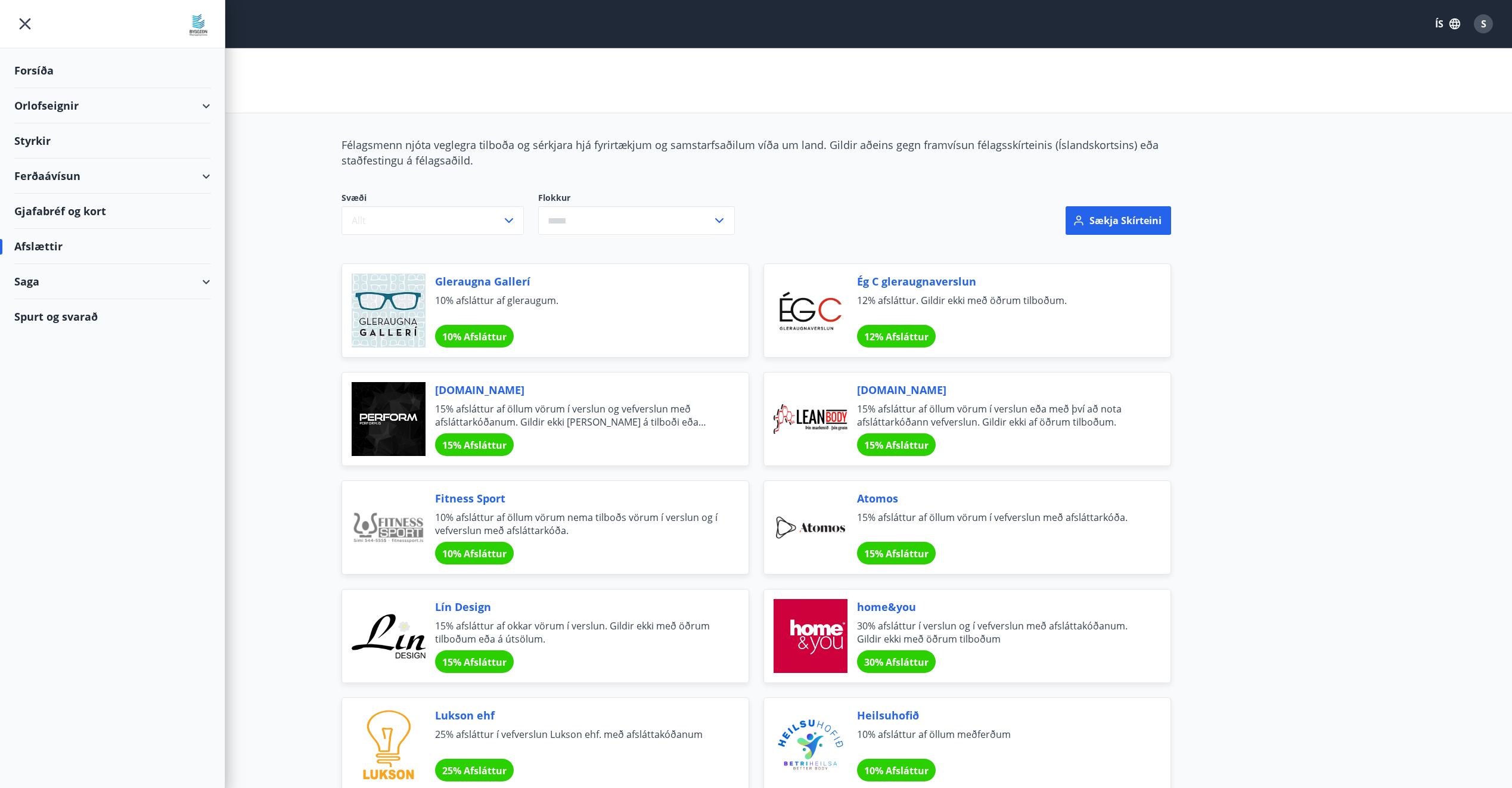
click at [166, 293] on div "Saga" at bounding box center [112, 282] width 196 height 35
click at [70, 368] on div "Umsóknir" at bounding box center [112, 362] width 177 height 25
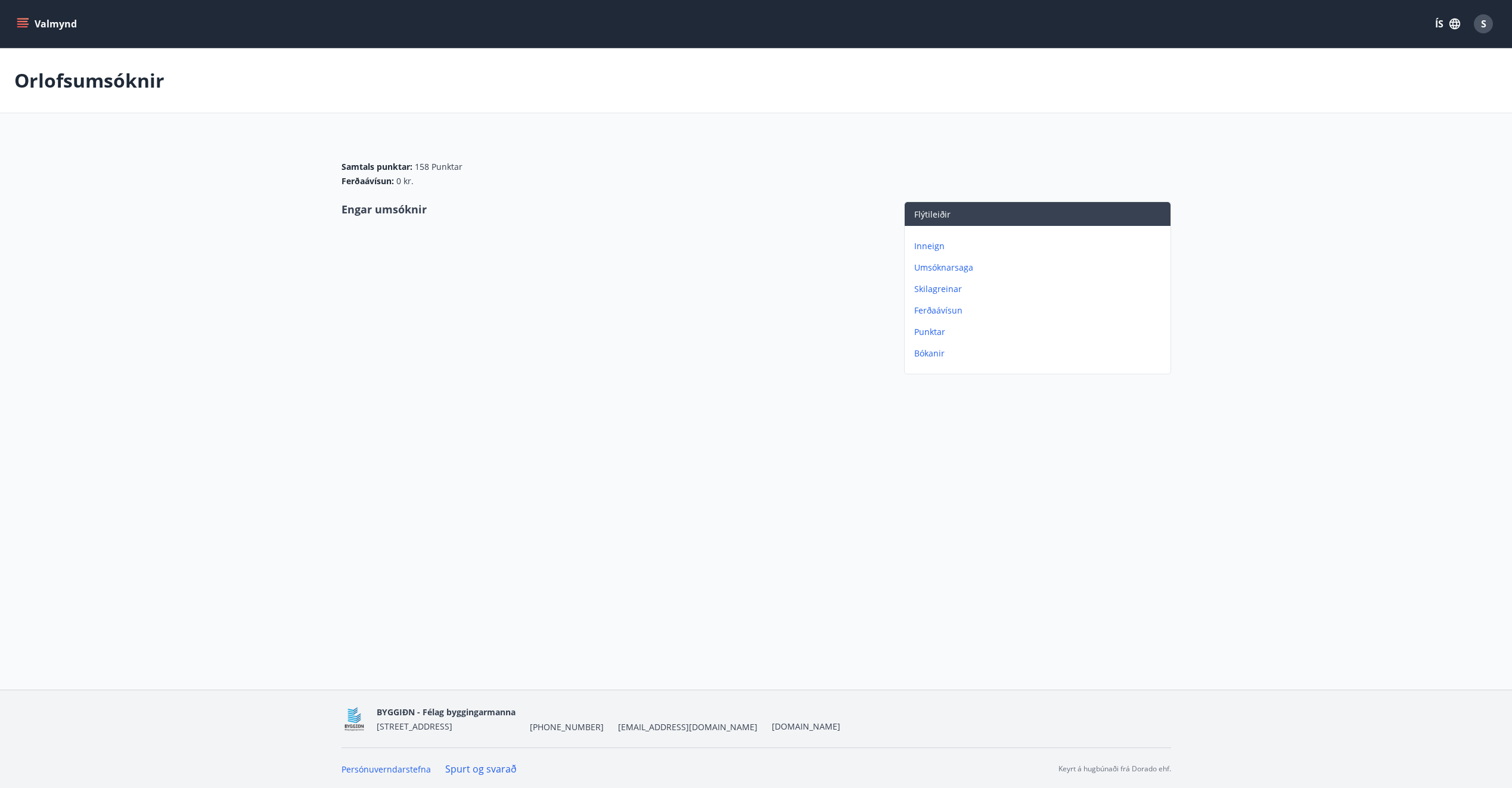
click at [20, 18] on button "Valmynd" at bounding box center [48, 24] width 67 height 22
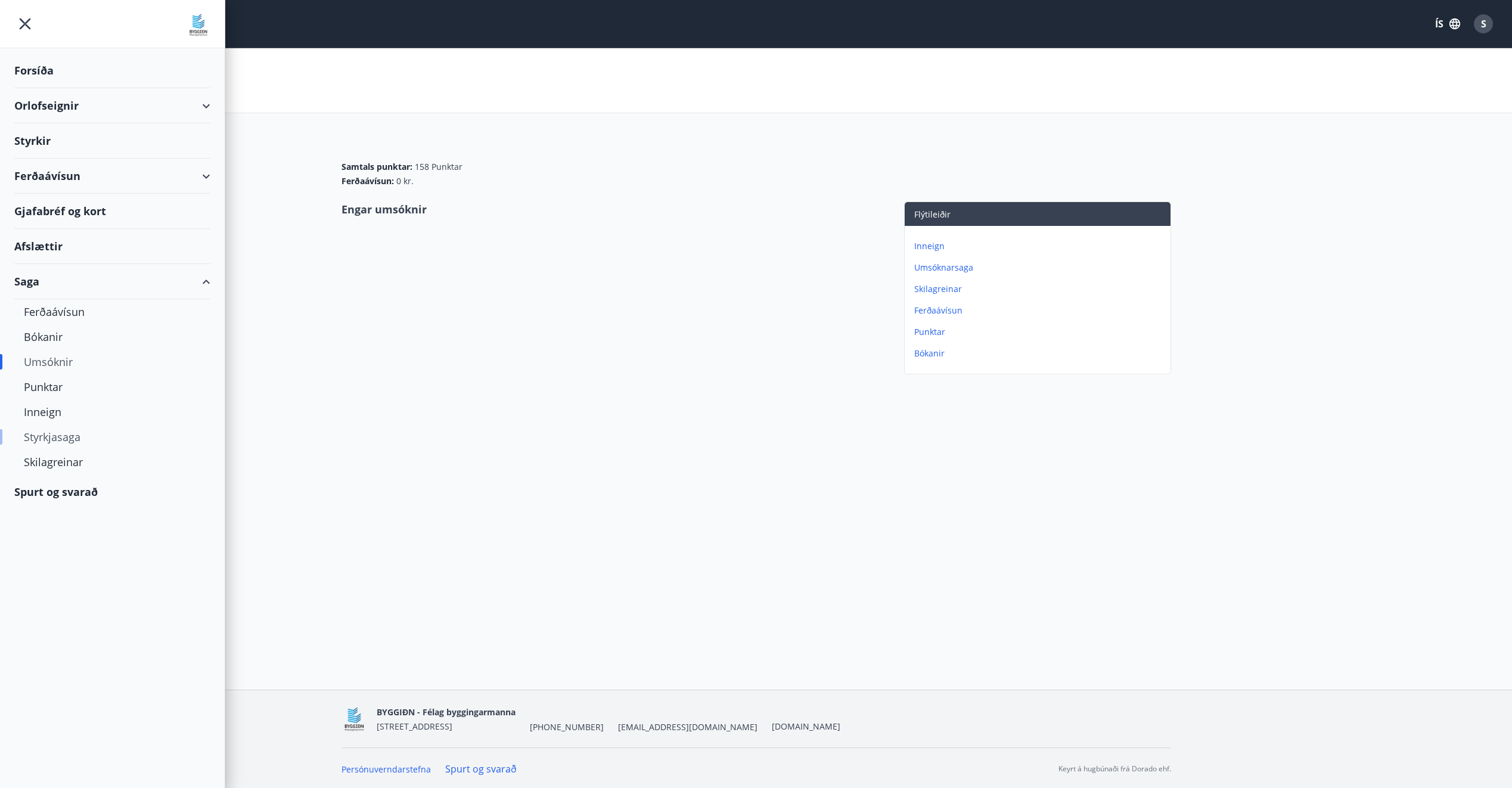
click at [81, 441] on div "Styrkjasaga" at bounding box center [112, 437] width 177 height 25
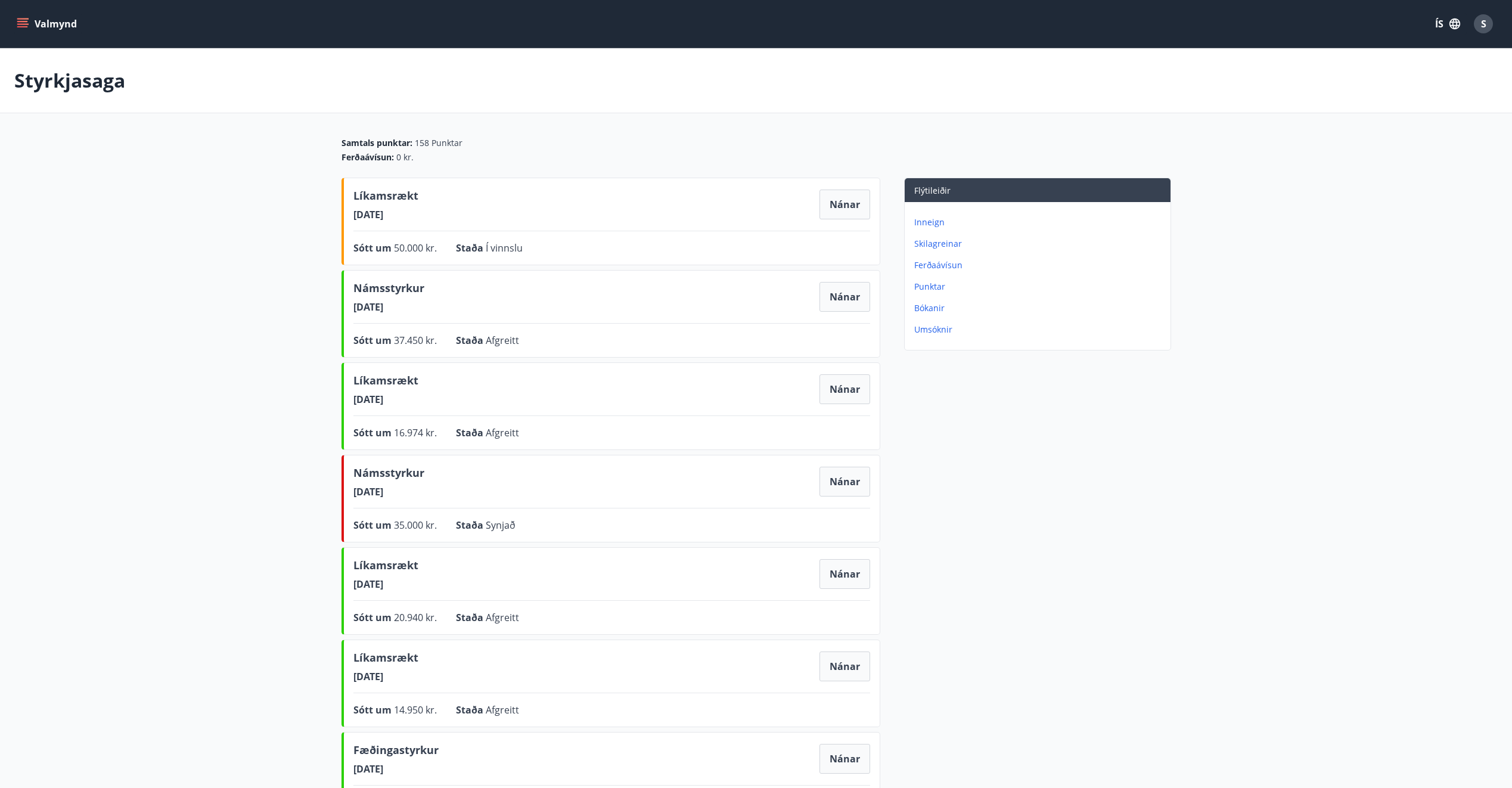
click at [25, 24] on icon "menu" at bounding box center [24, 24] width 13 height 1
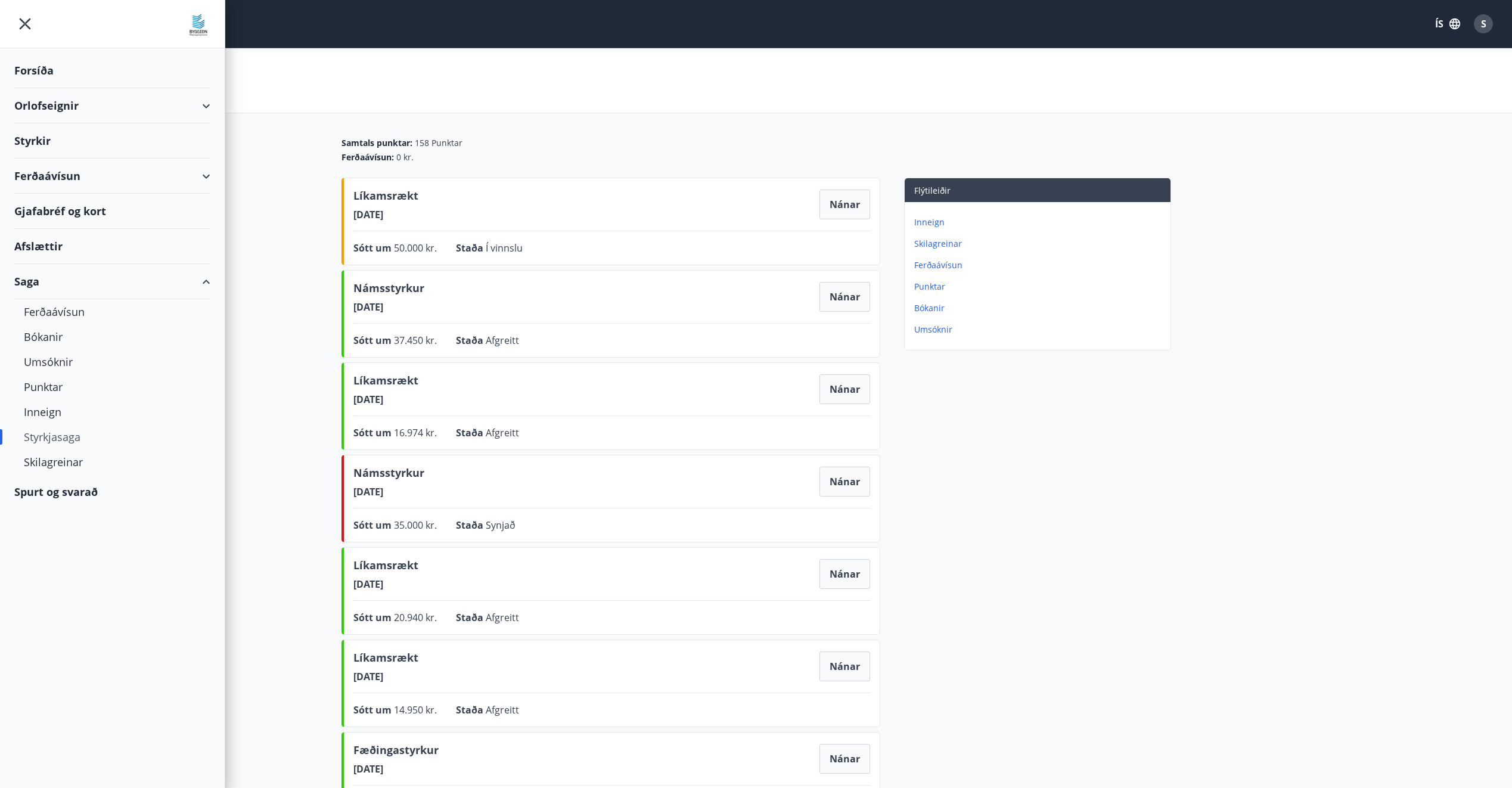
click at [83, 496] on div "Spurt og svarað" at bounding box center [112, 491] width 196 height 34
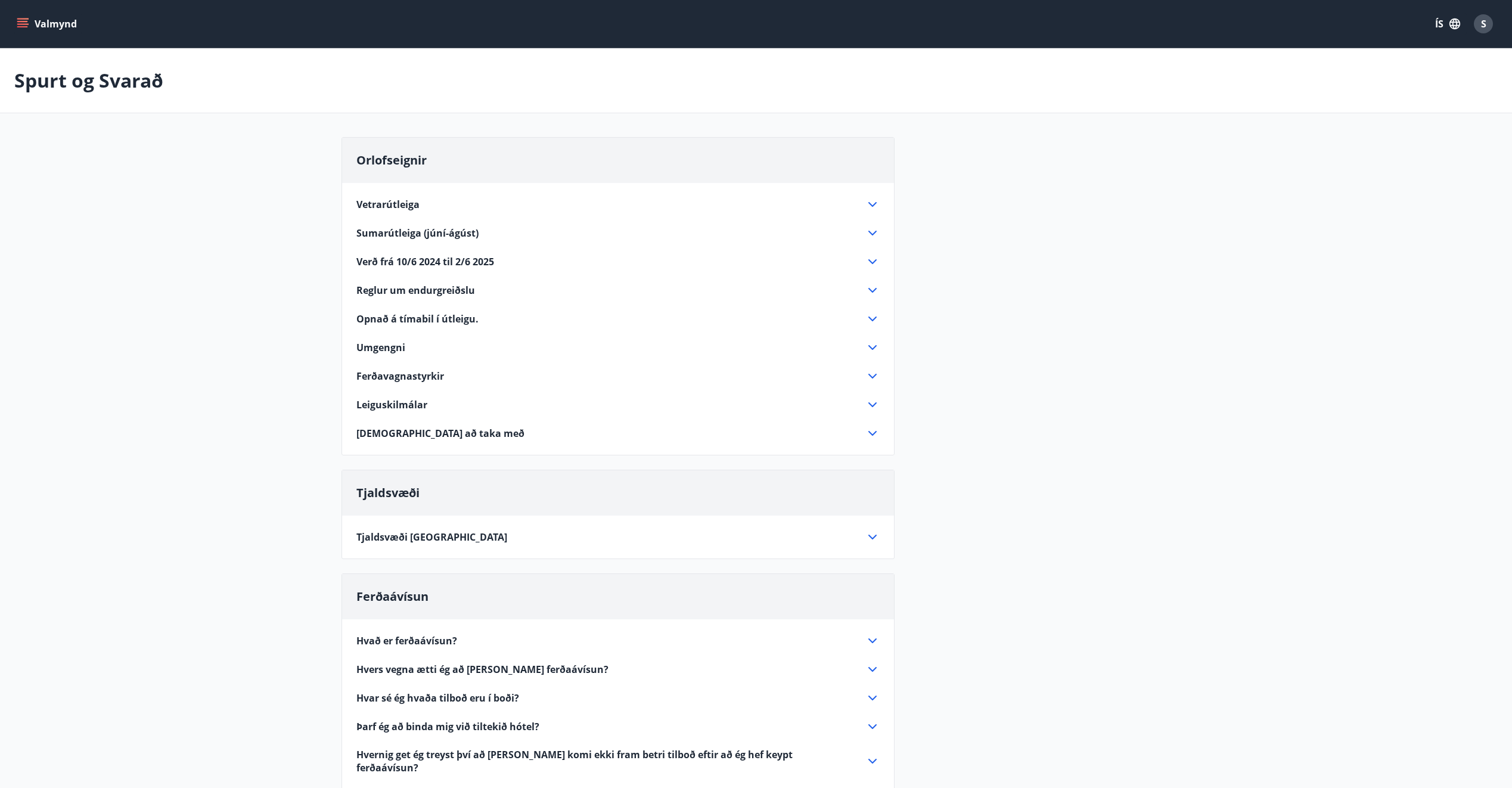
click at [868, 209] on icon at bounding box center [872, 205] width 14 height 14
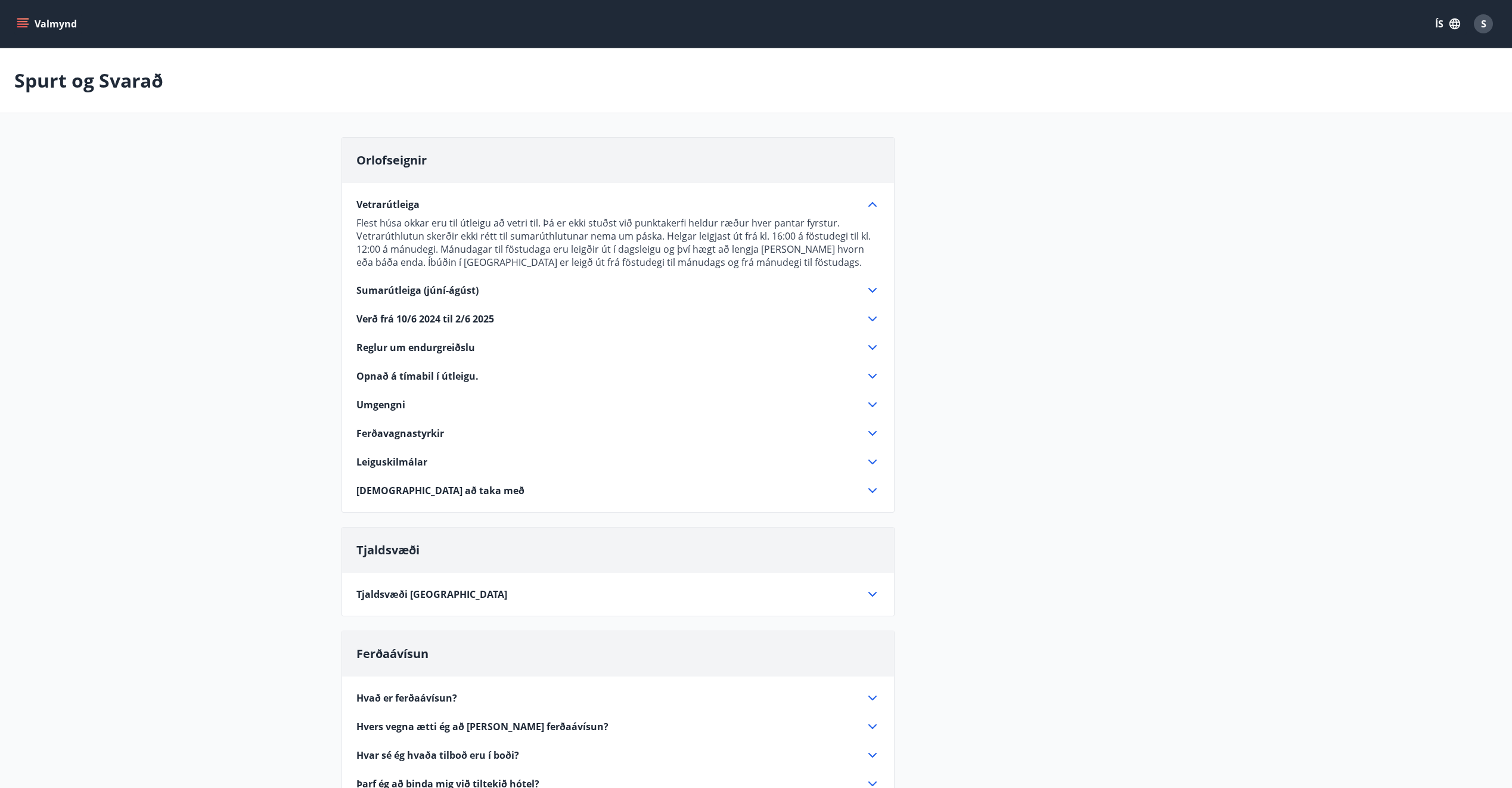
click at [872, 350] on icon at bounding box center [872, 347] width 14 height 14
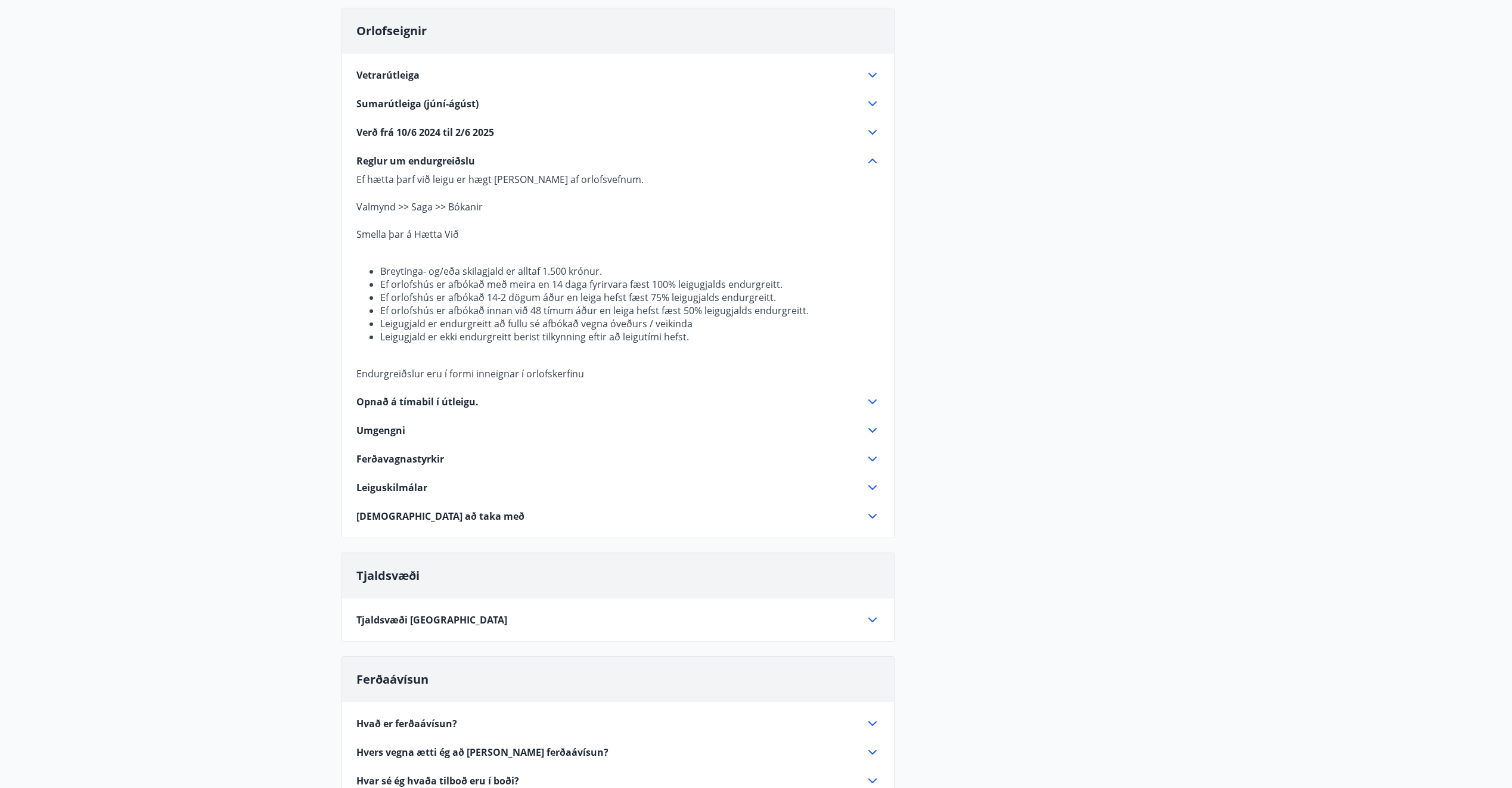
scroll to position [179, 0]
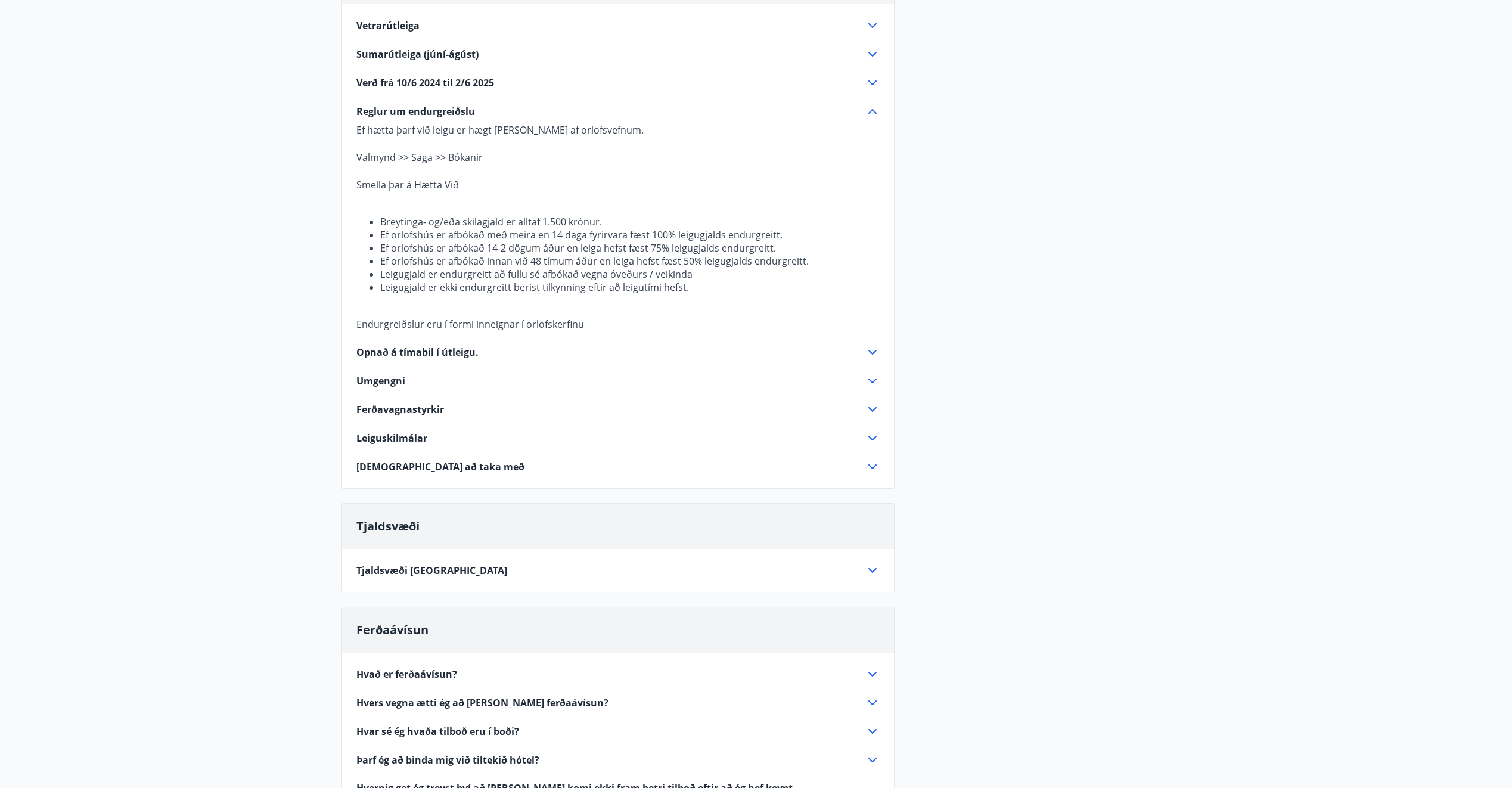
click at [874, 407] on icon at bounding box center [872, 409] width 14 height 14
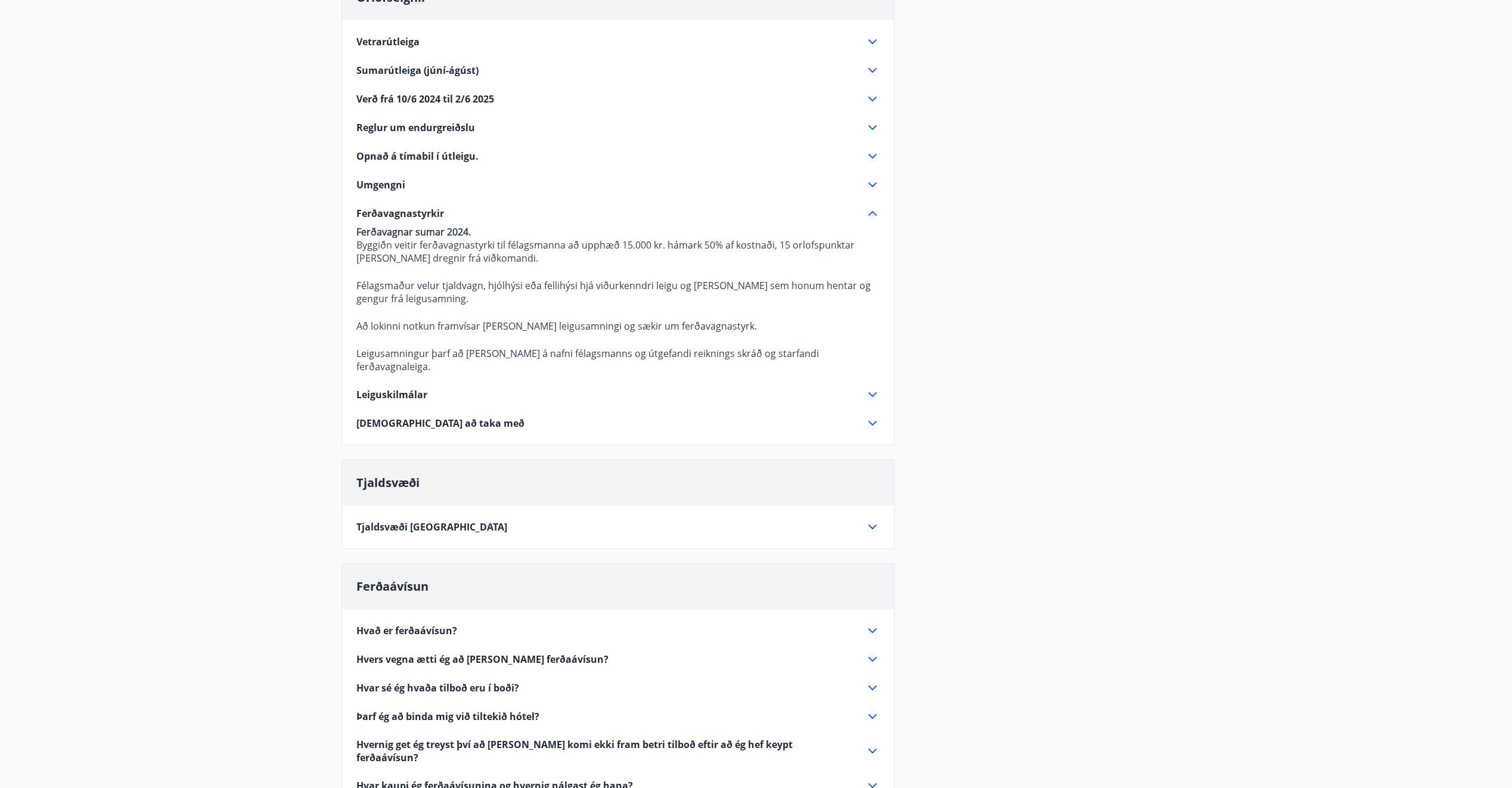
scroll to position [298, 0]
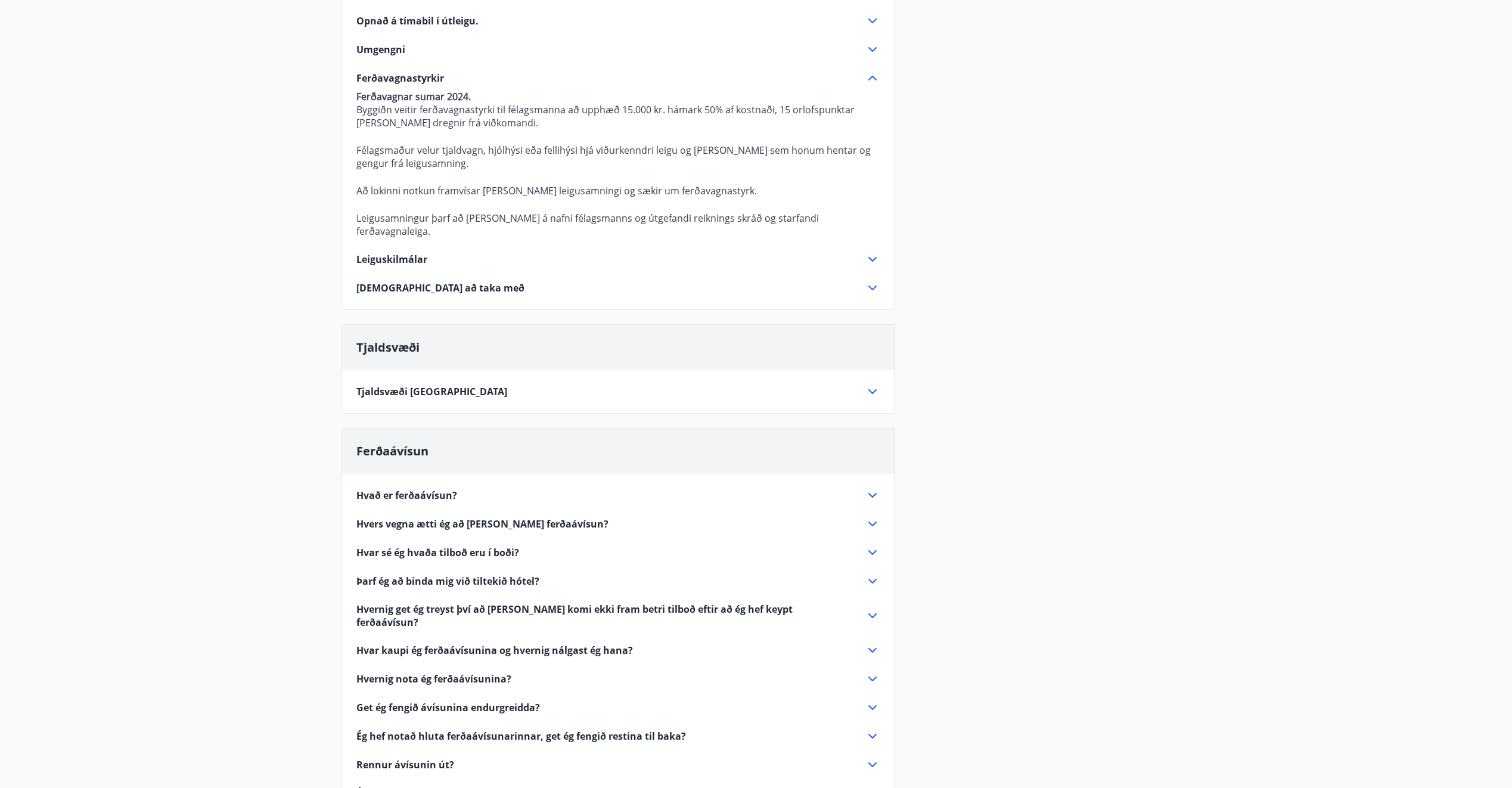
click at [876, 252] on icon at bounding box center [872, 259] width 14 height 14
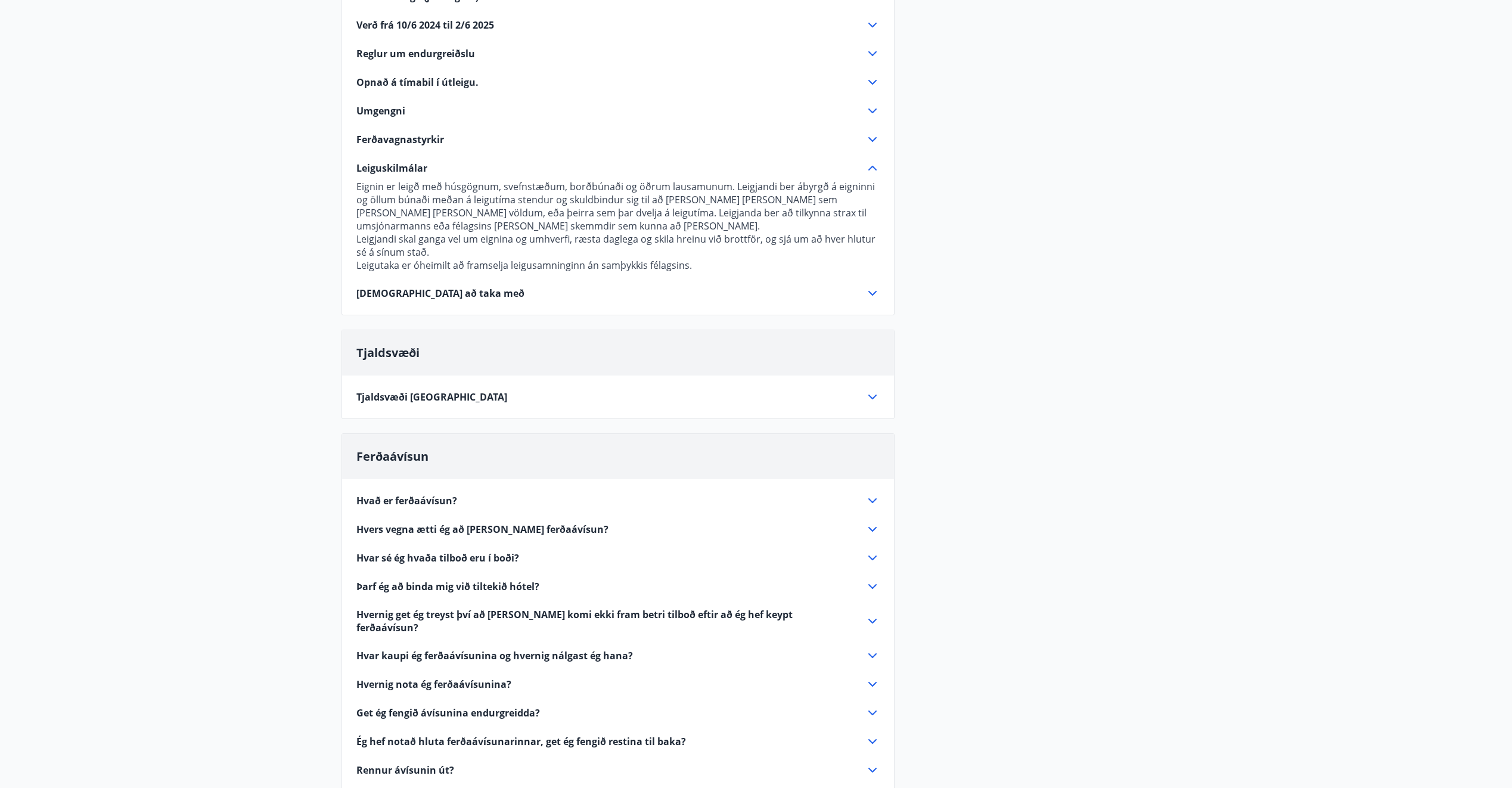
scroll to position [179, 0]
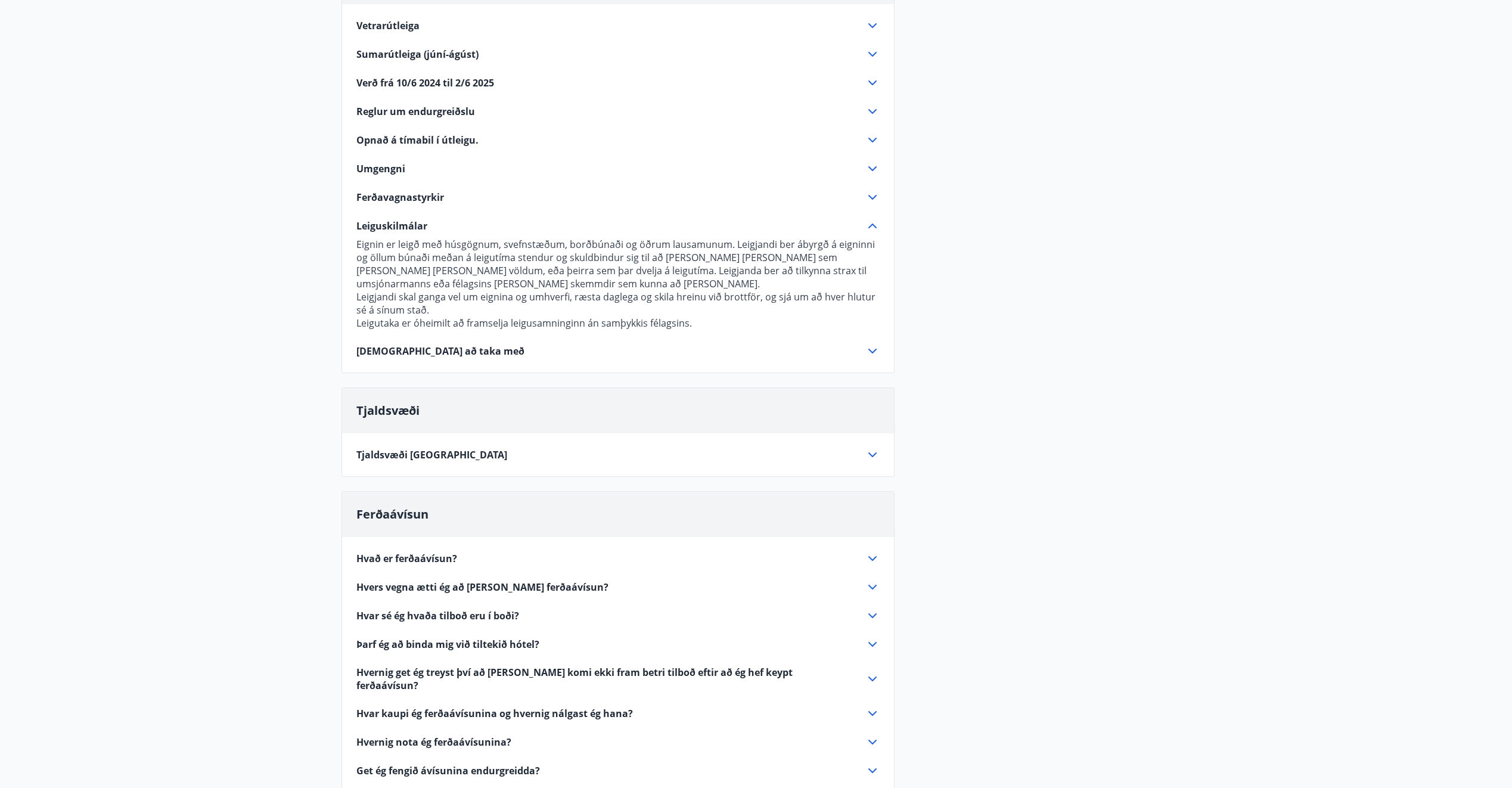
click at [872, 350] on icon at bounding box center [872, 351] width 14 height 14
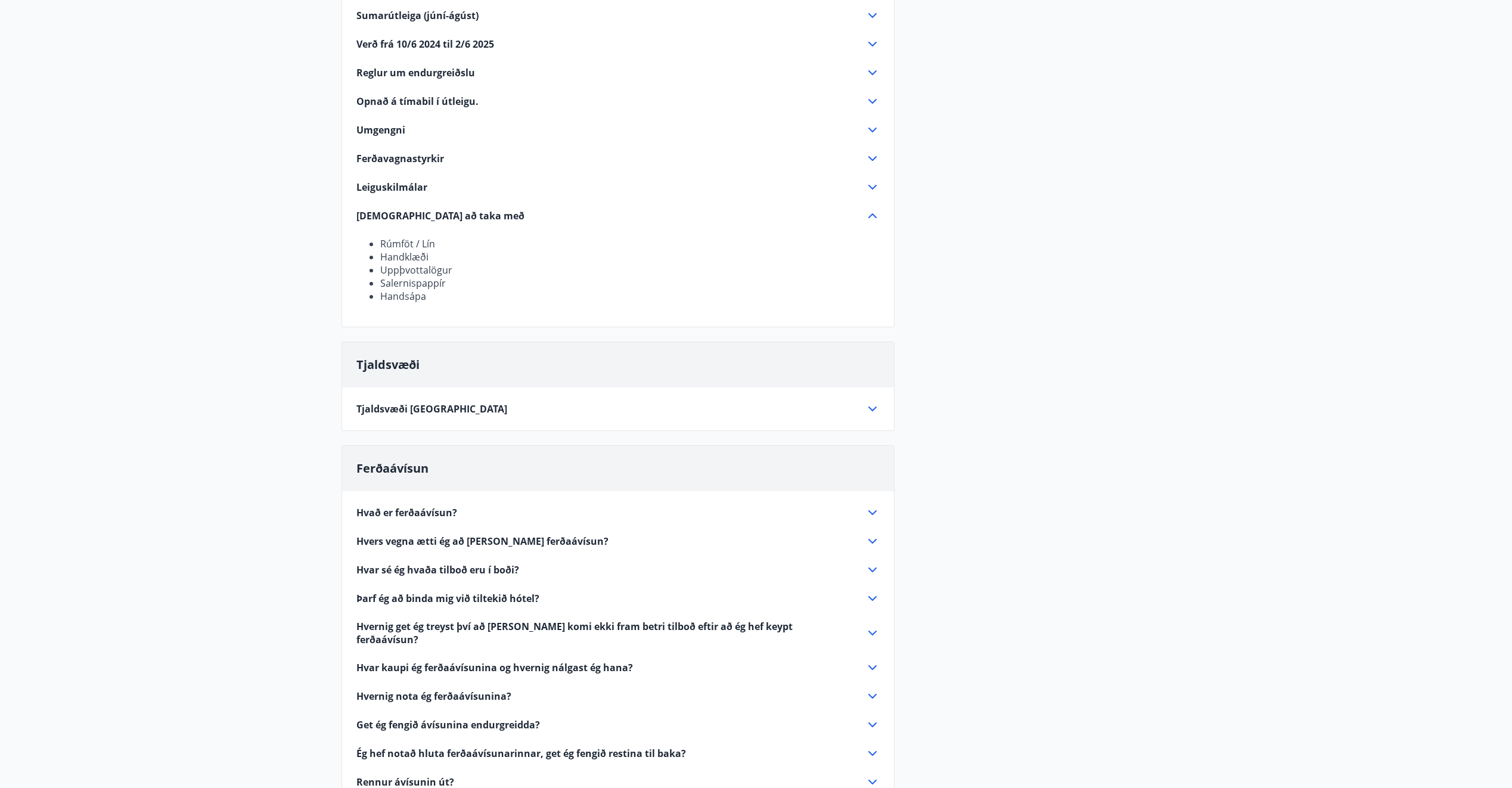
scroll to position [238, 0]
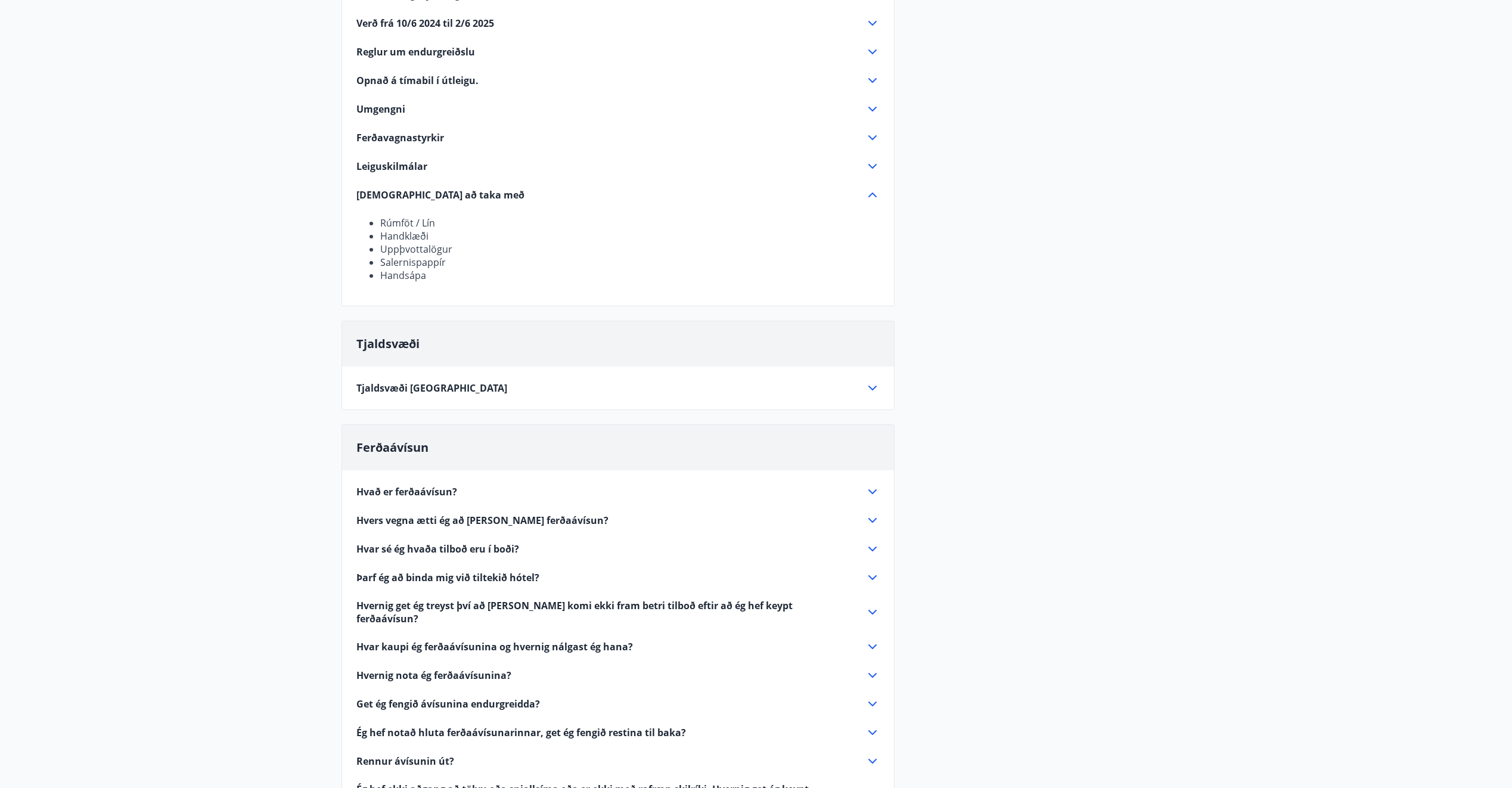
click at [874, 390] on icon at bounding box center [872, 388] width 14 height 14
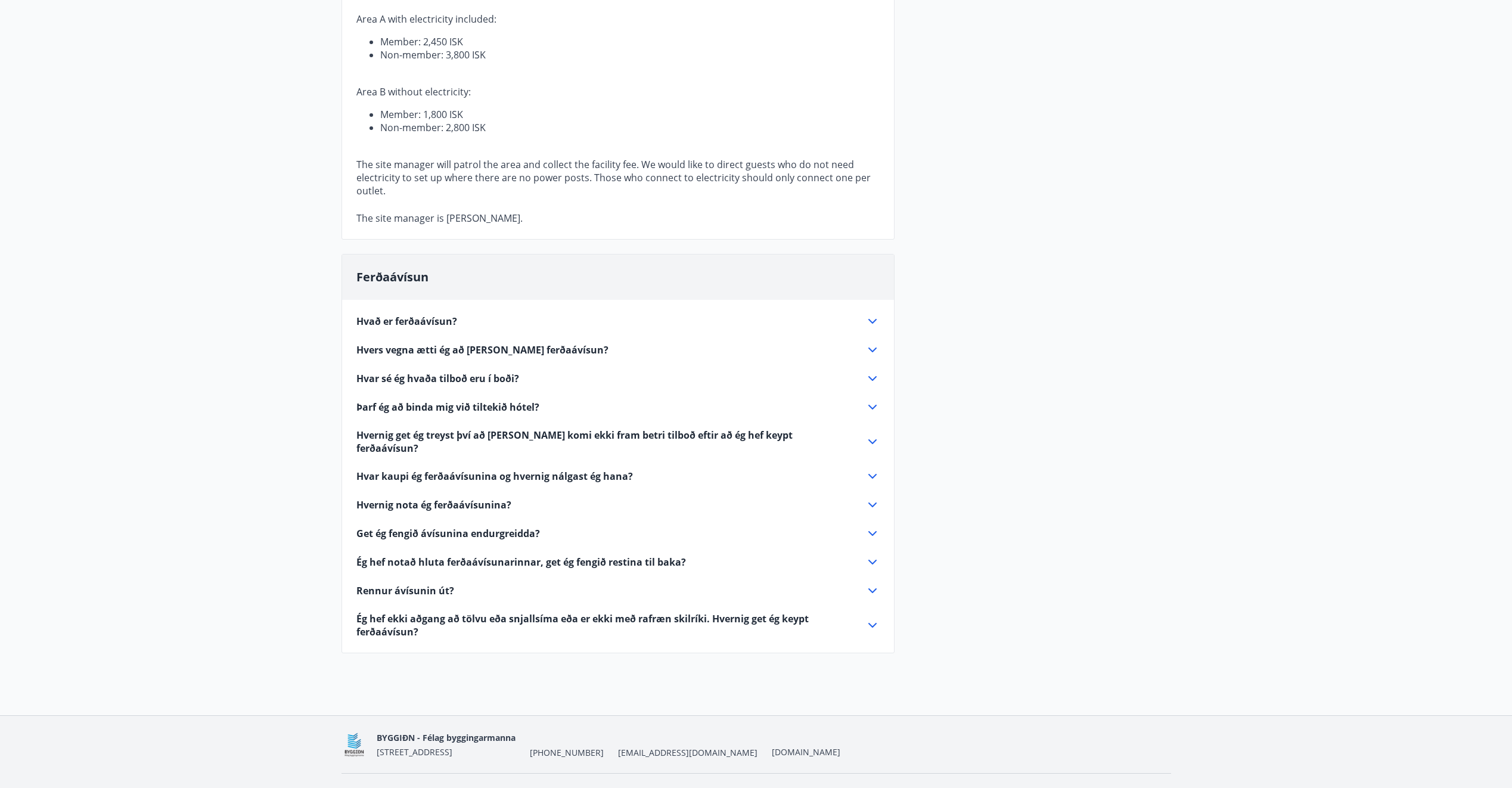
scroll to position [768, 0]
click at [877, 312] on icon at bounding box center [872, 319] width 14 height 14
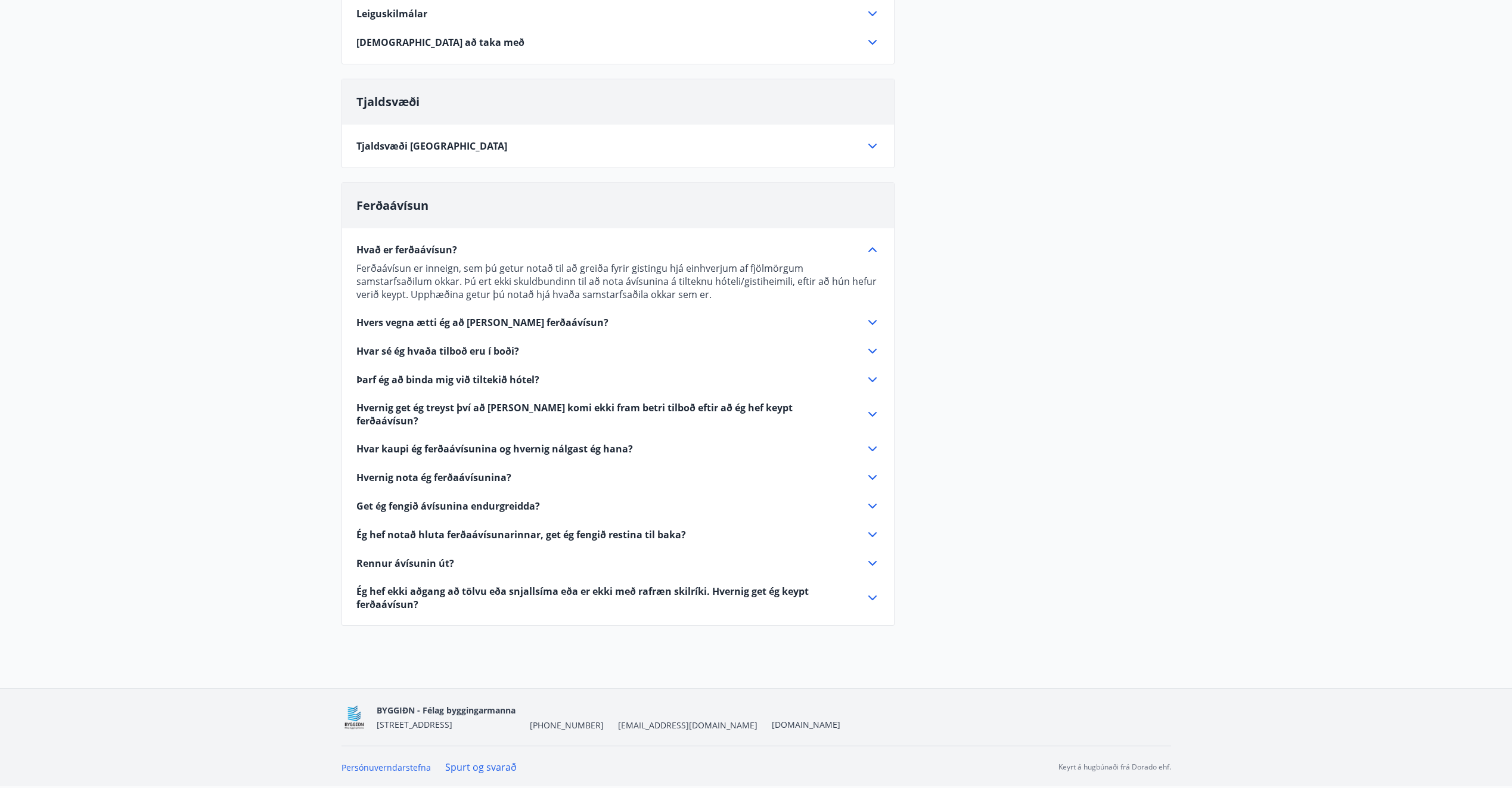
scroll to position [379, 0]
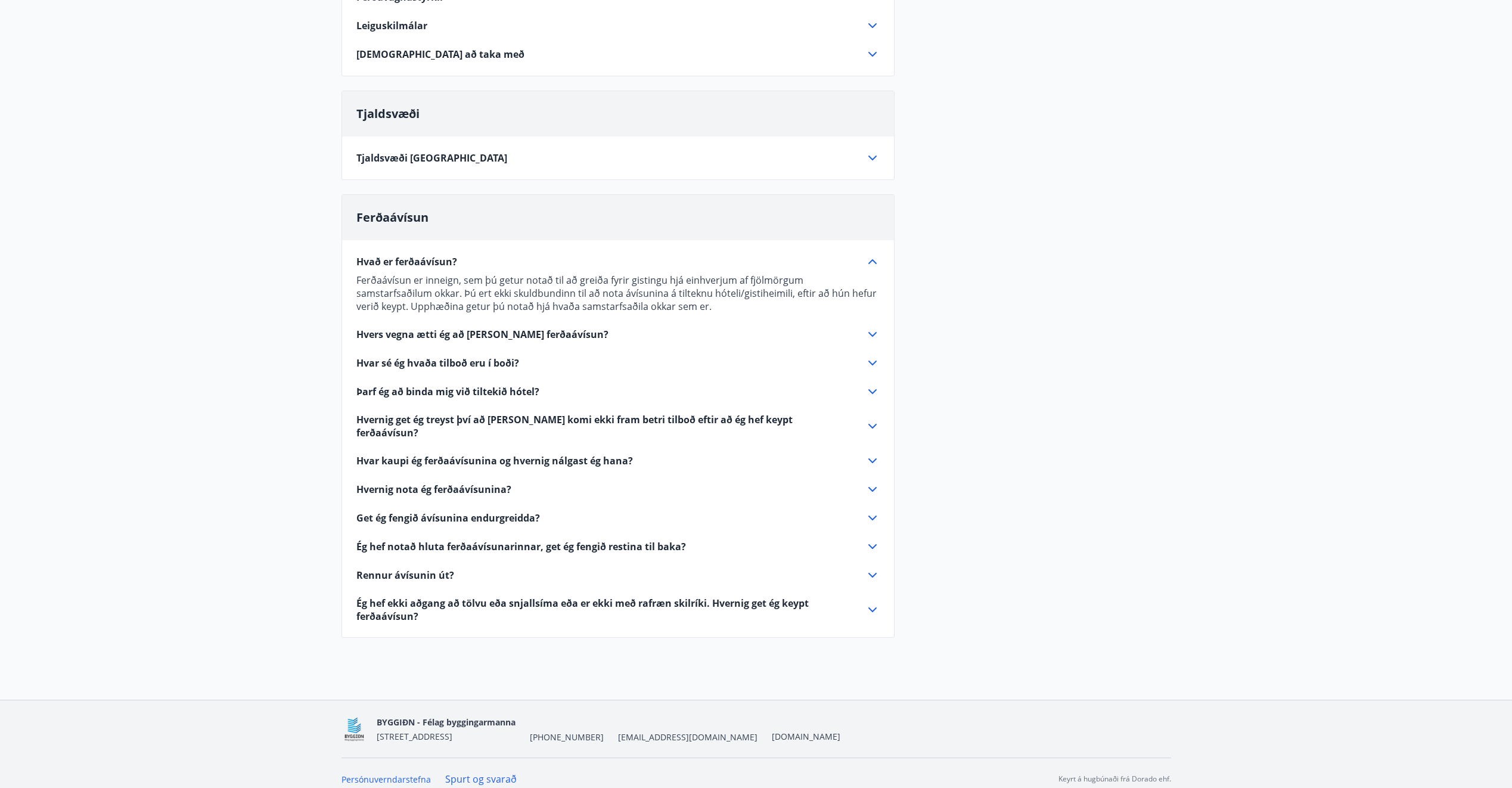
click at [877, 334] on icon at bounding box center [872, 334] width 14 height 14
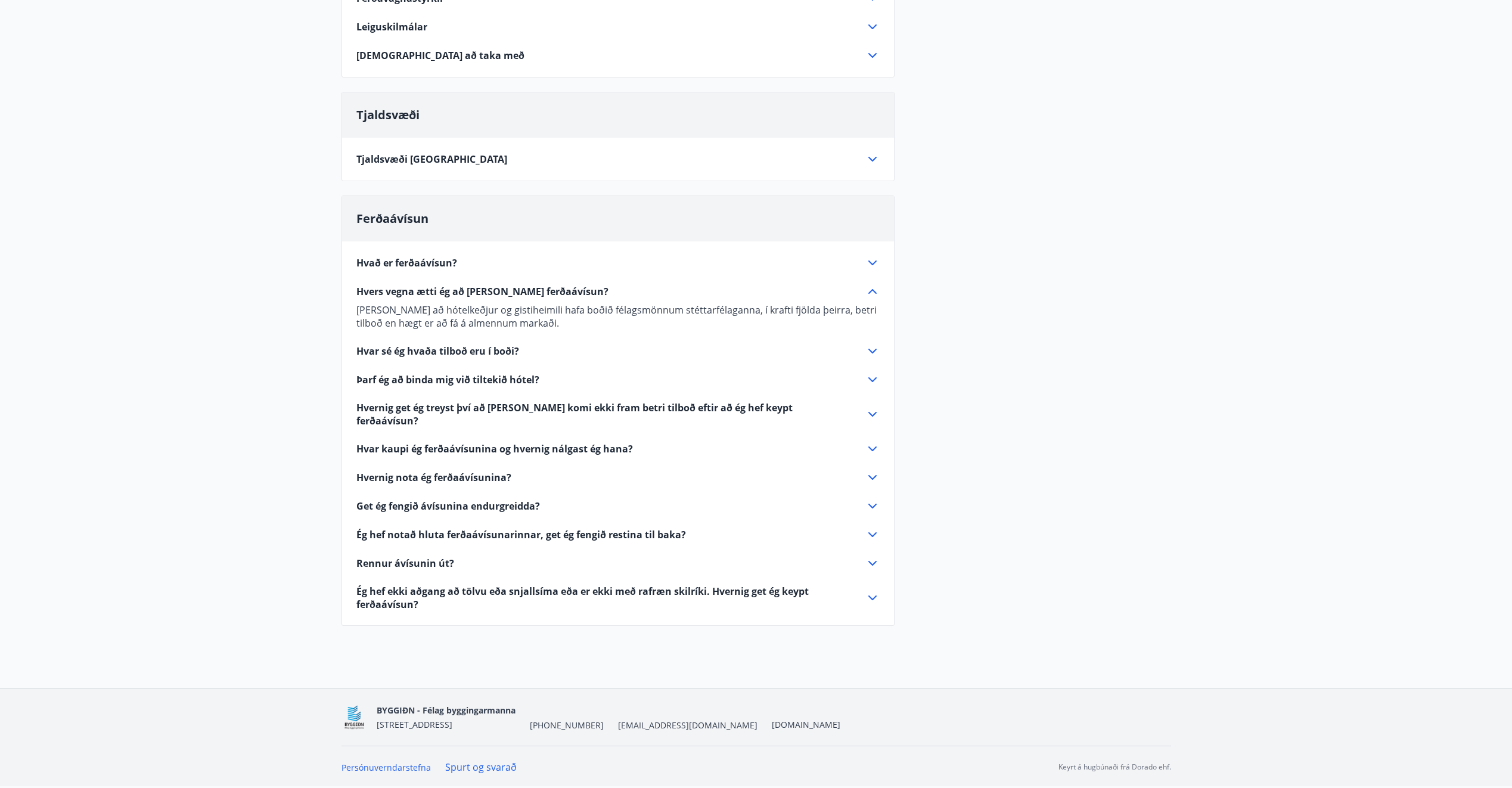
scroll to position [366, 0]
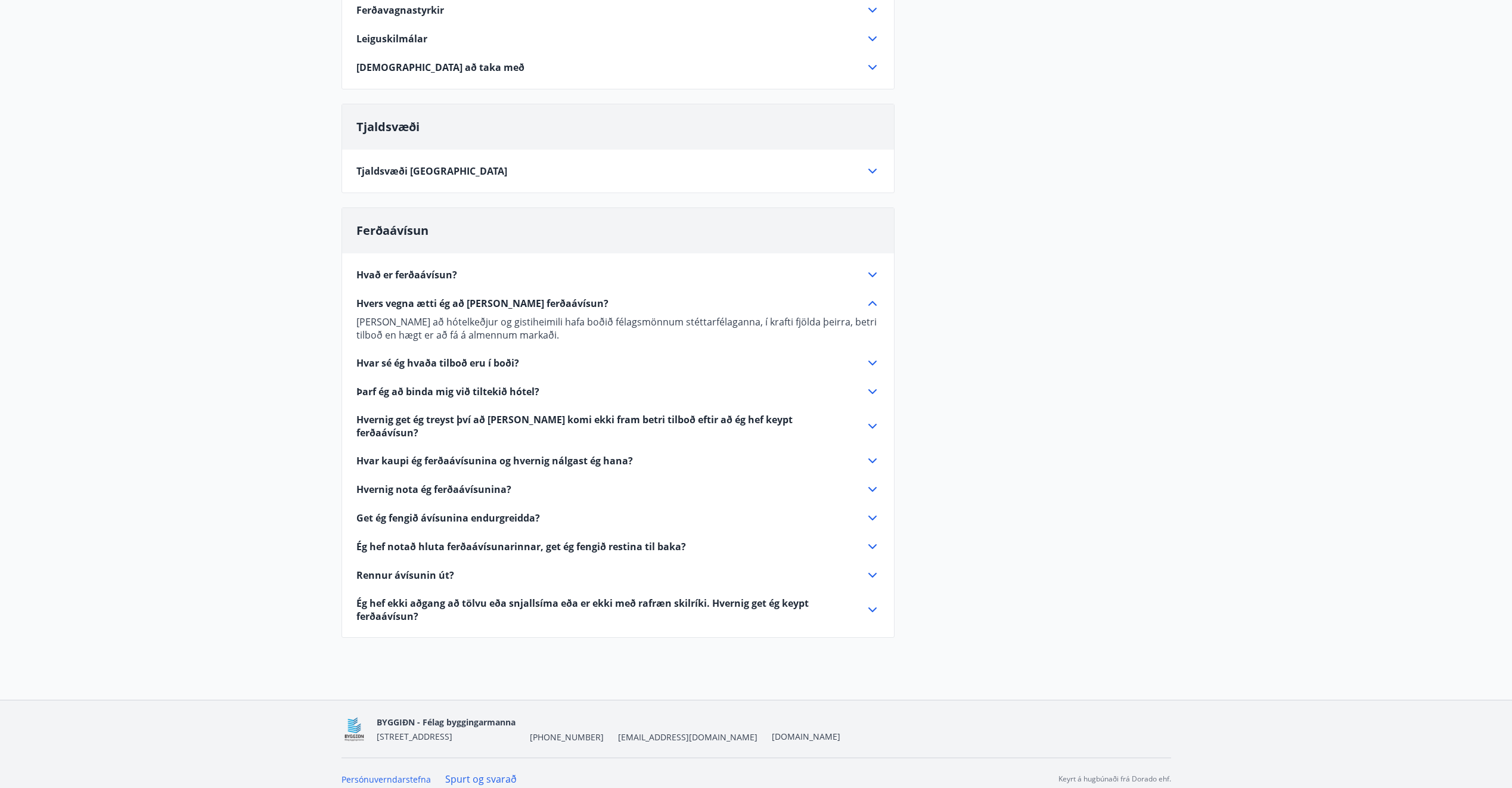
click at [873, 363] on icon at bounding box center [872, 363] width 14 height 14
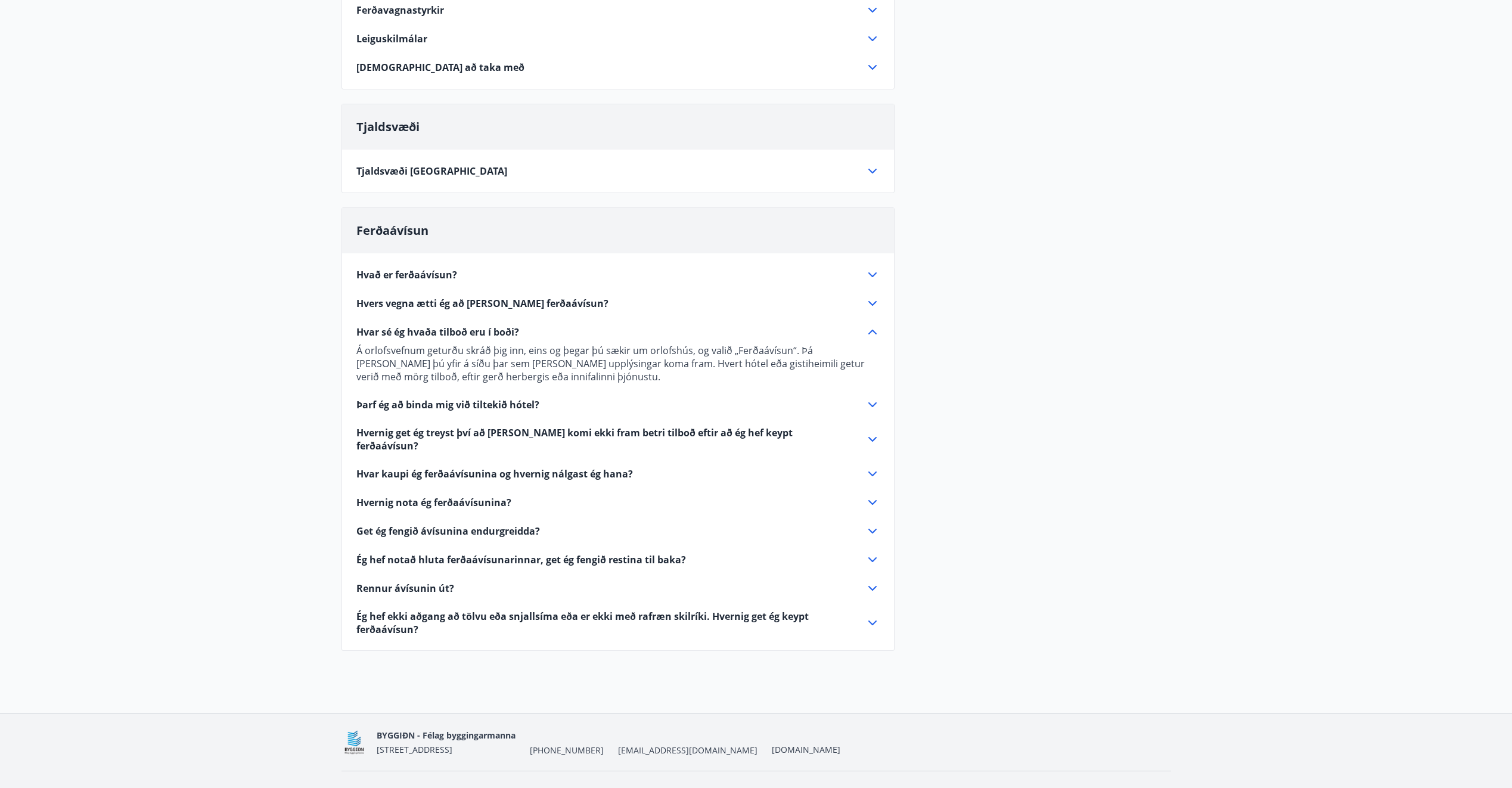
click at [873, 406] on icon at bounding box center [873, 404] width 8 height 5
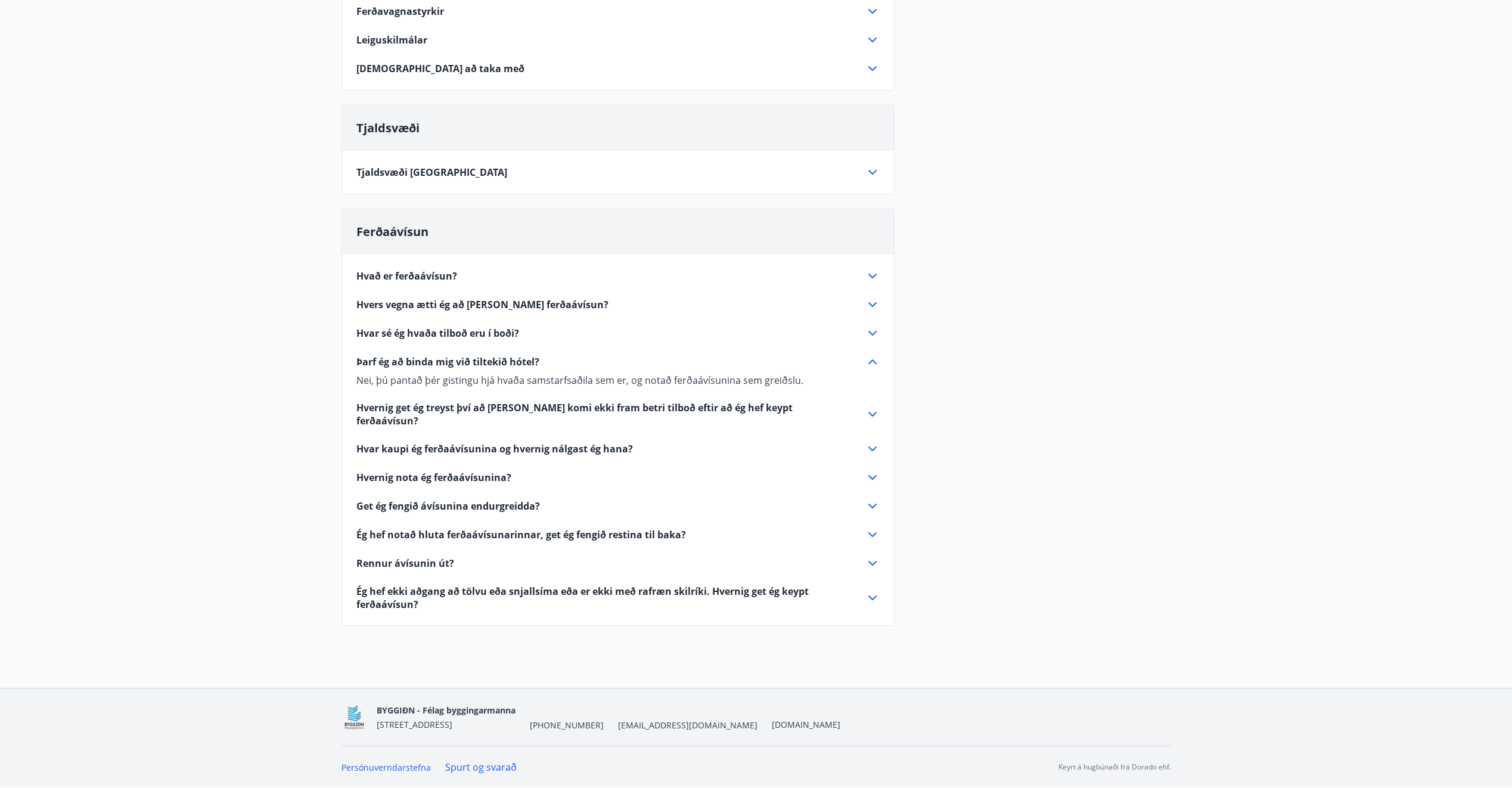
scroll to position [353, 0]
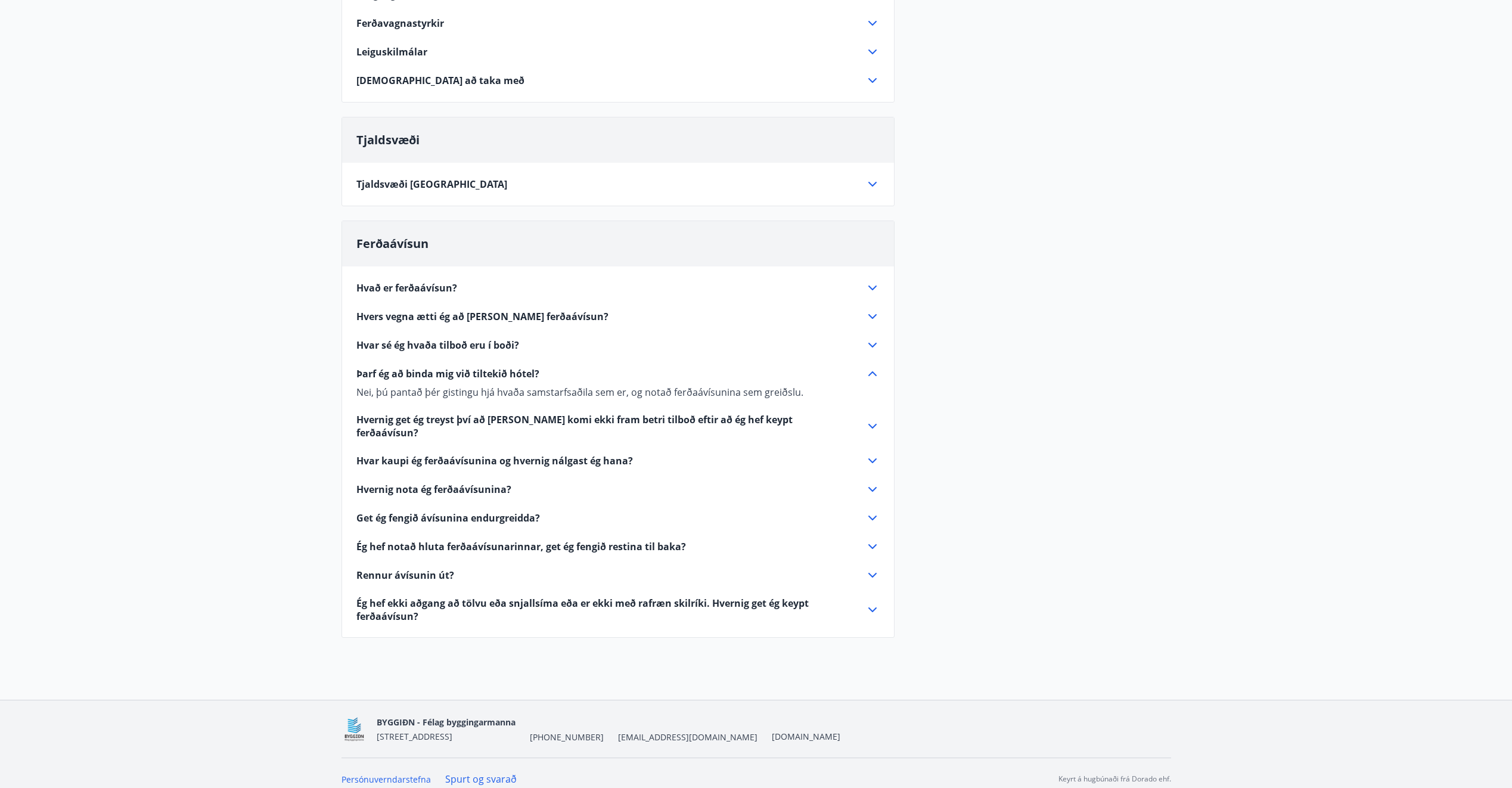
click at [873, 424] on icon at bounding box center [873, 426] width 8 height 5
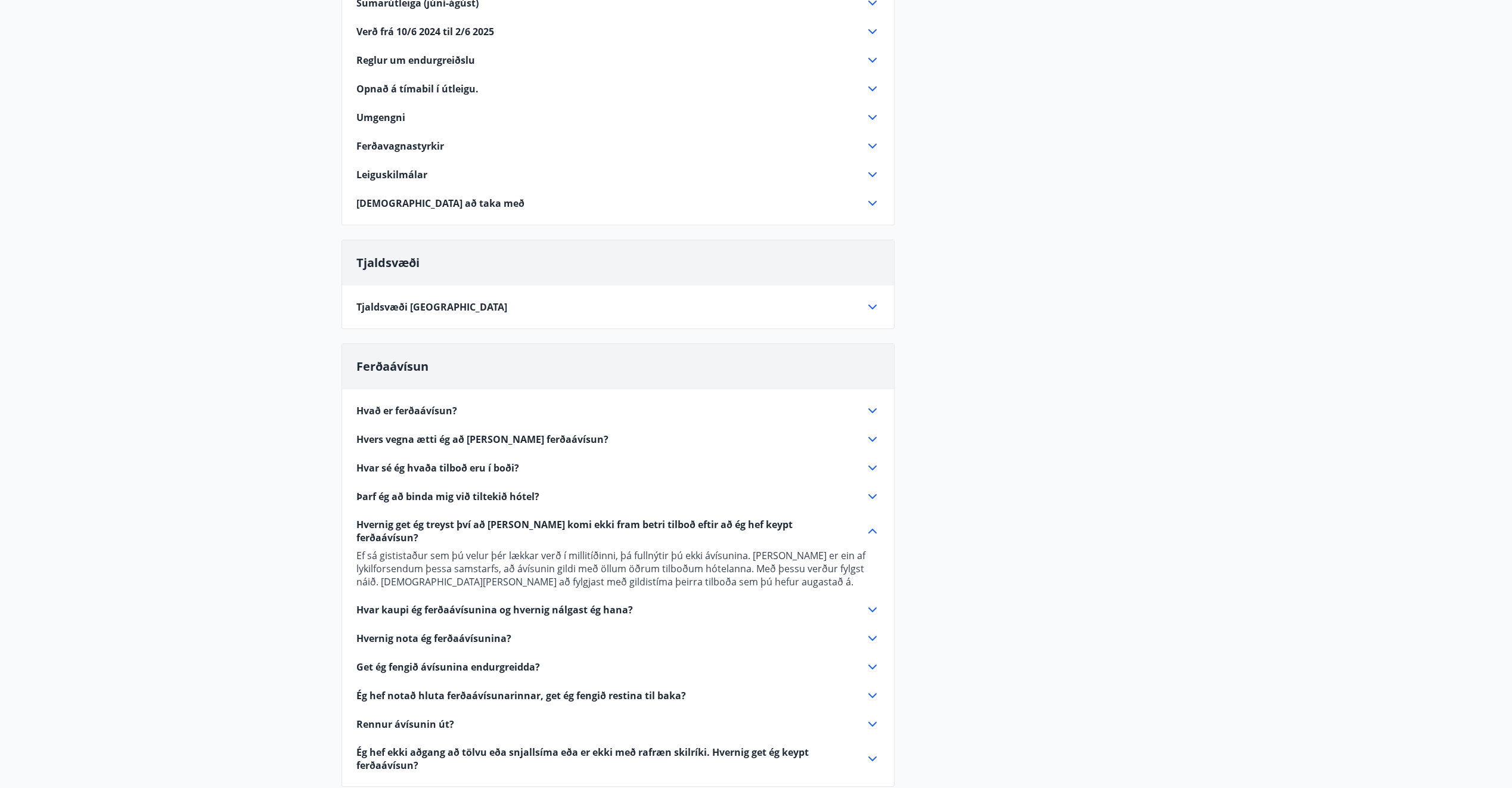
scroll to position [0, 0]
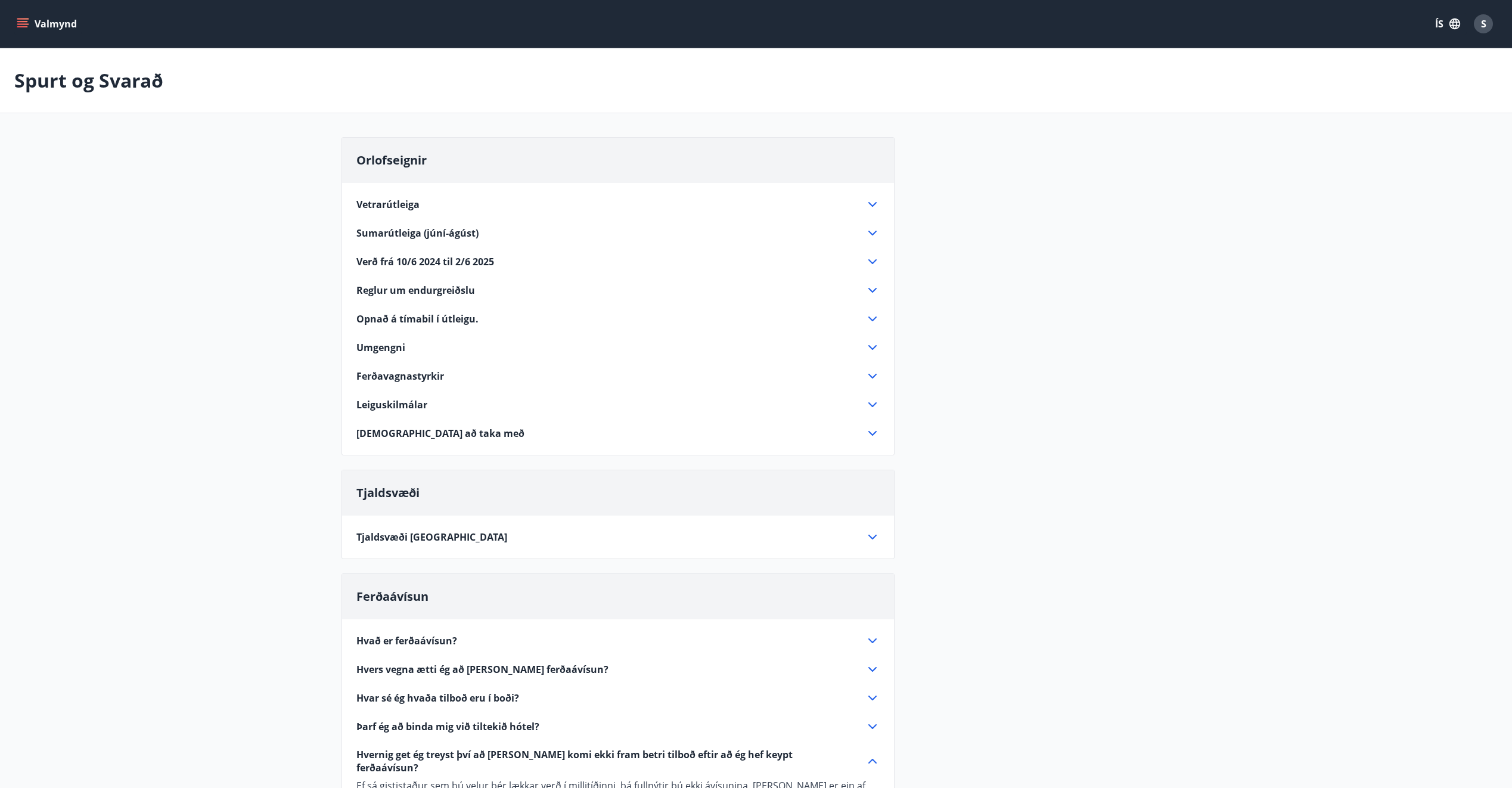
click at [34, 18] on button "Valmynd" at bounding box center [48, 24] width 67 height 22
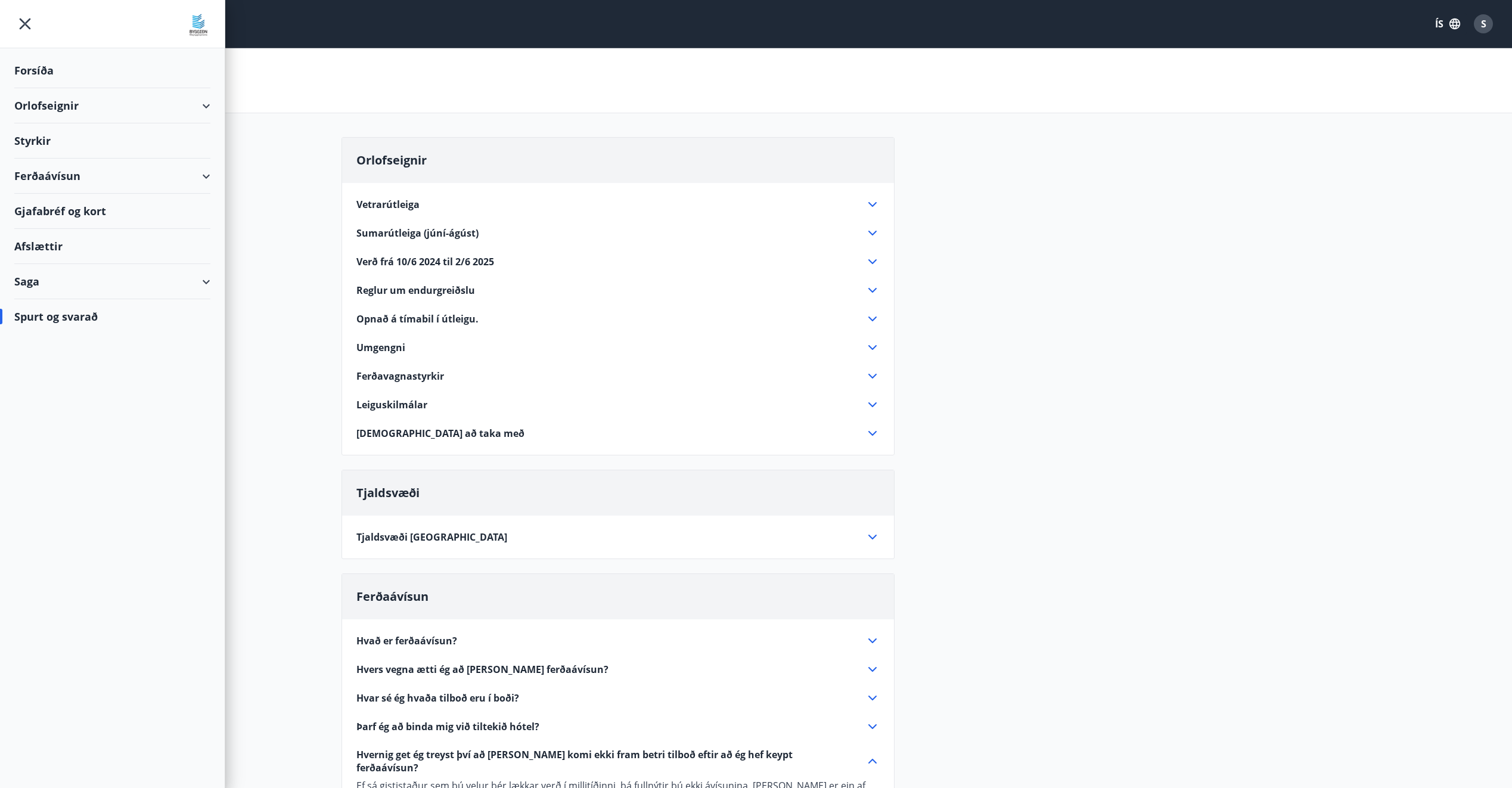
click at [47, 69] on div "Forsíða" at bounding box center [112, 71] width 196 height 35
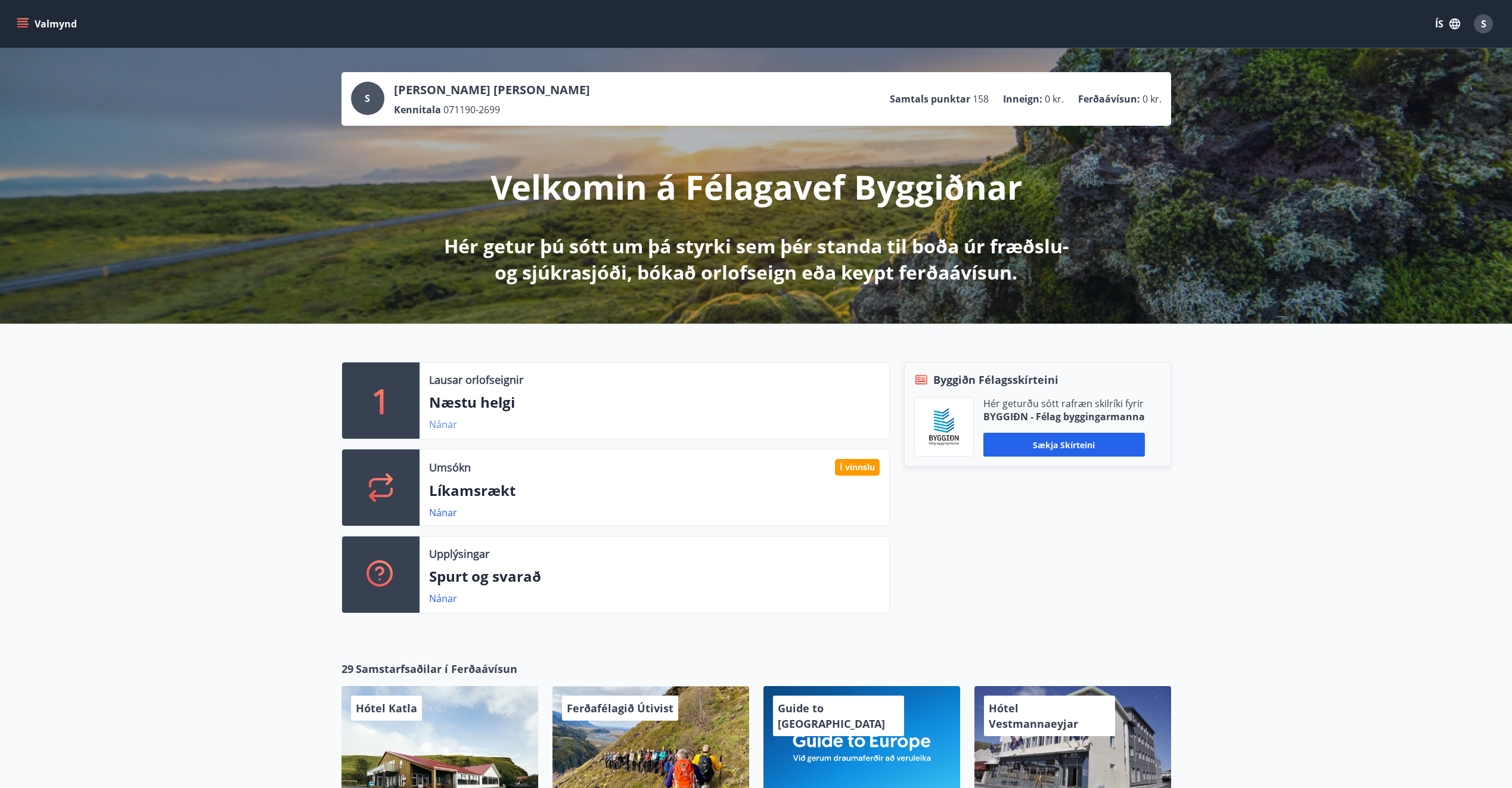
click at [451, 427] on link "Nánar" at bounding box center [444, 424] width 28 height 13
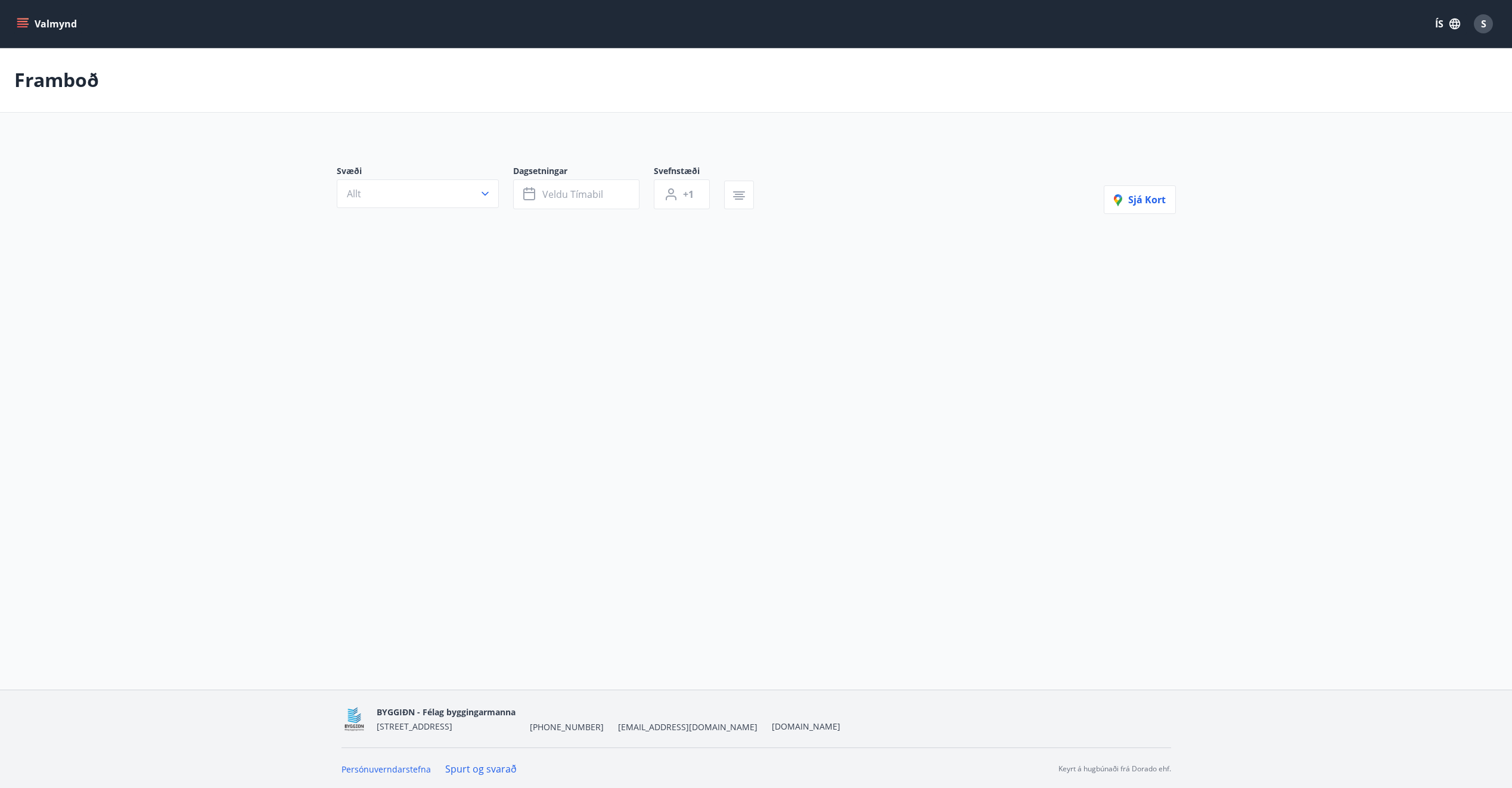
type input "*"
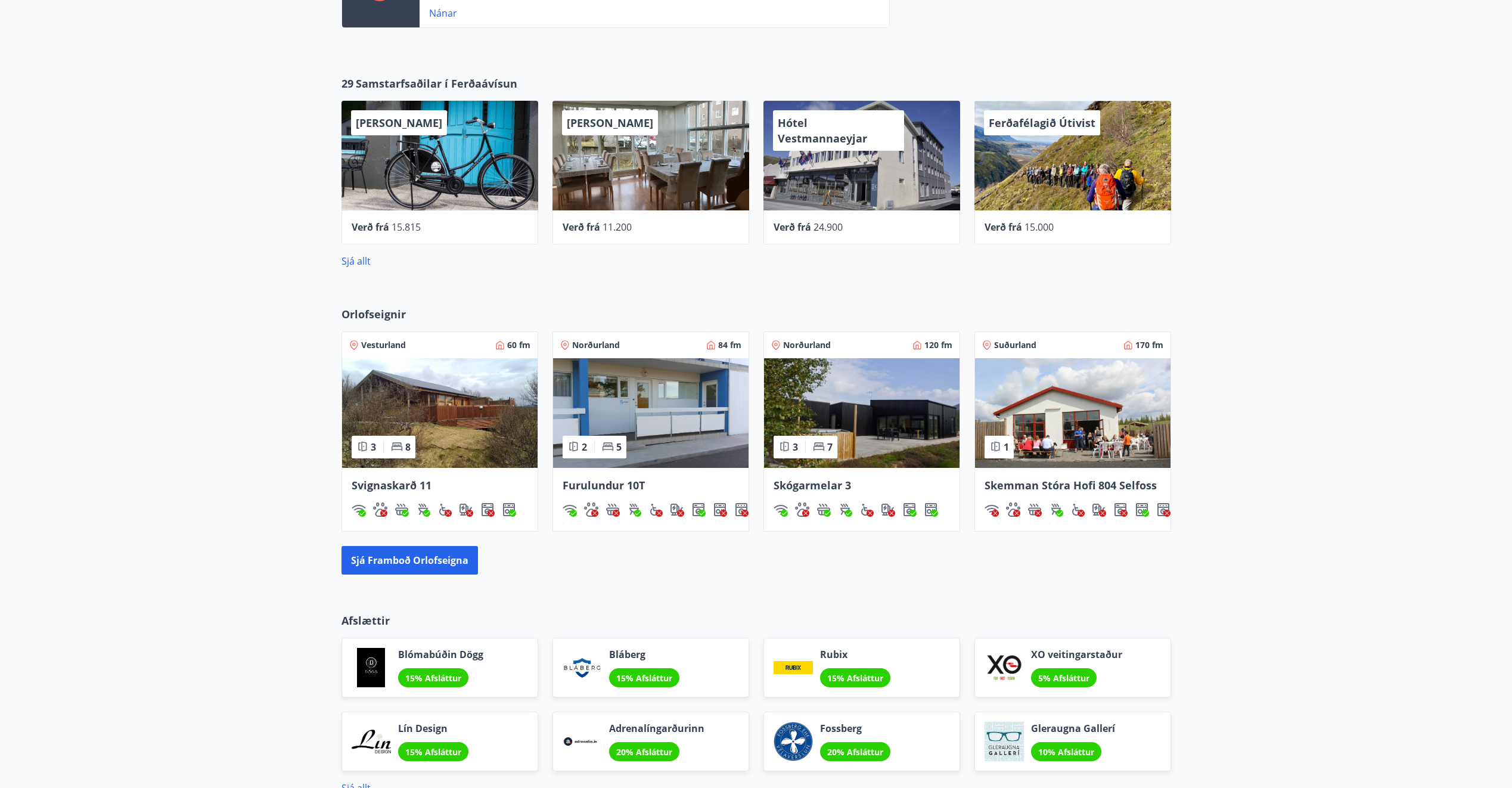
scroll to position [740, 0]
